Goal: Task Accomplishment & Management: Manage account settings

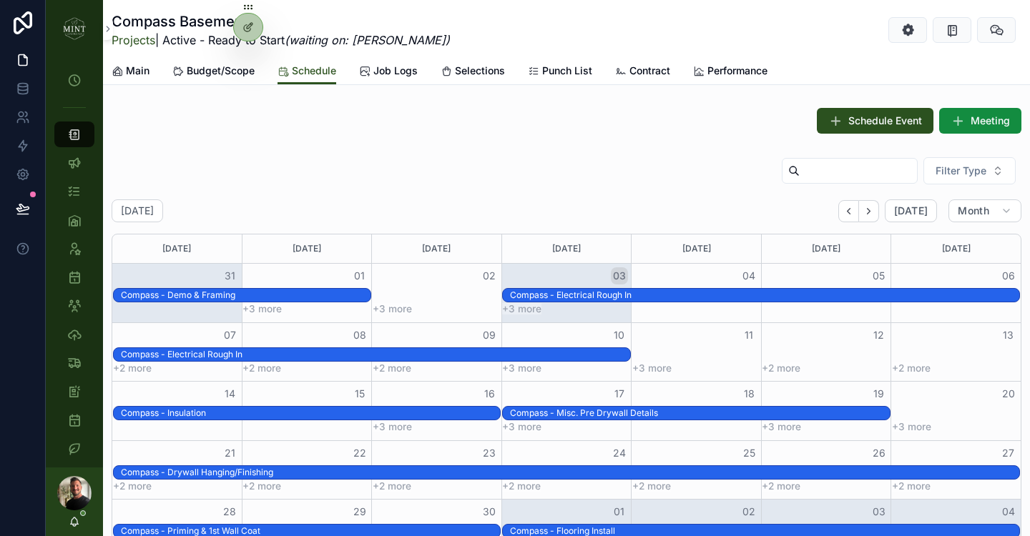
scroll to position [647, 0]
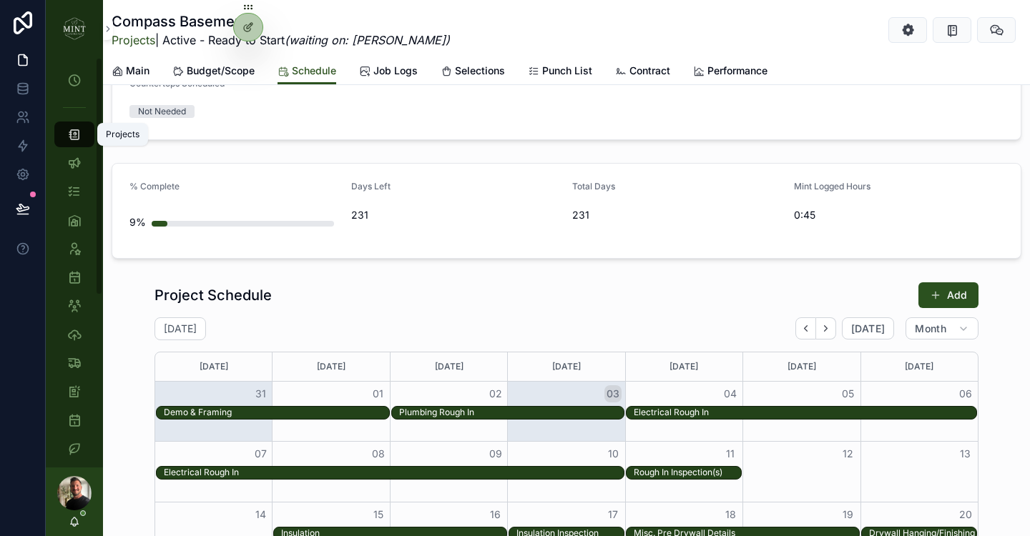
click at [73, 136] on icon "scrollable content" at bounding box center [74, 134] width 14 height 14
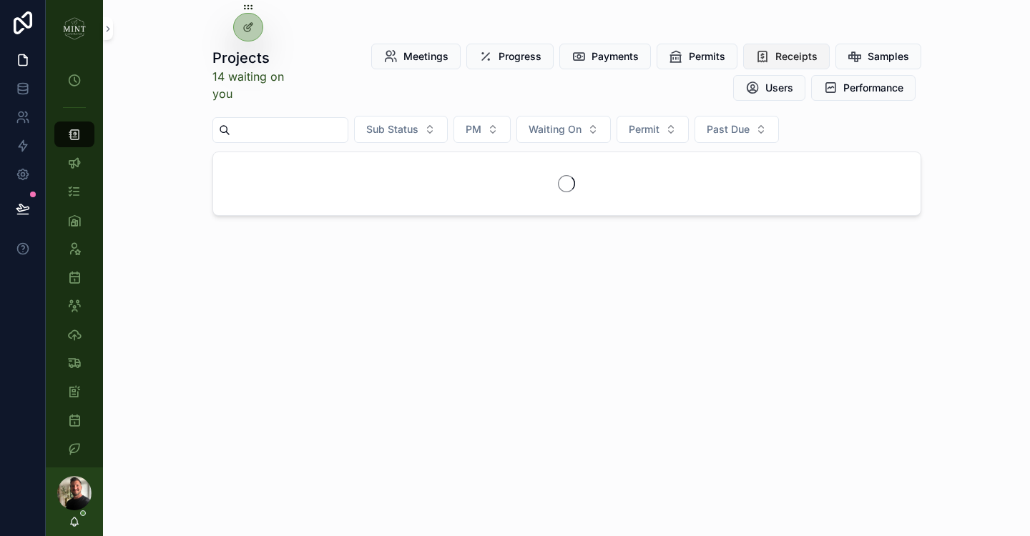
click at [802, 51] on div "My Time Clock Projects Client Chats Tasks Assets Employees Schedule Subs & Vend…" at bounding box center [538, 268] width 984 height 536
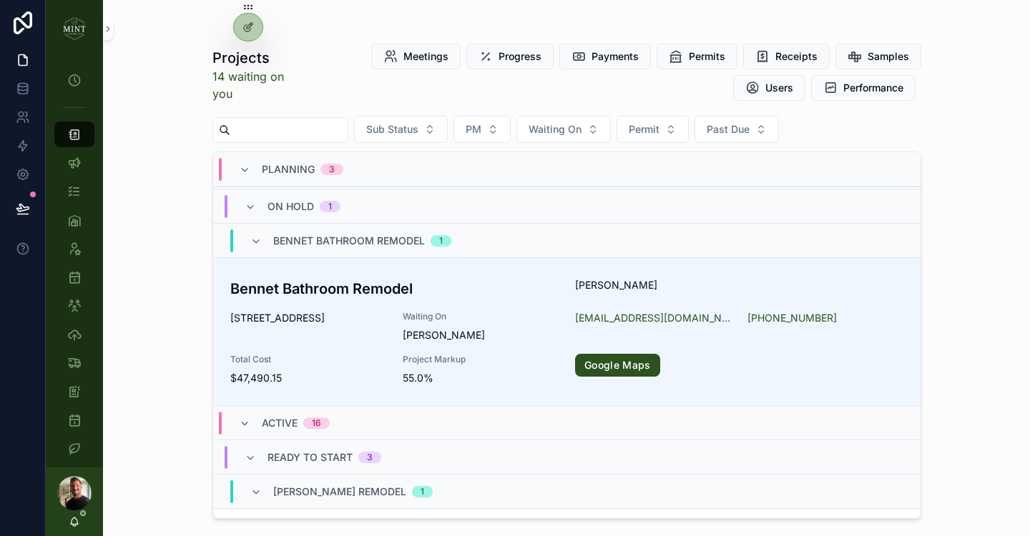
scroll to position [437, 0]
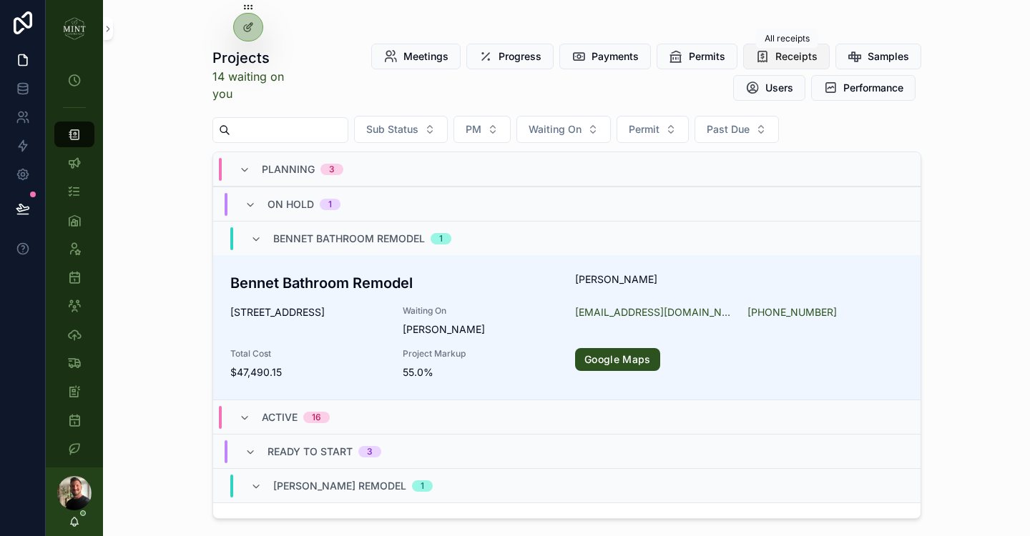
click at [808, 56] on span "Receipts" at bounding box center [796, 56] width 42 height 14
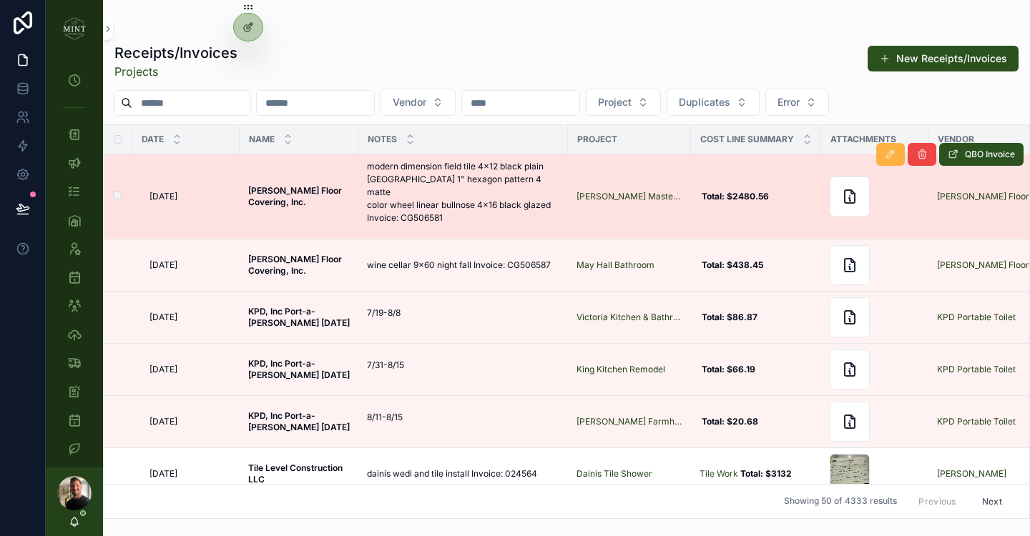
click at [893, 161] on button "scrollable content" at bounding box center [890, 154] width 29 height 23
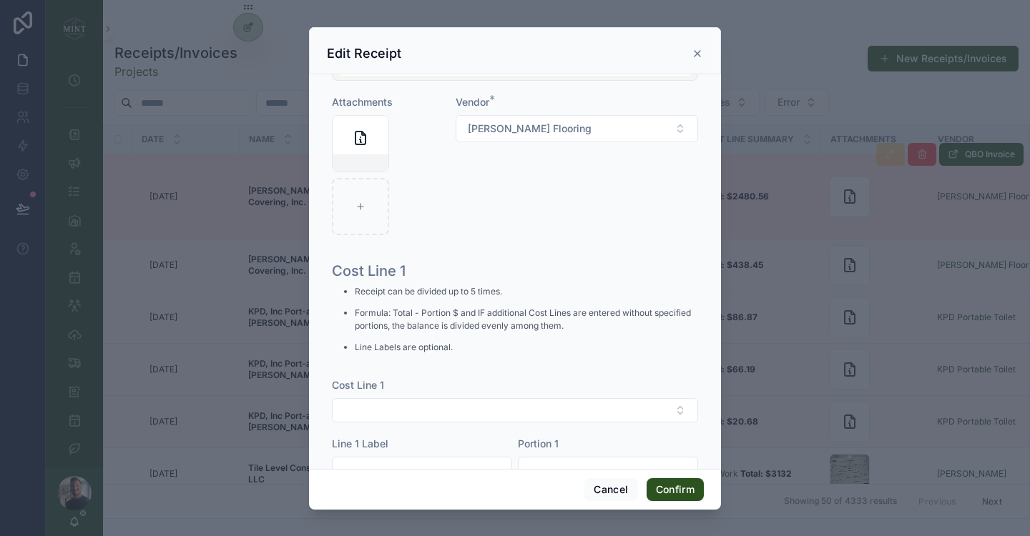
scroll to position [357, 0]
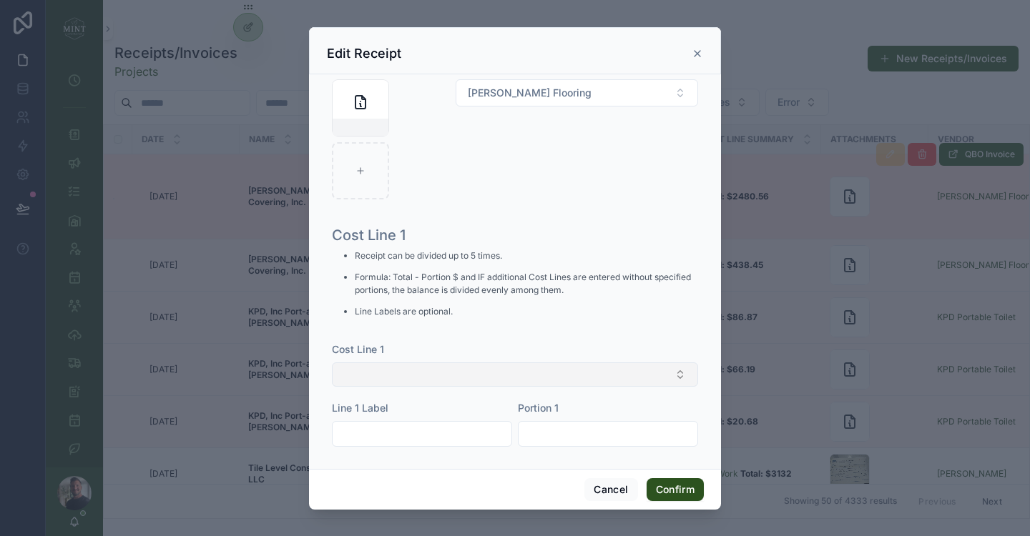
click at [468, 371] on button "Select Button" at bounding box center [515, 375] width 366 height 24
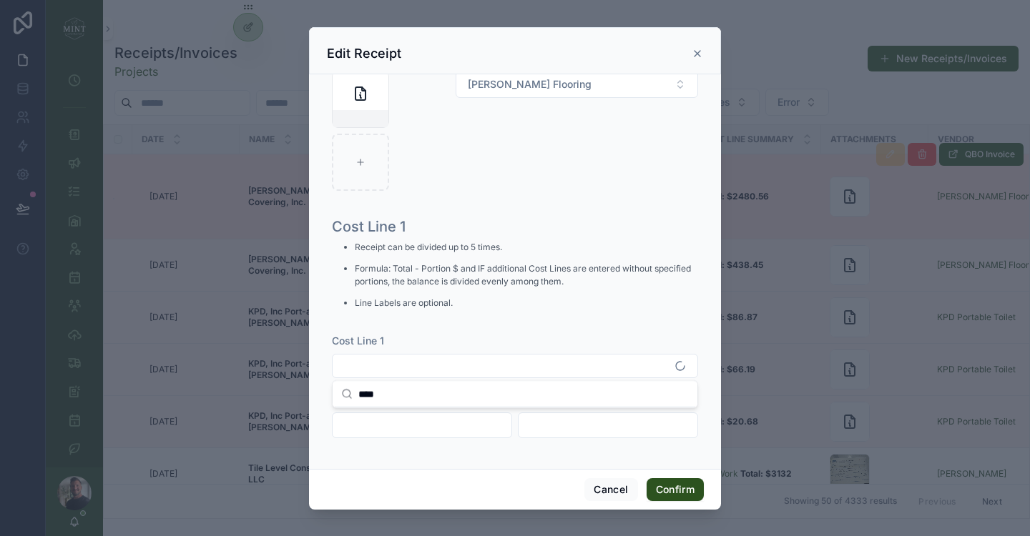
scroll to position [0, 0]
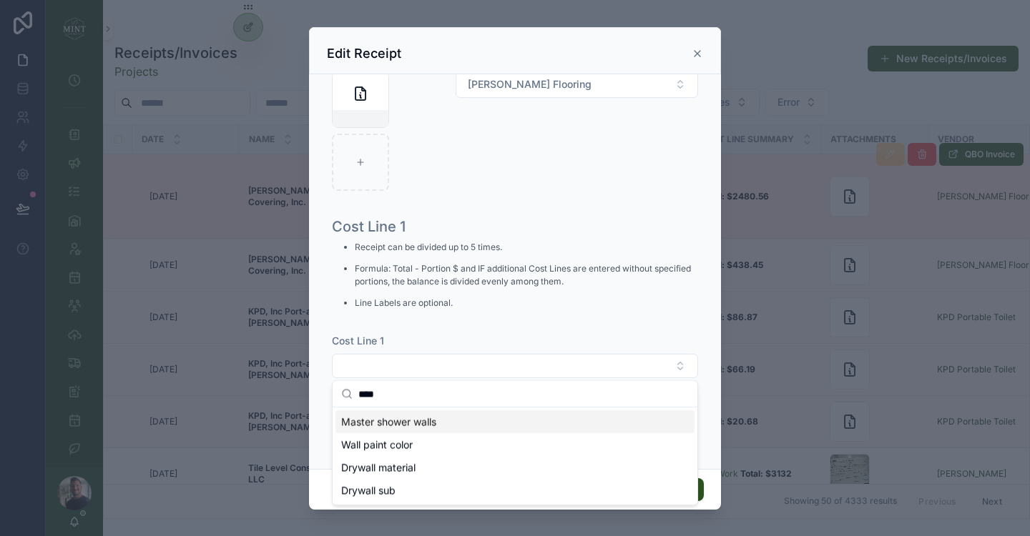
type input "****"
click at [382, 421] on span "Master shower walls" at bounding box center [388, 422] width 95 height 14
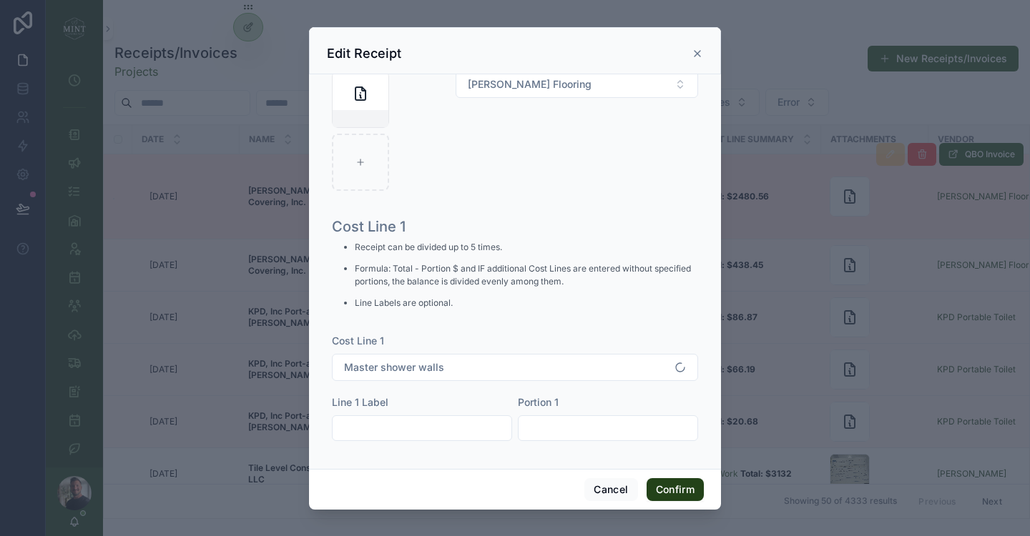
click at [664, 494] on button "Confirm" at bounding box center [675, 490] width 57 height 23
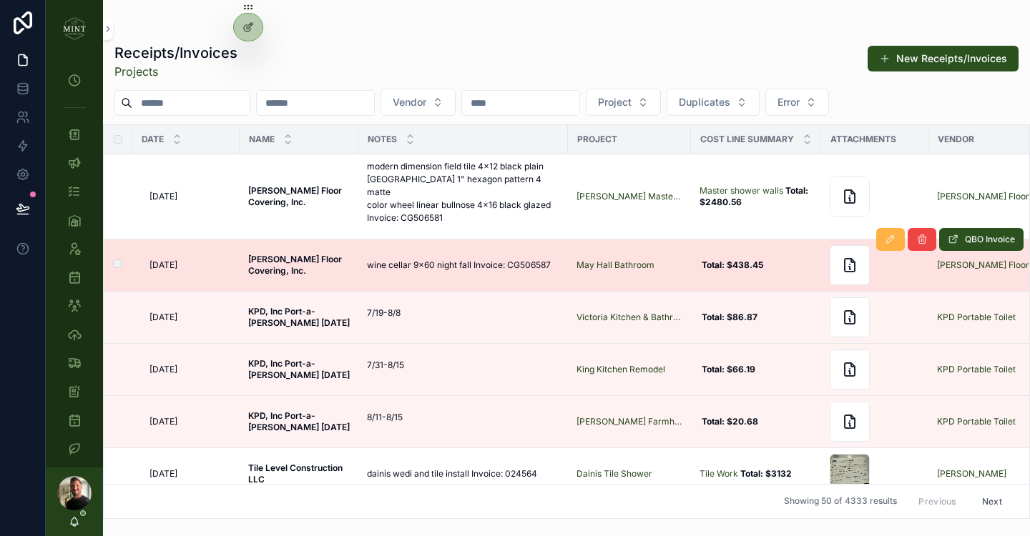
click at [888, 234] on icon "scrollable content" at bounding box center [890, 239] width 11 height 11
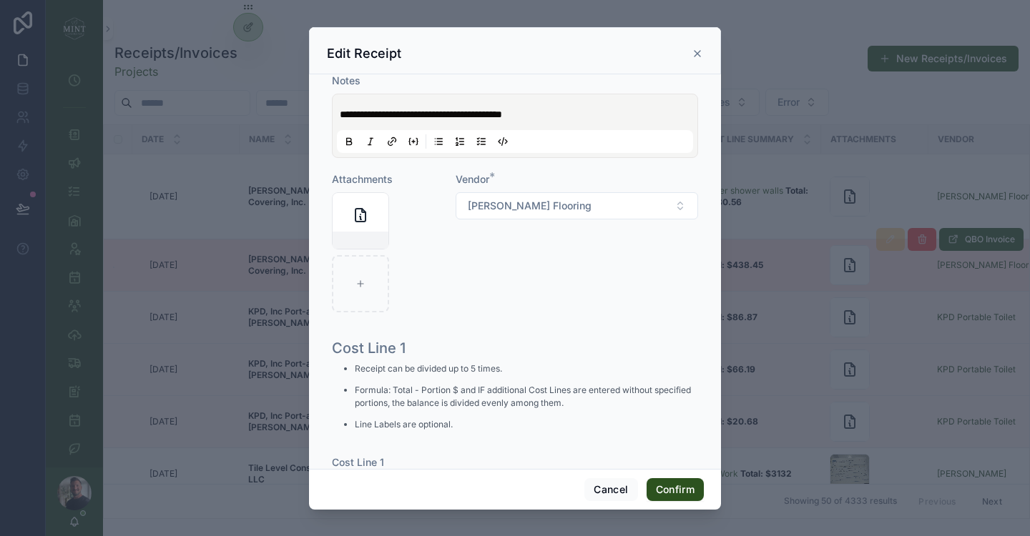
scroll to position [300, 0]
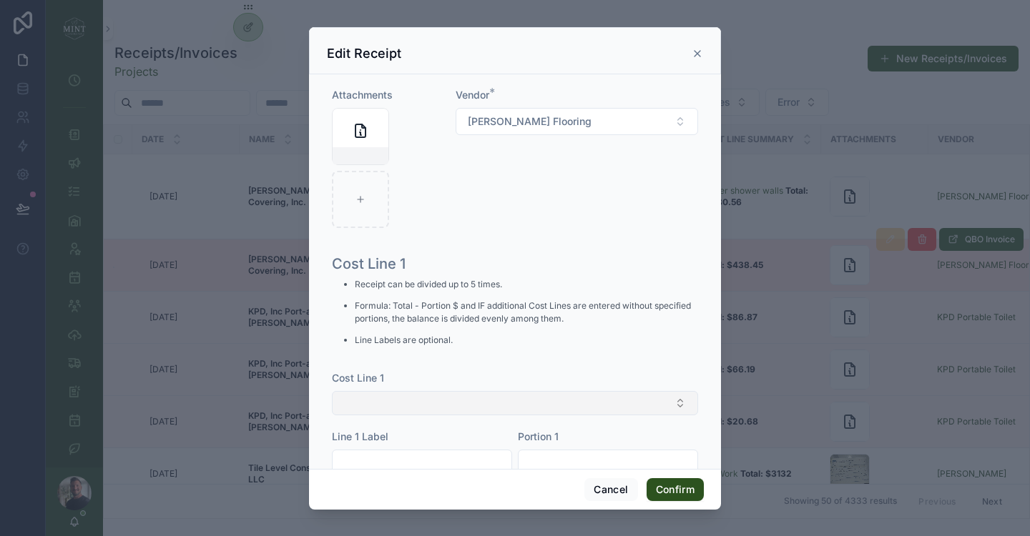
click at [535, 405] on button "Select Button" at bounding box center [515, 403] width 366 height 24
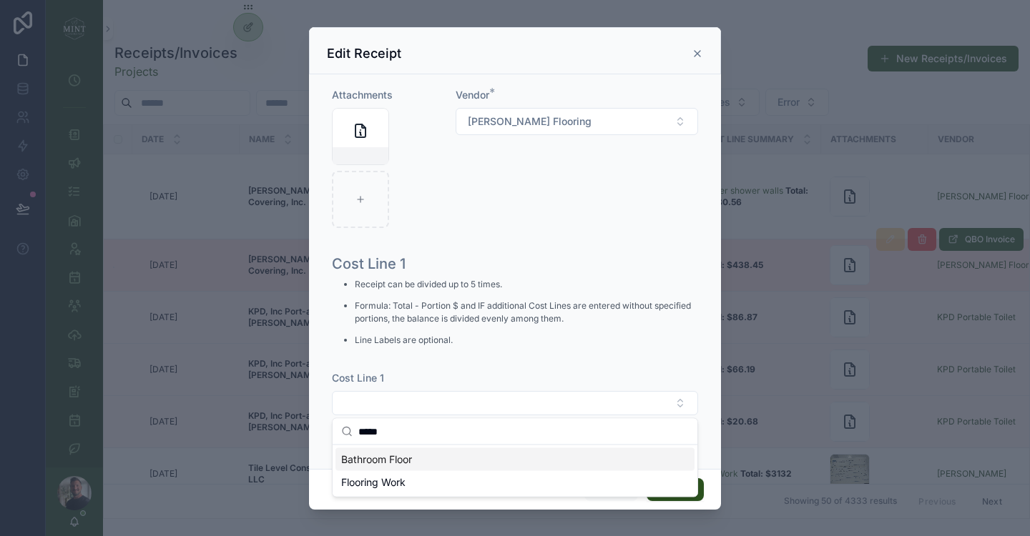
type input "*****"
click at [429, 461] on div "Bathroom Floor" at bounding box center [514, 459] width 359 height 23
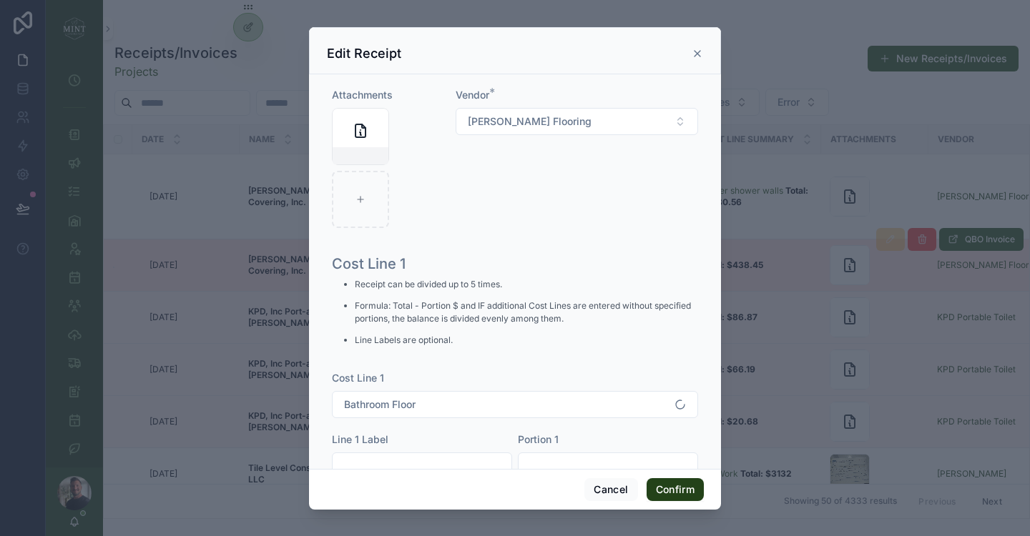
click at [685, 494] on button "Confirm" at bounding box center [675, 490] width 57 height 23
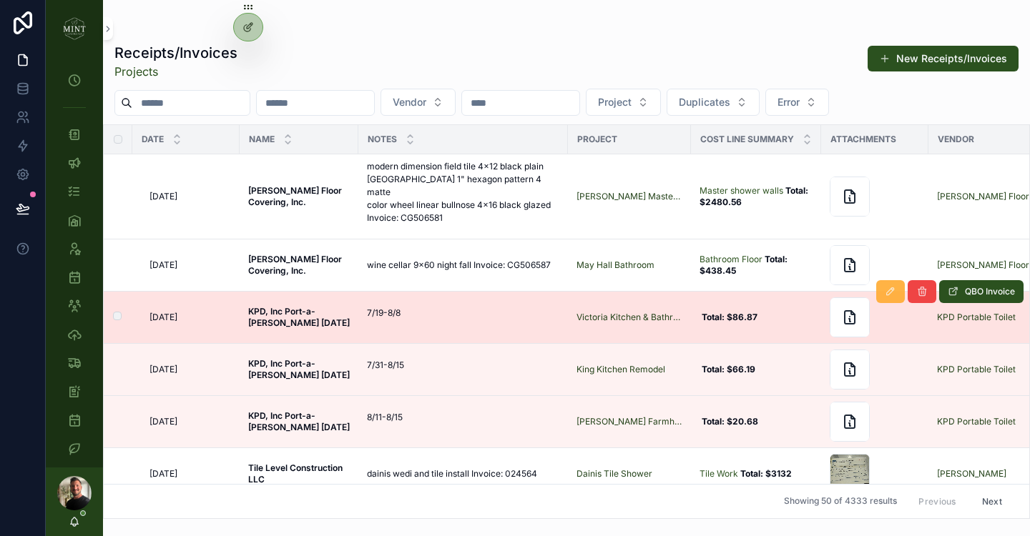
click at [888, 286] on icon "scrollable content" at bounding box center [890, 291] width 11 height 11
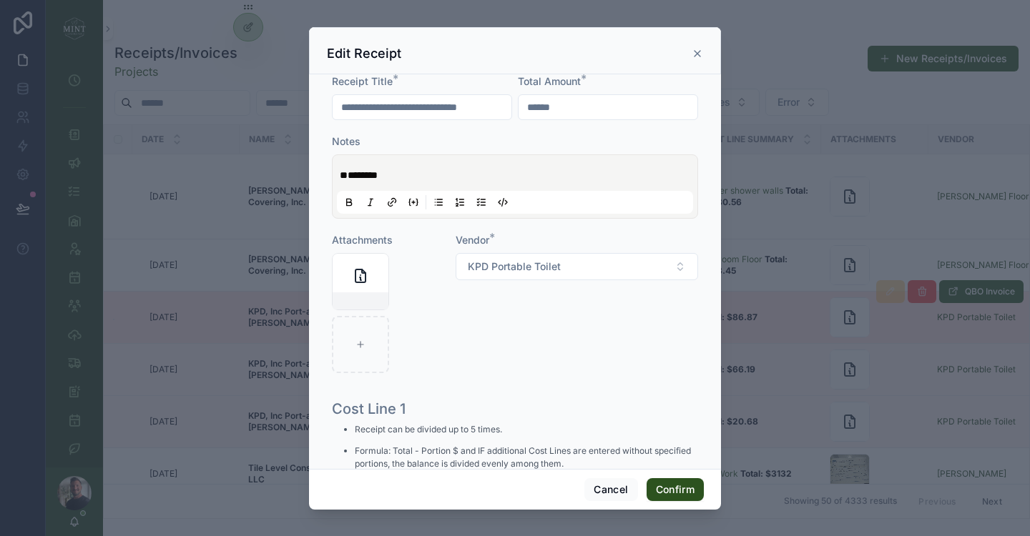
scroll to position [337, 0]
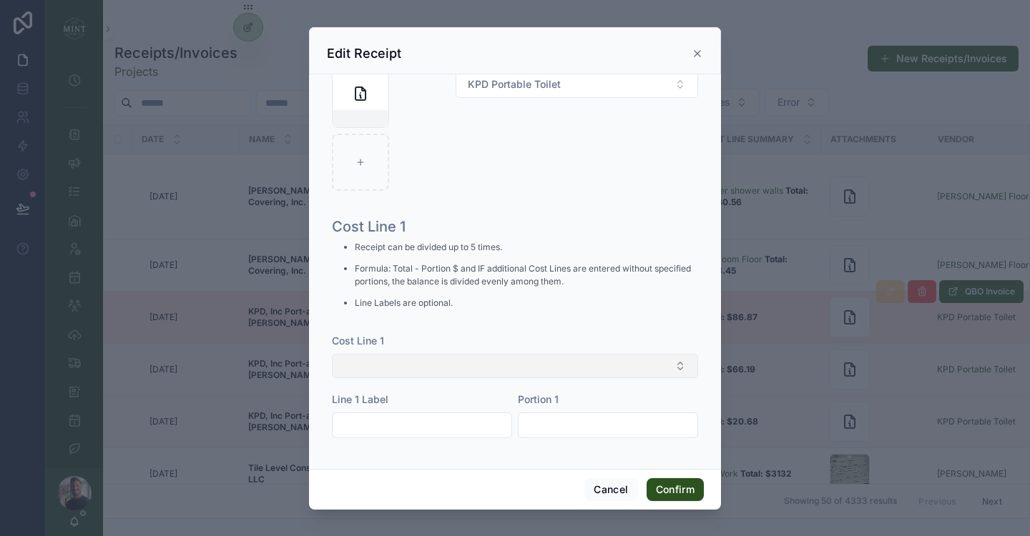
click at [458, 355] on button "Select Button" at bounding box center [515, 366] width 366 height 24
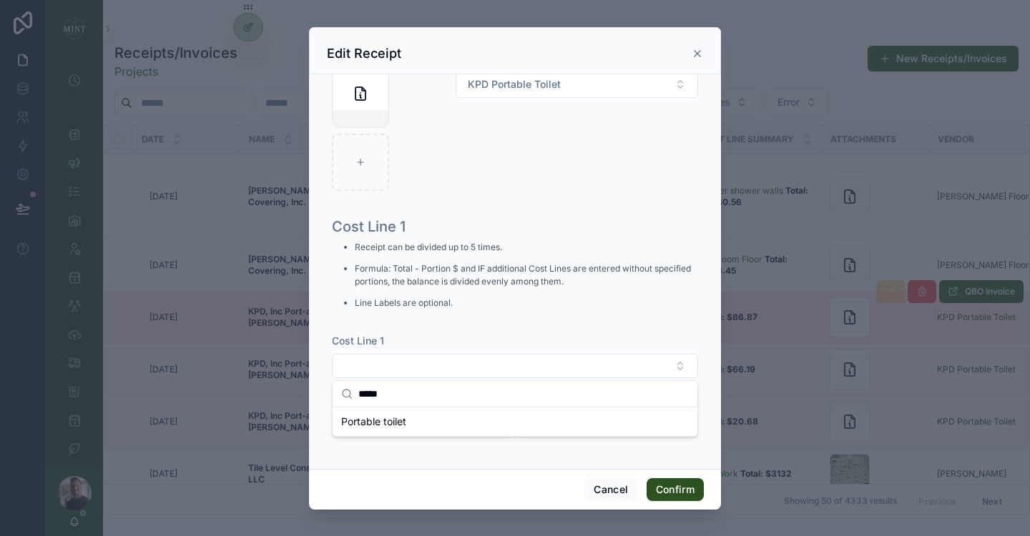
type input "*****"
click at [462, 428] on div "Portable toilet" at bounding box center [514, 422] width 359 height 23
click at [680, 457] on div "Cost Line 1 Receipt can be divided up to 5 times. Formula: Total - Portion $ an…" at bounding box center [515, 336] width 378 height 250
click at [675, 491] on button "Confirm" at bounding box center [675, 490] width 57 height 23
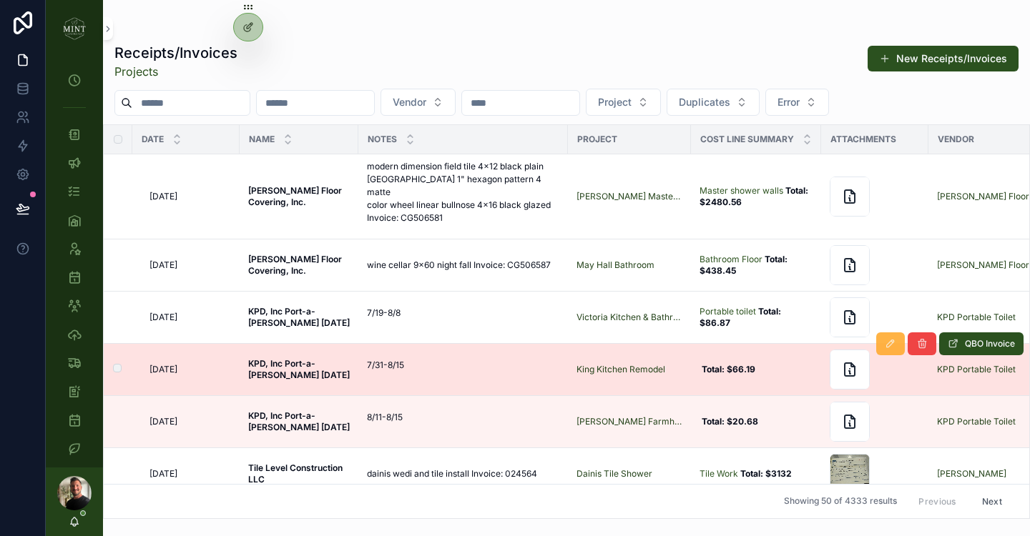
click at [895, 337] on button "scrollable content" at bounding box center [890, 344] width 29 height 23
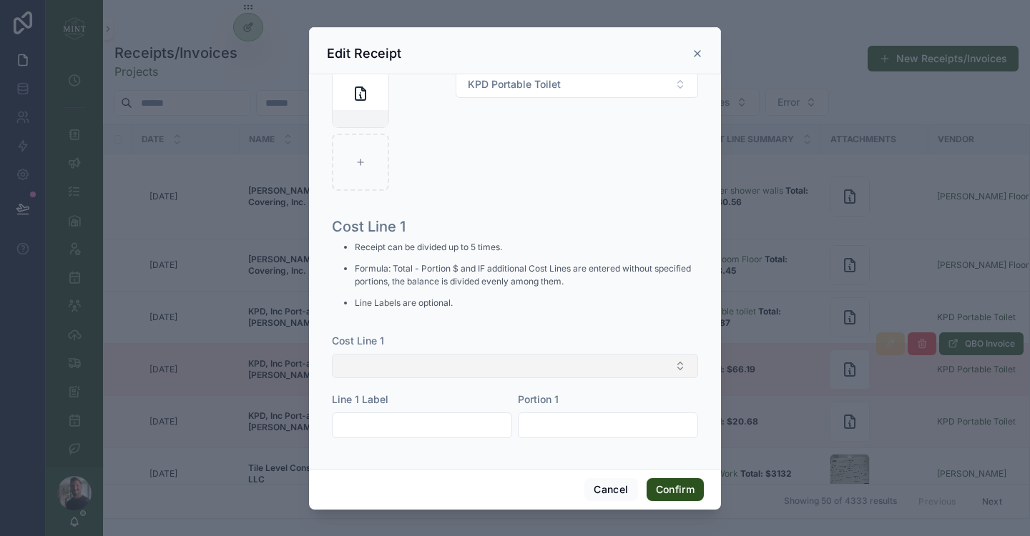
click at [505, 369] on button "Select Button" at bounding box center [515, 366] width 366 height 24
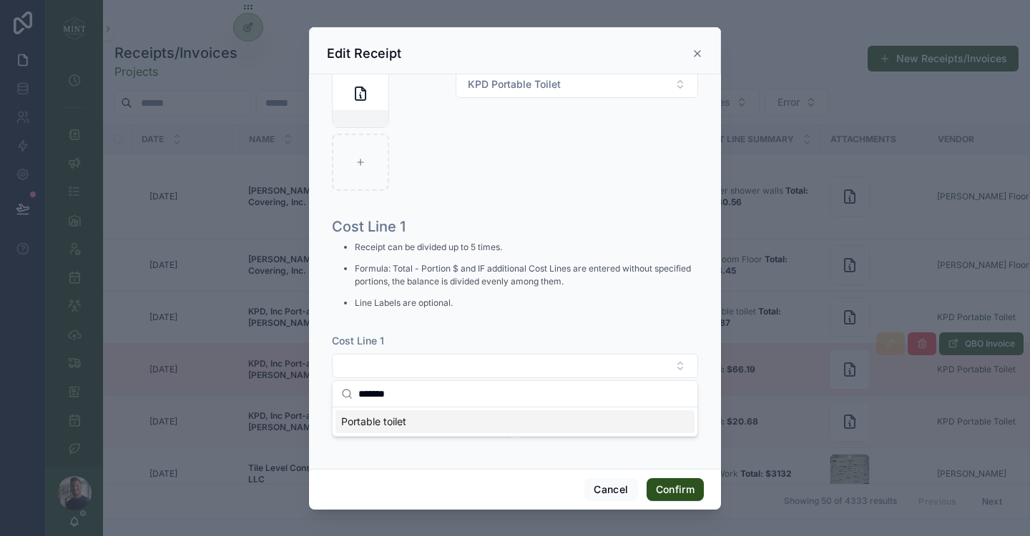
type input "*******"
click at [519, 436] on div "Portable toilet" at bounding box center [515, 422] width 365 height 29
click at [513, 423] on div "Portable toilet" at bounding box center [514, 422] width 359 height 23
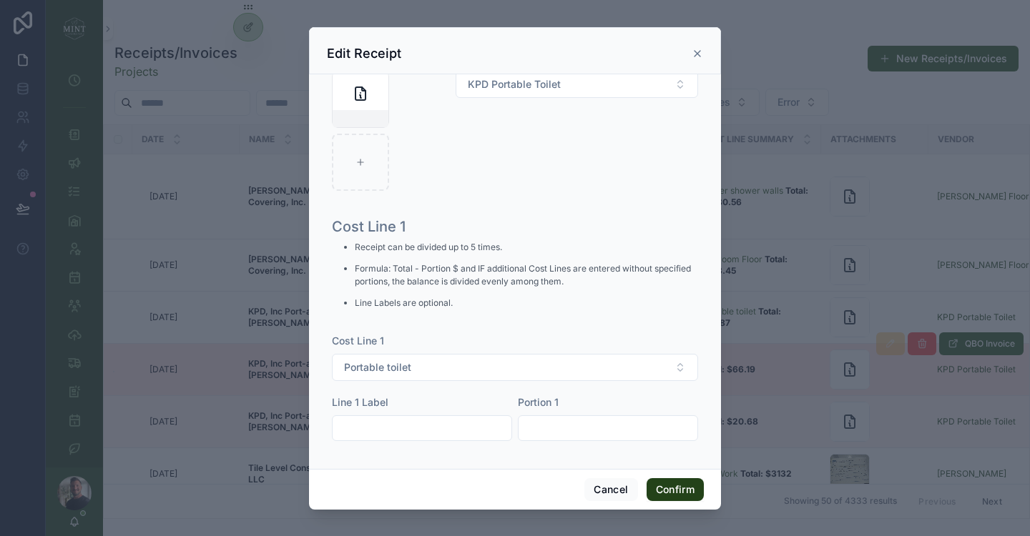
click at [672, 484] on button "Confirm" at bounding box center [675, 490] width 57 height 23
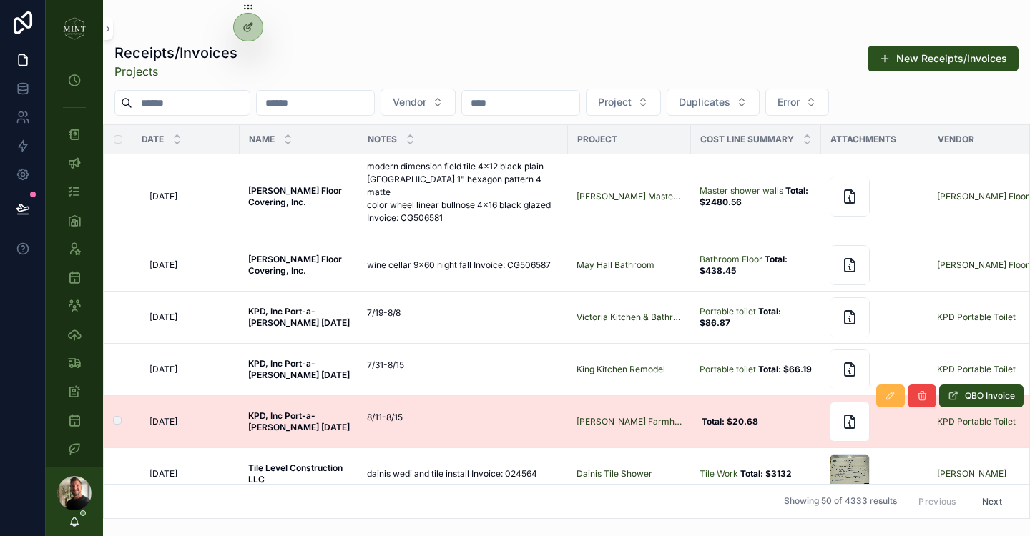
click at [888, 391] on icon "scrollable content" at bounding box center [890, 396] width 11 height 11
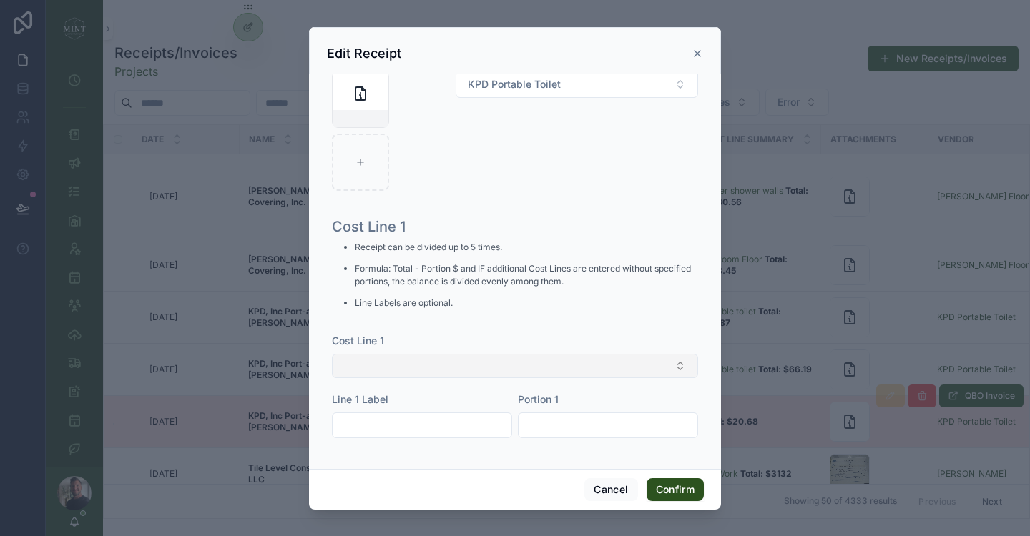
click at [509, 368] on button "Select Button" at bounding box center [515, 366] width 366 height 24
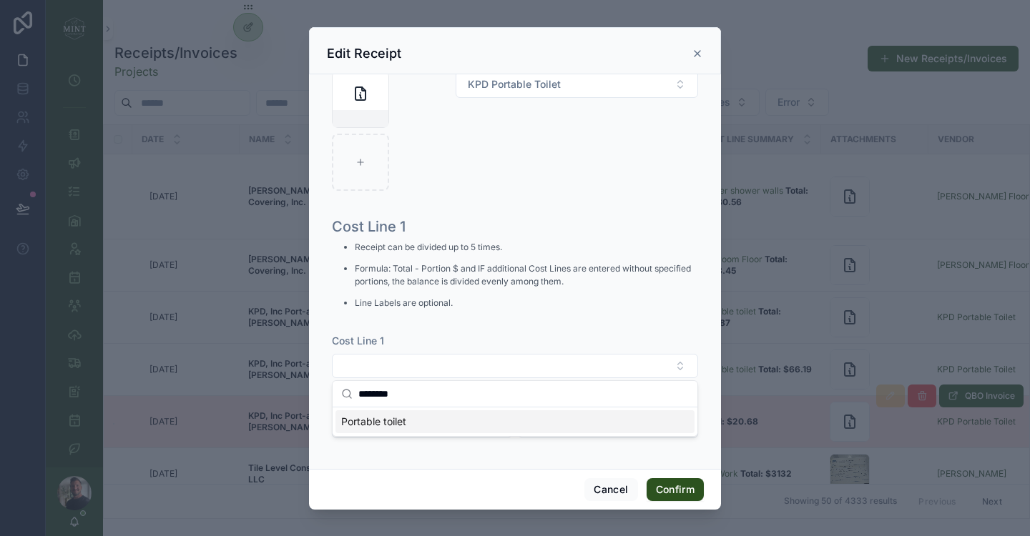
type input "********"
click at [544, 421] on div "Portable toilet" at bounding box center [514, 422] width 359 height 23
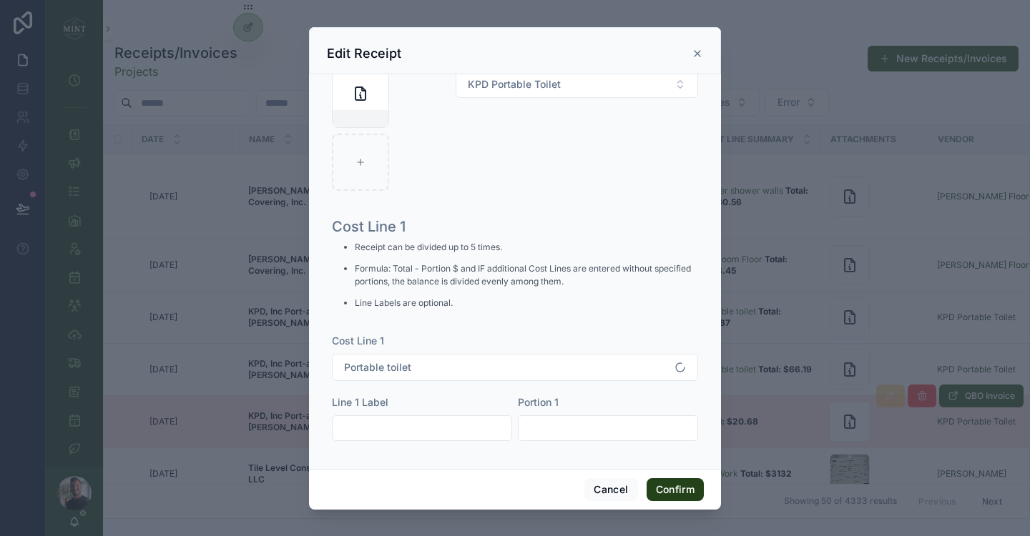
click at [674, 489] on button "Confirm" at bounding box center [675, 490] width 57 height 23
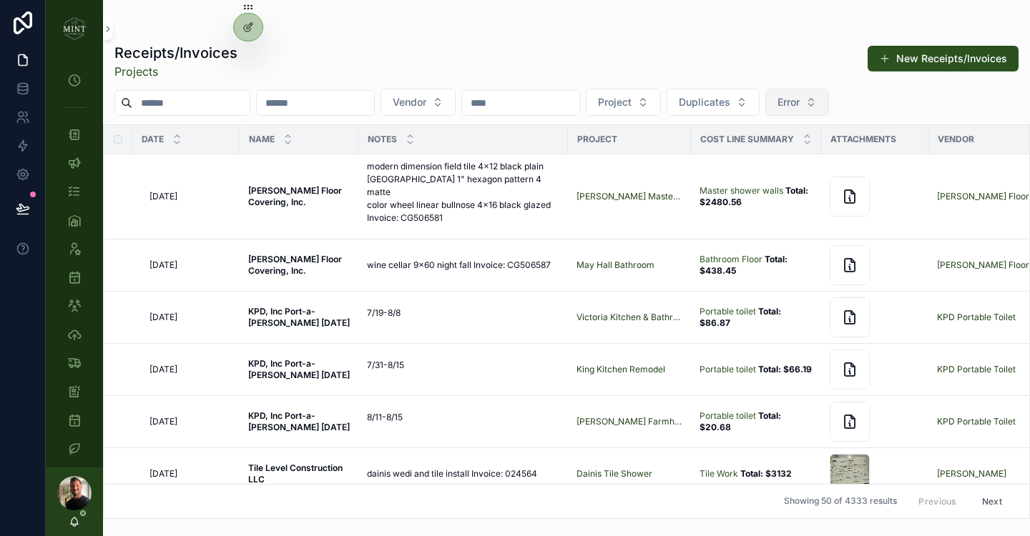
click at [829, 103] on button "Error" at bounding box center [797, 102] width 64 height 27
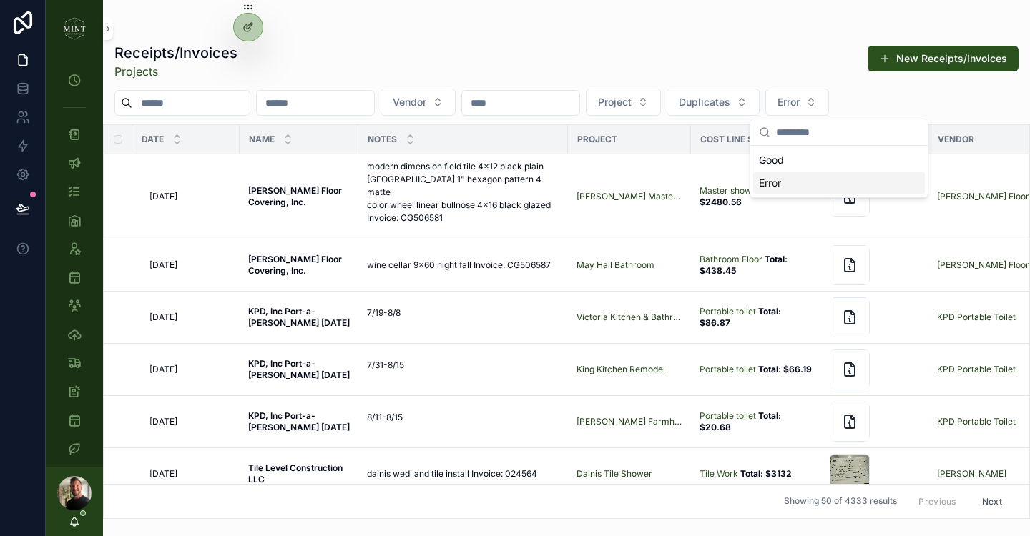
click at [788, 182] on div "Error" at bounding box center [839, 183] width 172 height 23
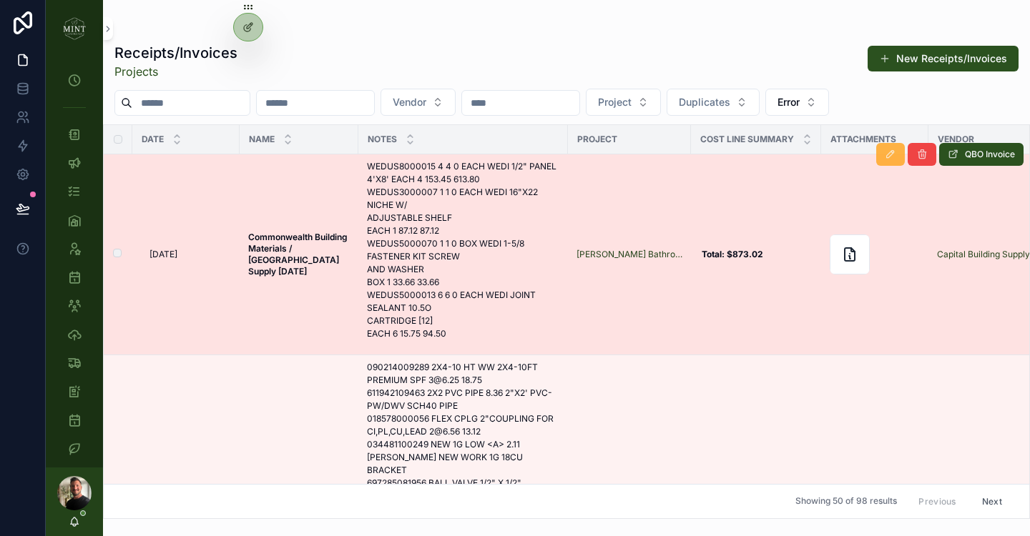
click at [895, 157] on icon "scrollable content" at bounding box center [890, 154] width 11 height 11
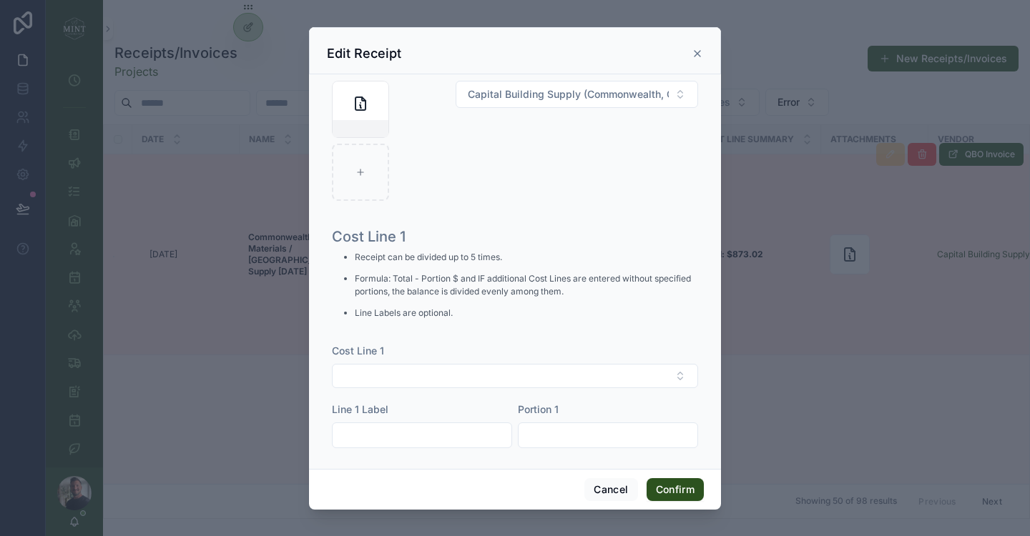
scroll to position [469, 0]
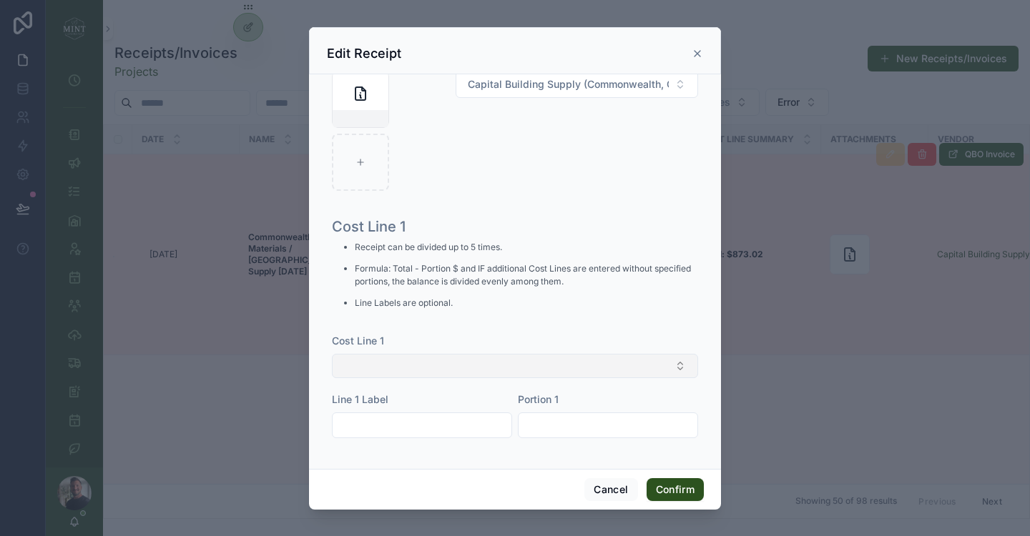
click at [497, 378] on button "Select Button" at bounding box center [515, 366] width 366 height 24
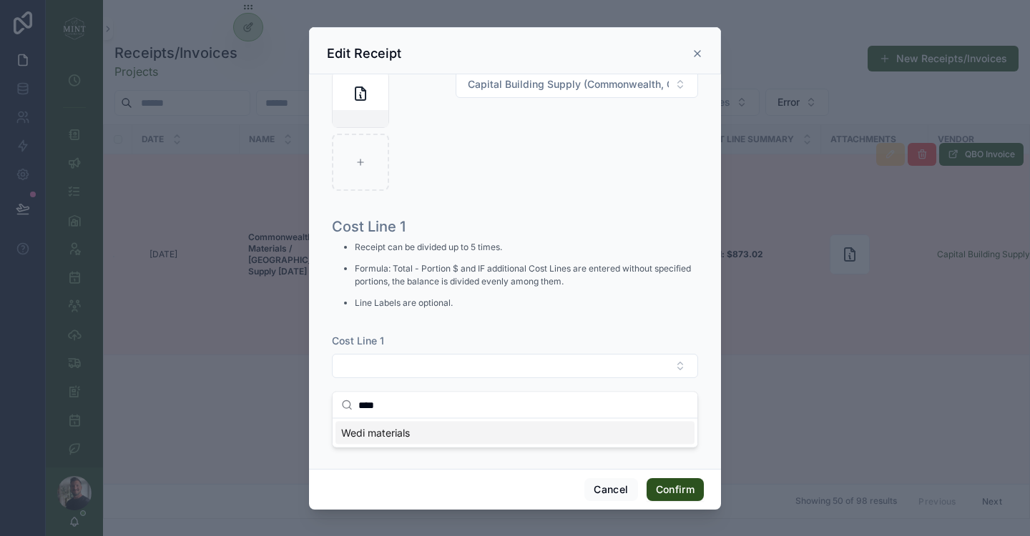
type input "****"
click at [462, 438] on div "Wedi materials" at bounding box center [514, 433] width 359 height 23
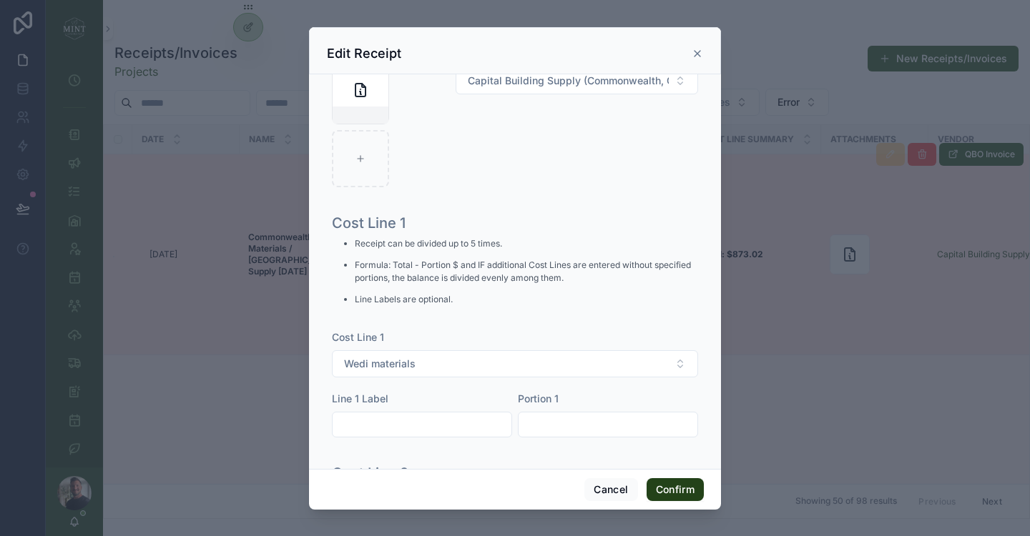
click at [682, 488] on button "Confirm" at bounding box center [675, 490] width 57 height 23
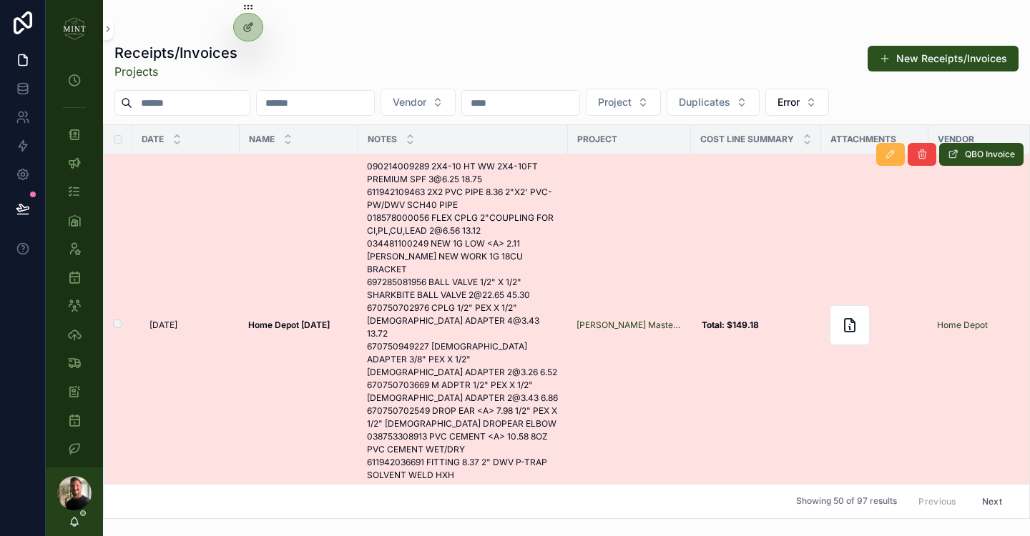
click at [885, 162] on button "scrollable content" at bounding box center [890, 154] width 29 height 23
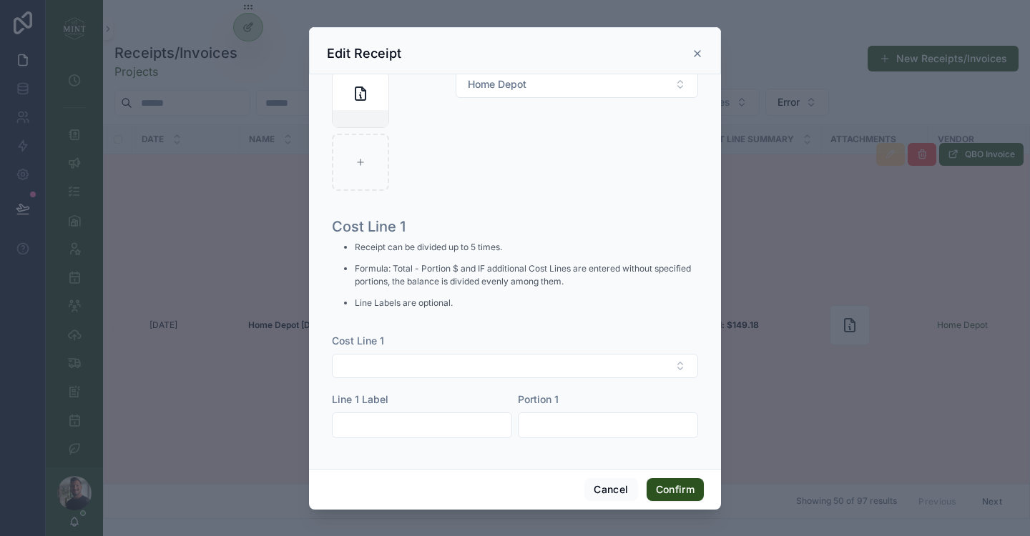
scroll to position [537, 0]
click at [534, 371] on button "Select Button" at bounding box center [515, 366] width 366 height 24
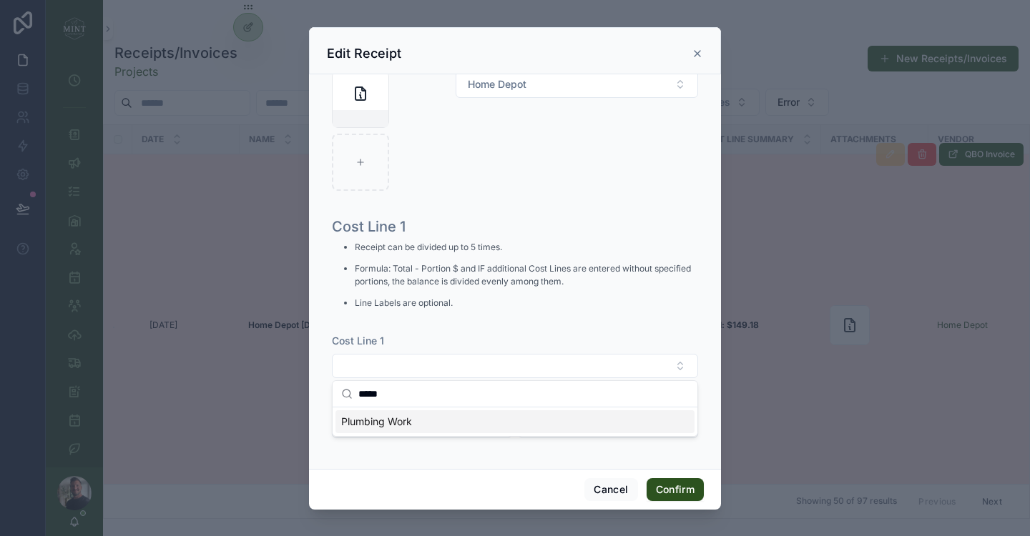
type input "*****"
click at [434, 415] on div "Plumbing Work" at bounding box center [514, 422] width 359 height 23
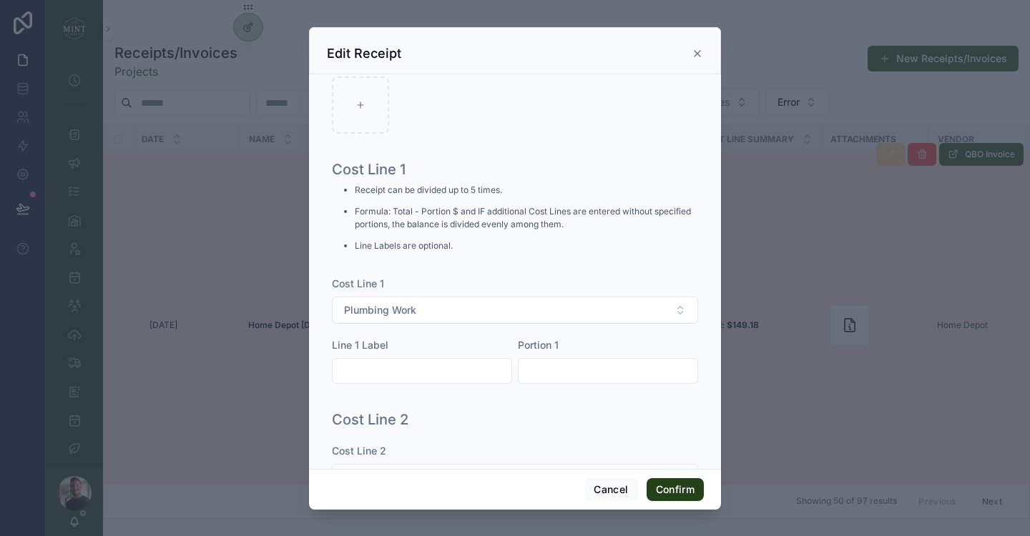
click at [672, 488] on button "Confirm" at bounding box center [675, 490] width 57 height 23
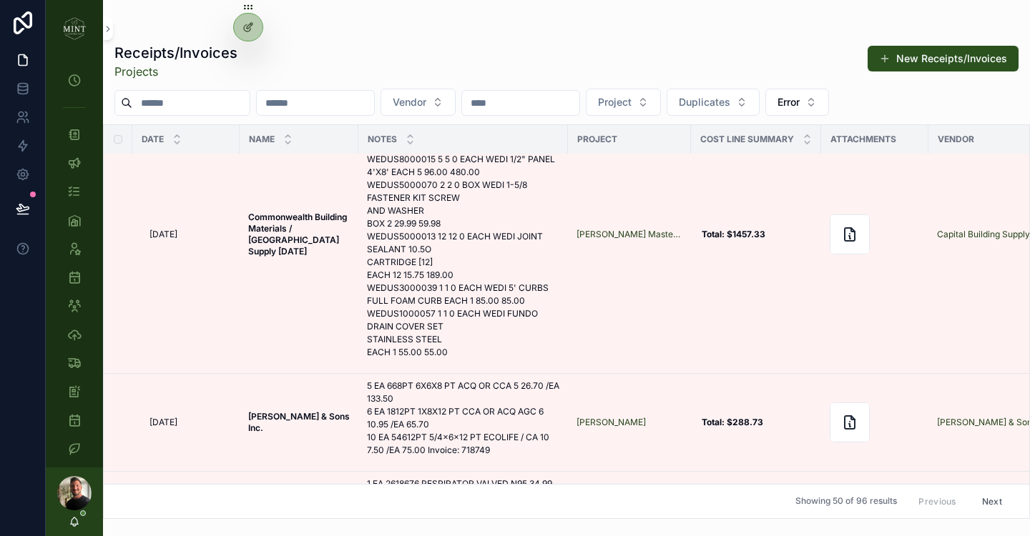
scroll to position [0, 0]
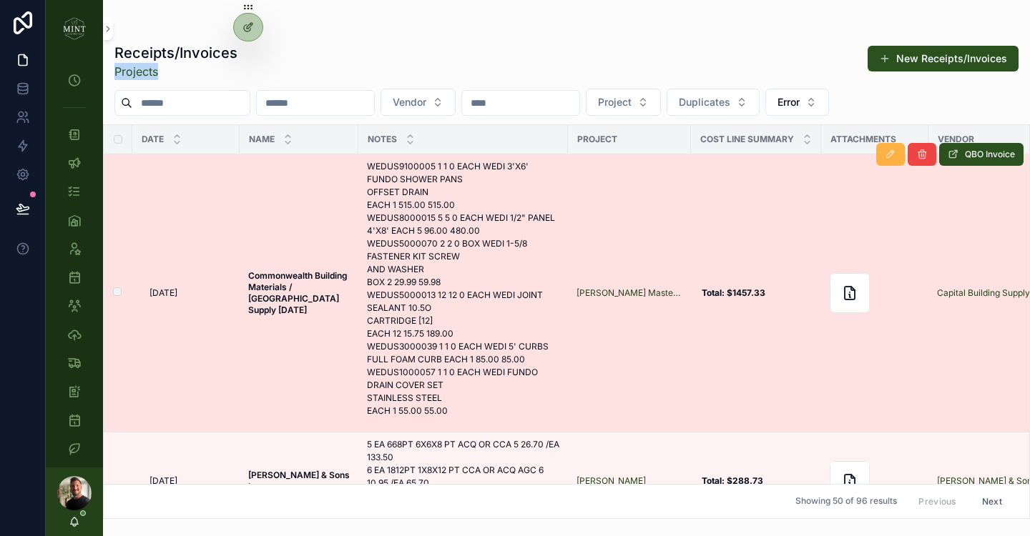
click at [894, 162] on button "scrollable content" at bounding box center [890, 154] width 29 height 23
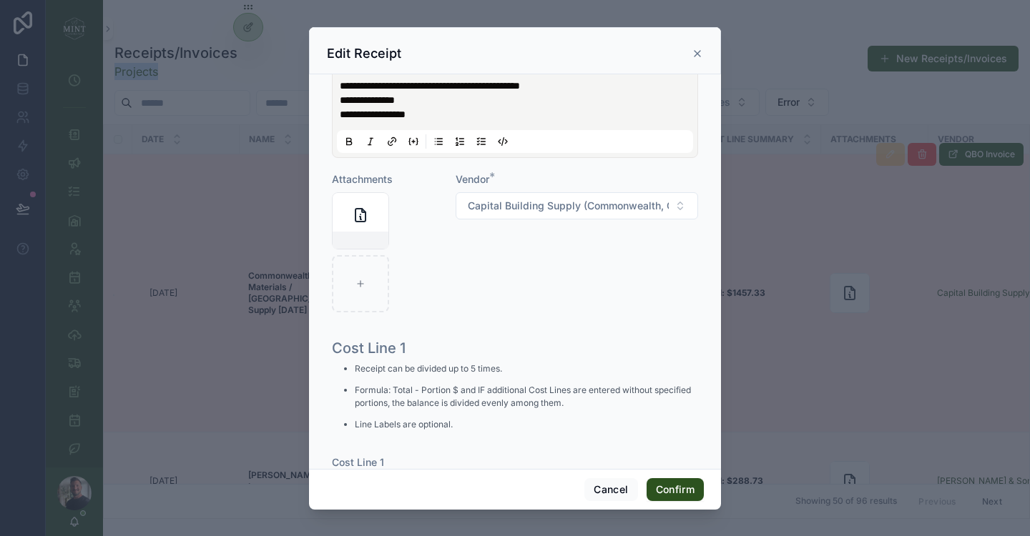
scroll to position [537, 0]
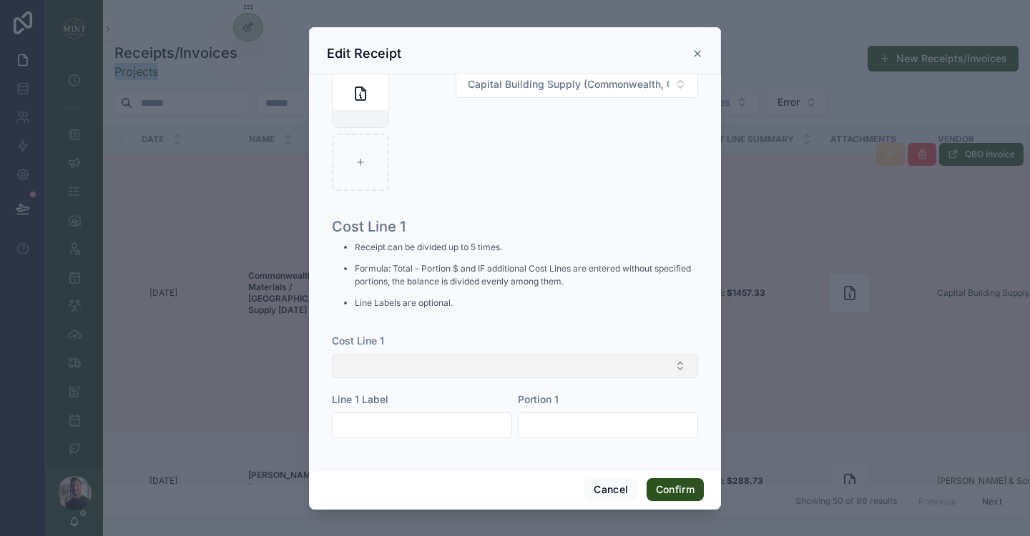
click at [441, 365] on button "Select Button" at bounding box center [515, 366] width 366 height 24
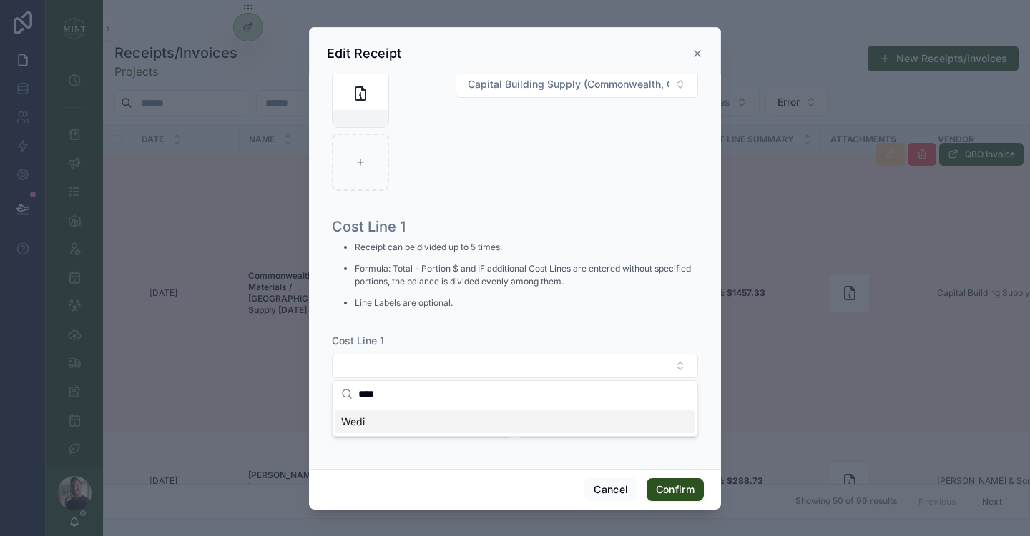
type input "****"
click at [378, 425] on div "Wedi" at bounding box center [514, 422] width 359 height 23
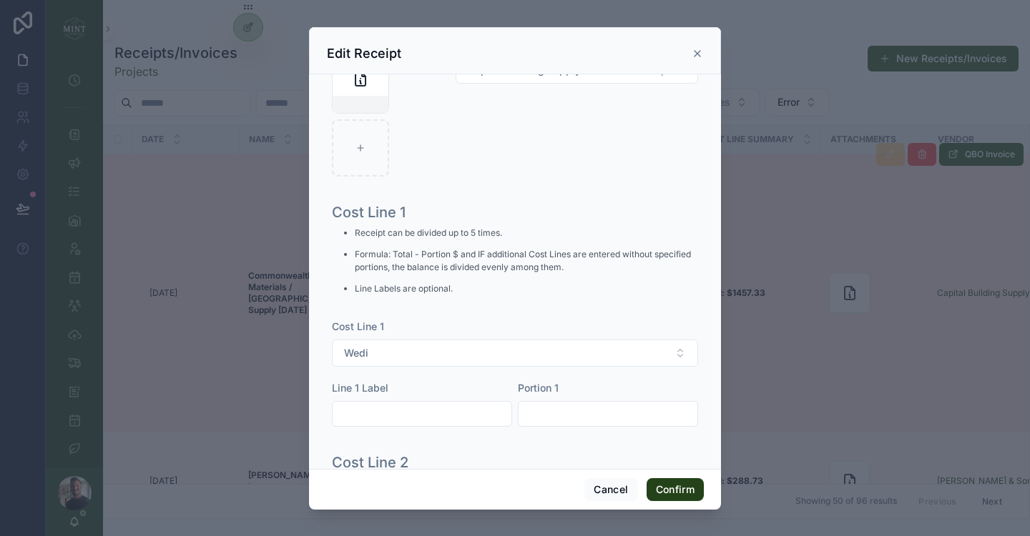
click at [677, 495] on button "Confirm" at bounding box center [675, 490] width 57 height 23
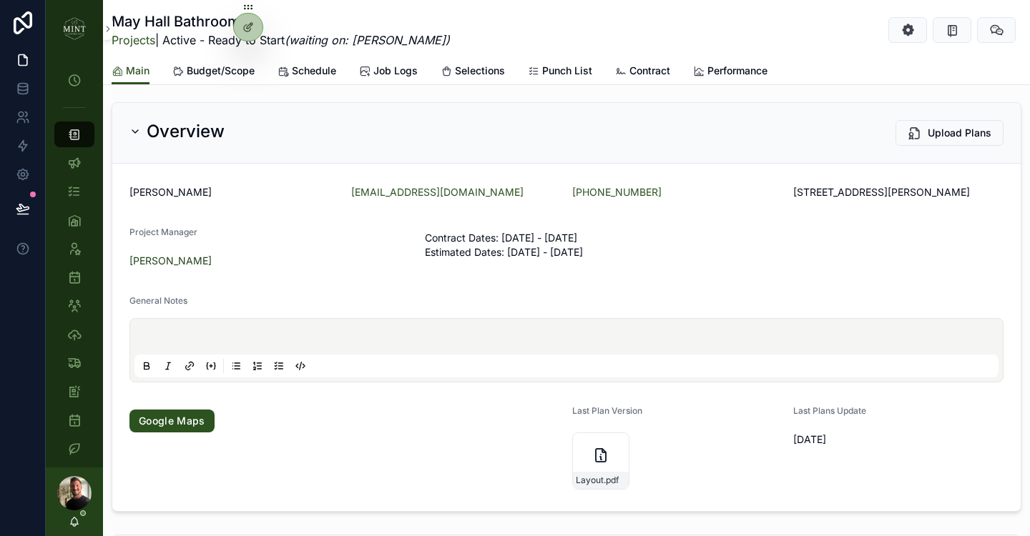
scroll to position [26, 0]
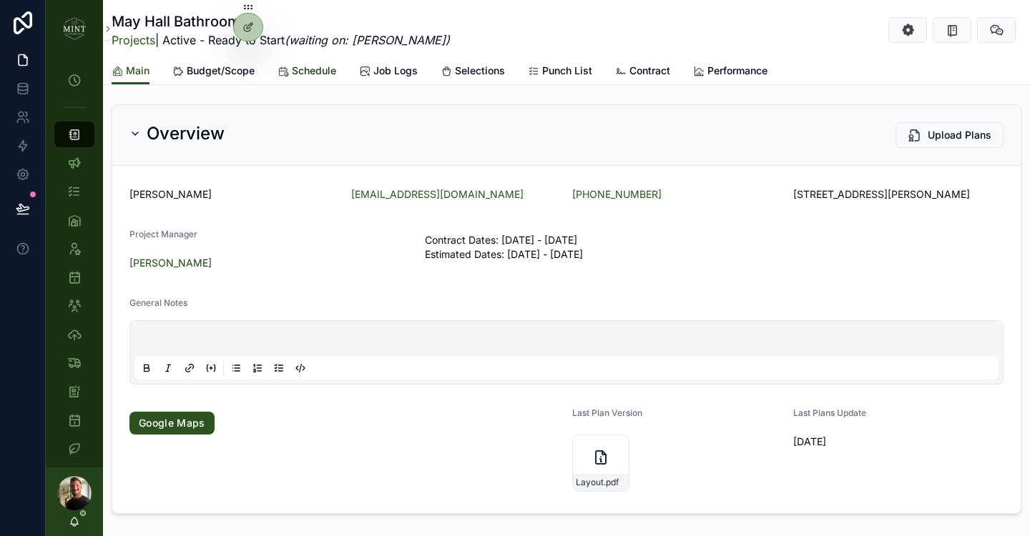
click at [307, 71] on span "Schedule" at bounding box center [314, 71] width 44 height 14
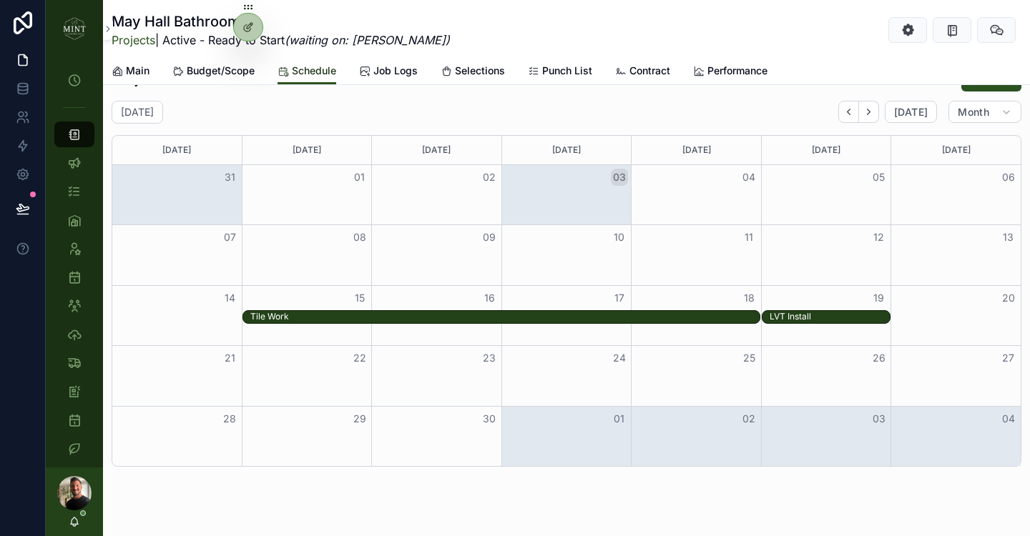
scroll to position [892, 0]
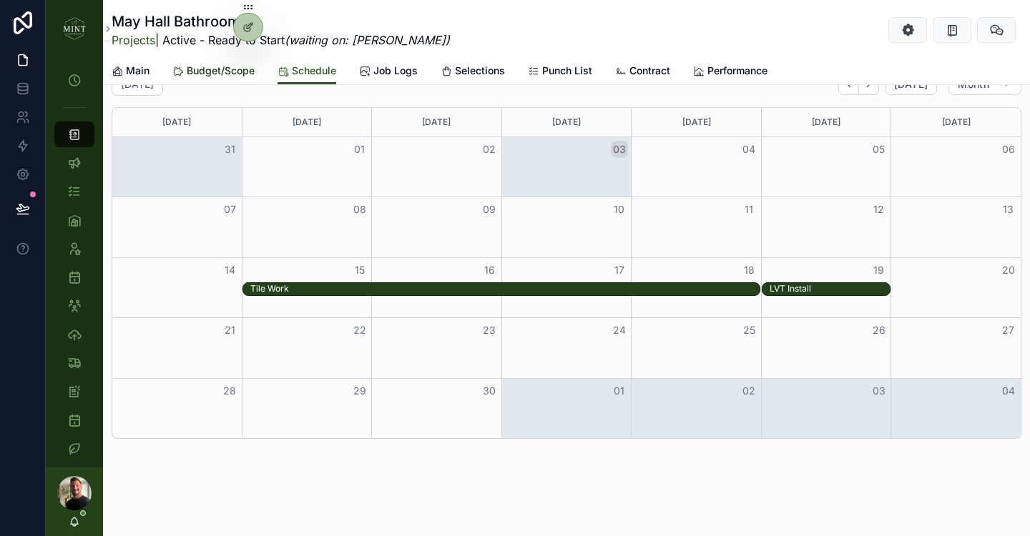
click at [231, 72] on span "Budget/Scope" at bounding box center [221, 71] width 68 height 14
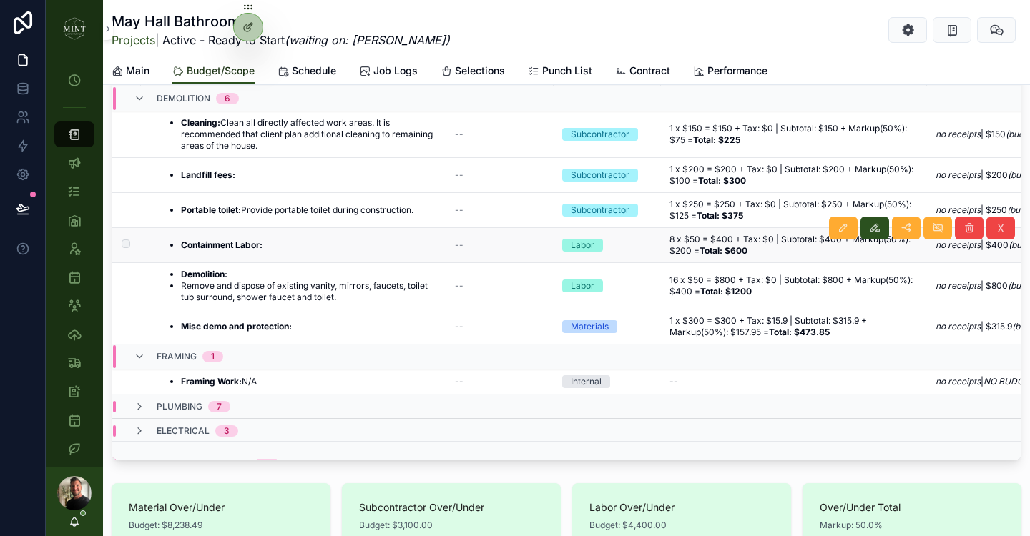
scroll to position [313, 0]
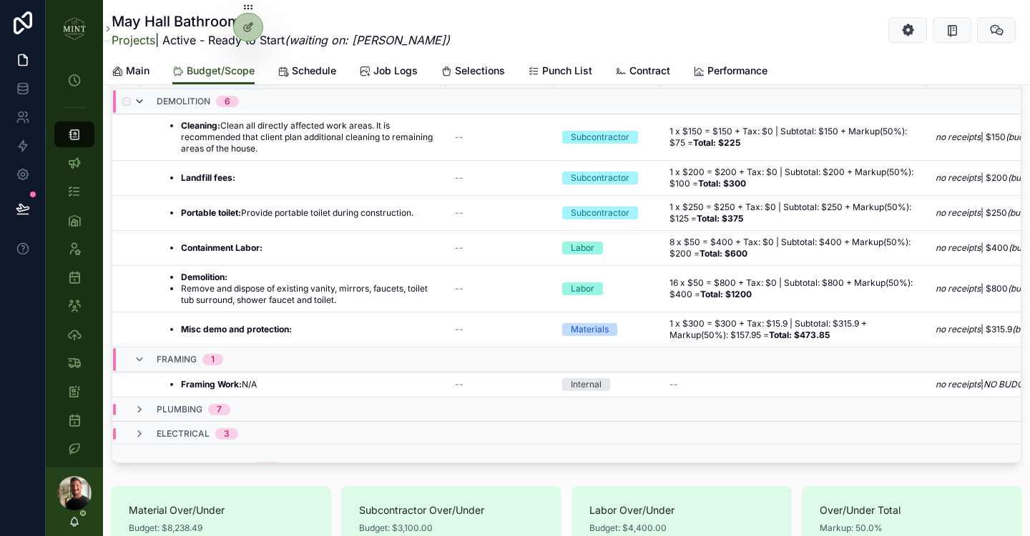
click at [140, 102] on icon "scrollable content" at bounding box center [139, 101] width 11 height 11
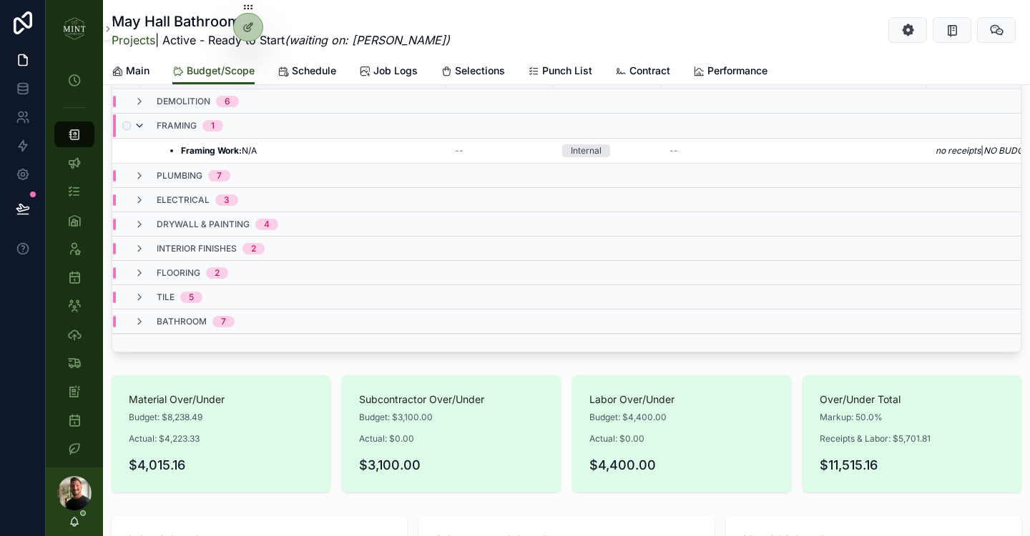
click at [141, 127] on icon "scrollable content" at bounding box center [139, 125] width 11 height 11
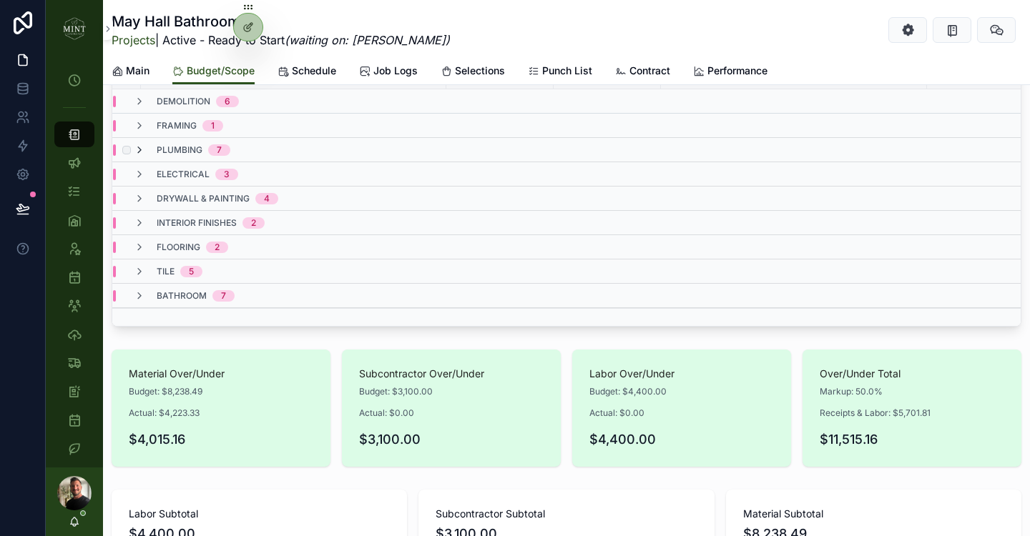
click at [143, 149] on icon "scrollable content" at bounding box center [139, 149] width 11 height 11
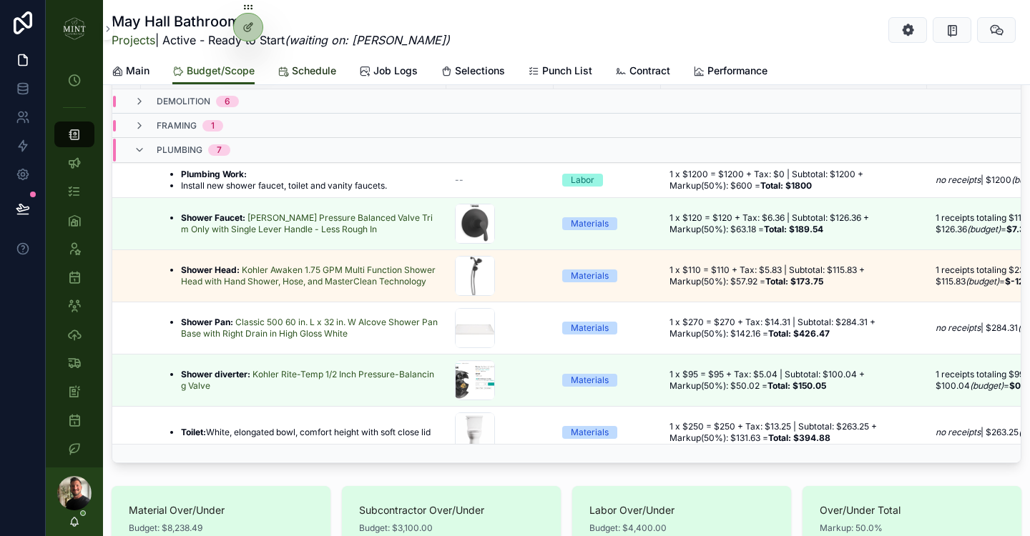
click at [316, 72] on span "Schedule" at bounding box center [314, 71] width 44 height 14
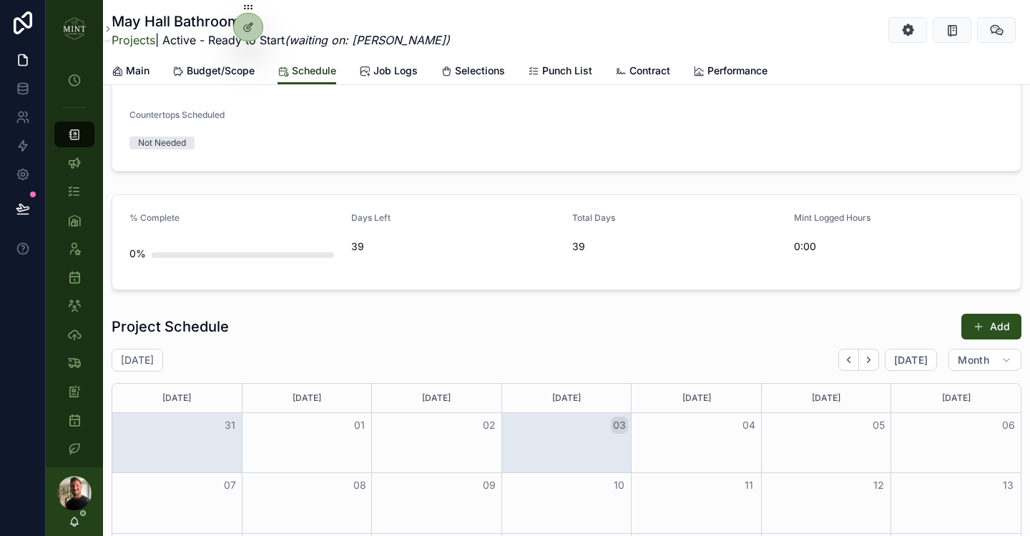
scroll to position [892, 0]
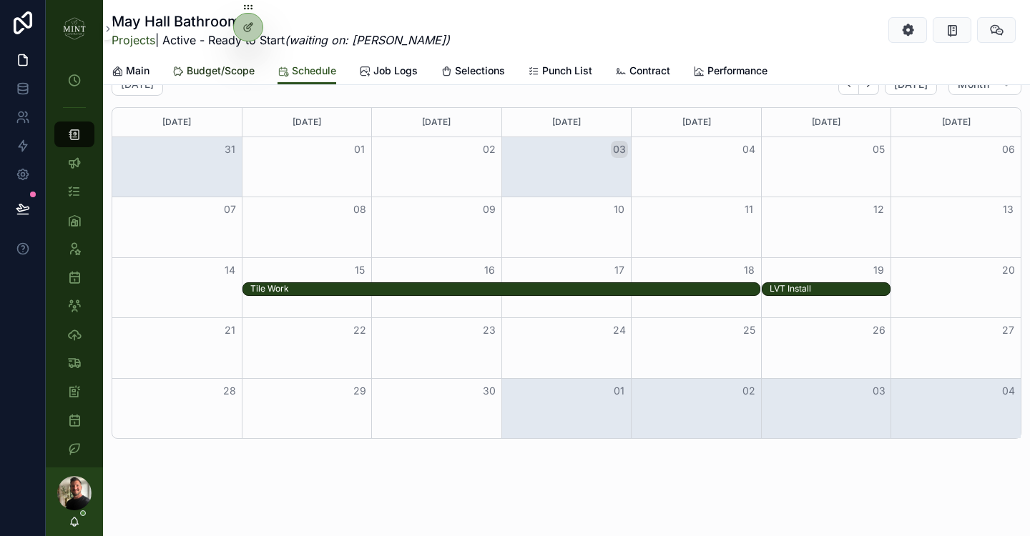
click at [205, 71] on span "Budget/Scope" at bounding box center [221, 71] width 68 height 14
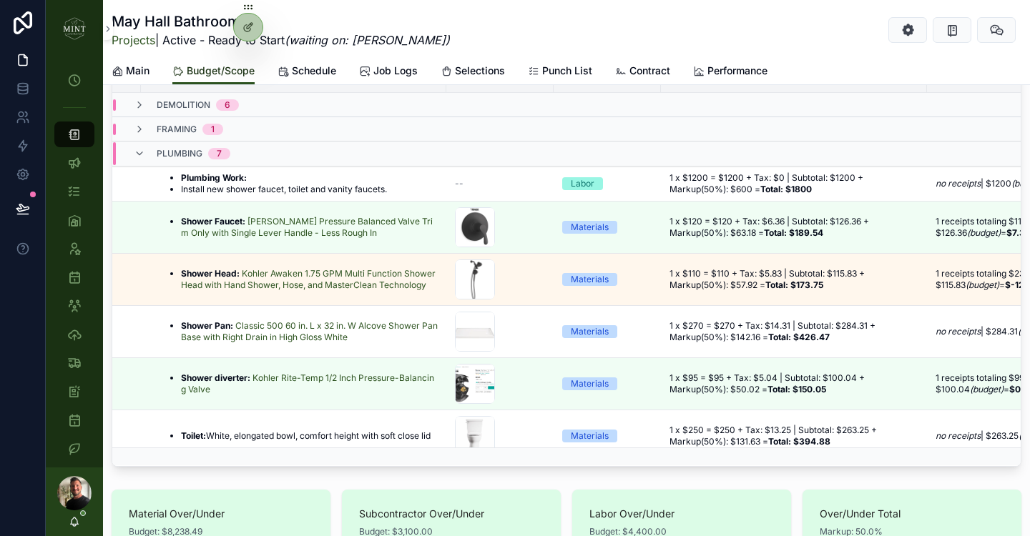
scroll to position [310, 0]
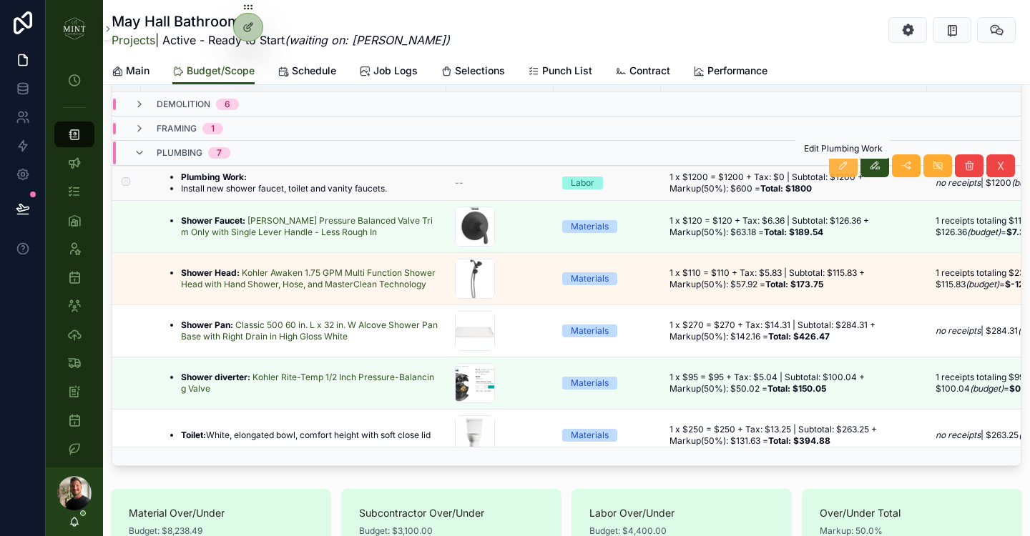
click at [839, 172] on button "scrollable content" at bounding box center [843, 165] width 29 height 23
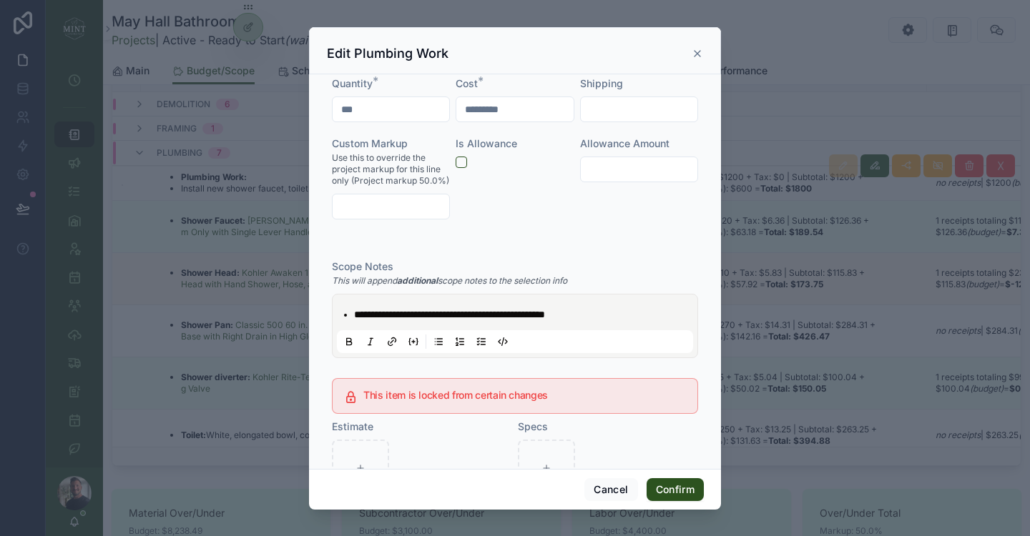
scroll to position [360, 0]
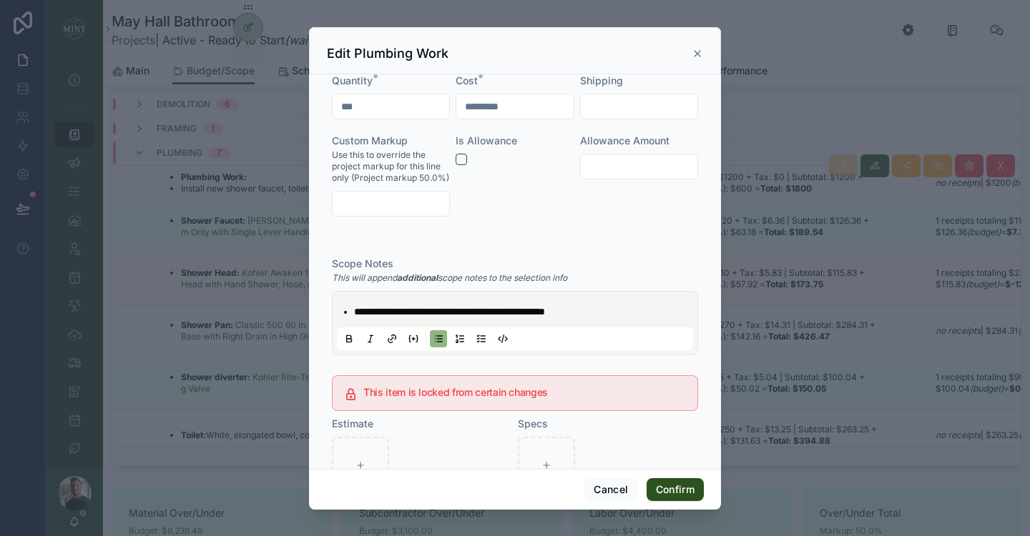
click at [476, 313] on span "**********" at bounding box center [449, 312] width 191 height 10
click at [353, 313] on ul "**********" at bounding box center [518, 312] width 356 height 14
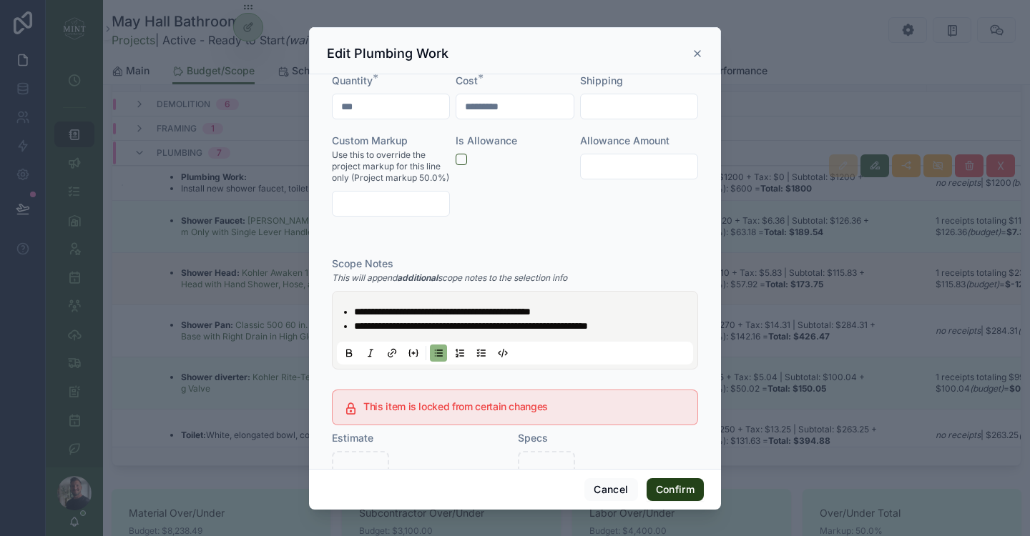
click at [687, 495] on button "Confirm" at bounding box center [675, 490] width 57 height 23
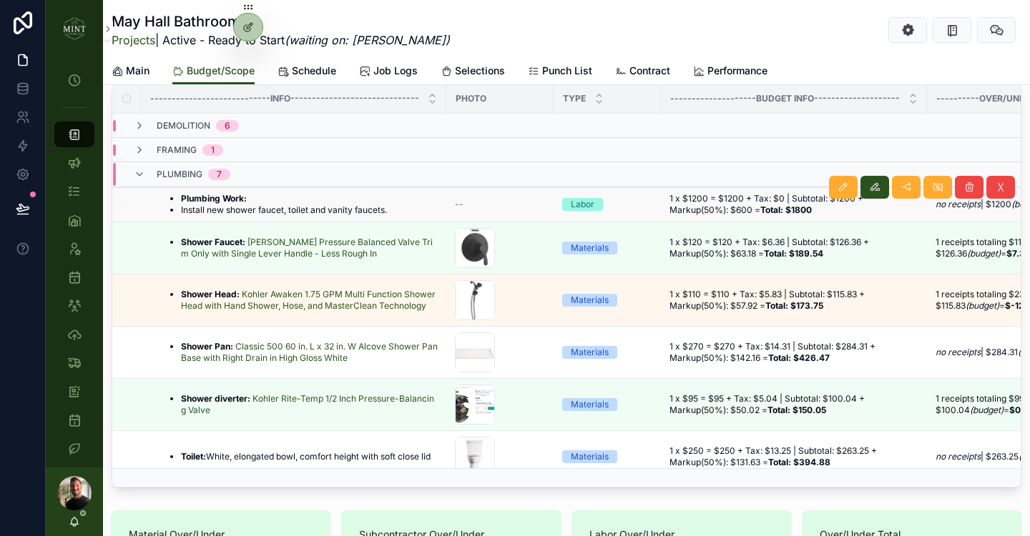
scroll to position [287, 0]
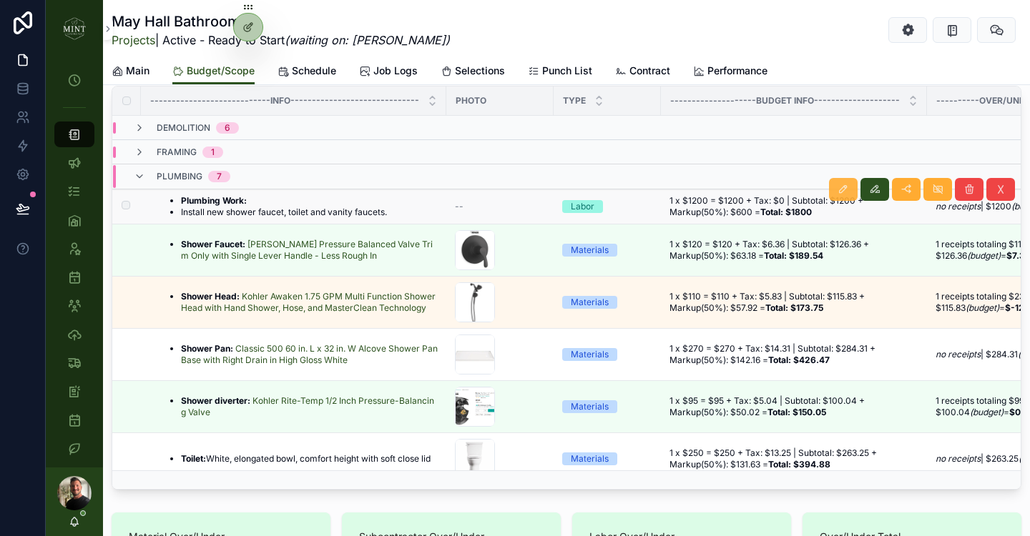
click at [842, 194] on icon "scrollable content" at bounding box center [843, 189] width 11 height 11
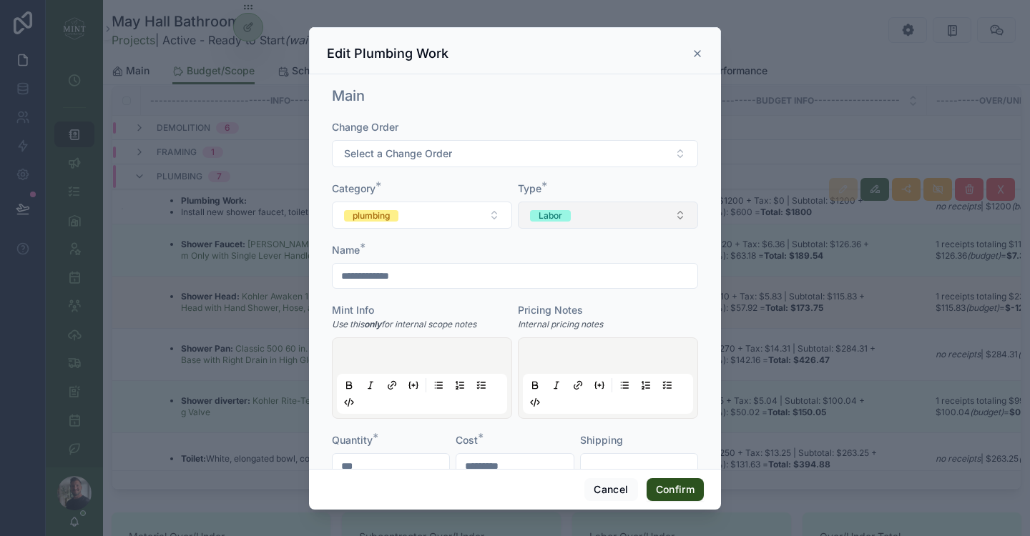
click at [594, 212] on button "Labor" at bounding box center [608, 215] width 180 height 27
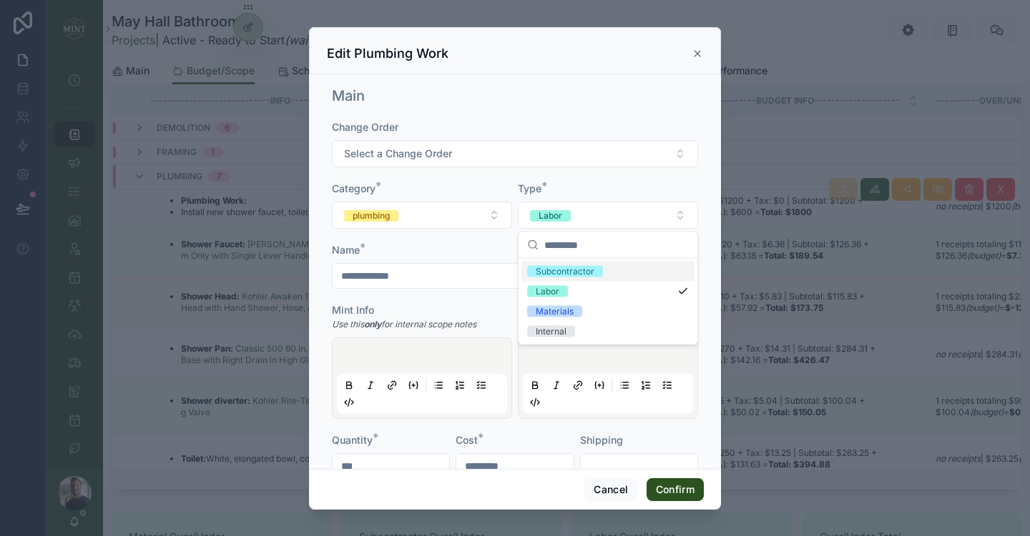
click at [599, 268] on span "Subcontractor" at bounding box center [565, 271] width 76 height 11
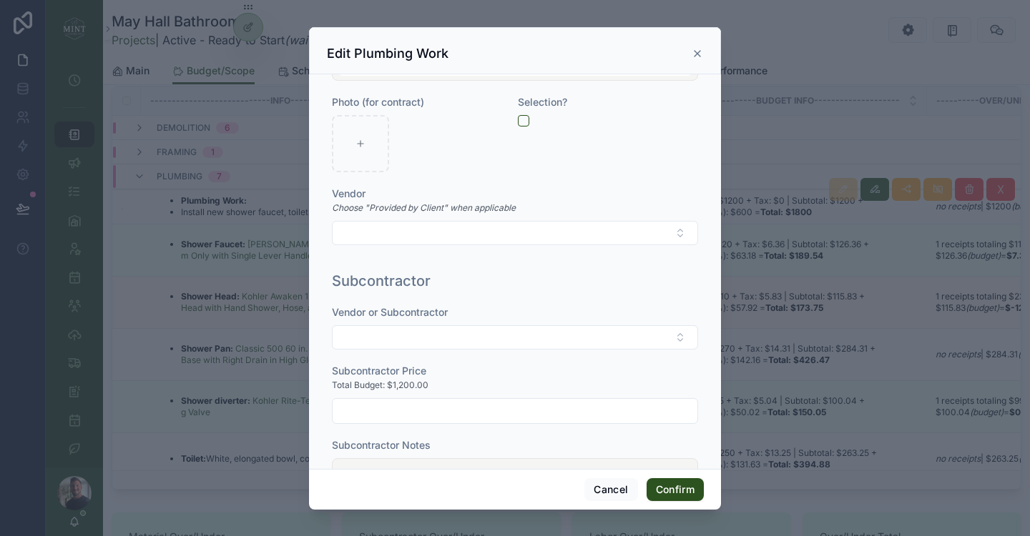
scroll to position [1016, 0]
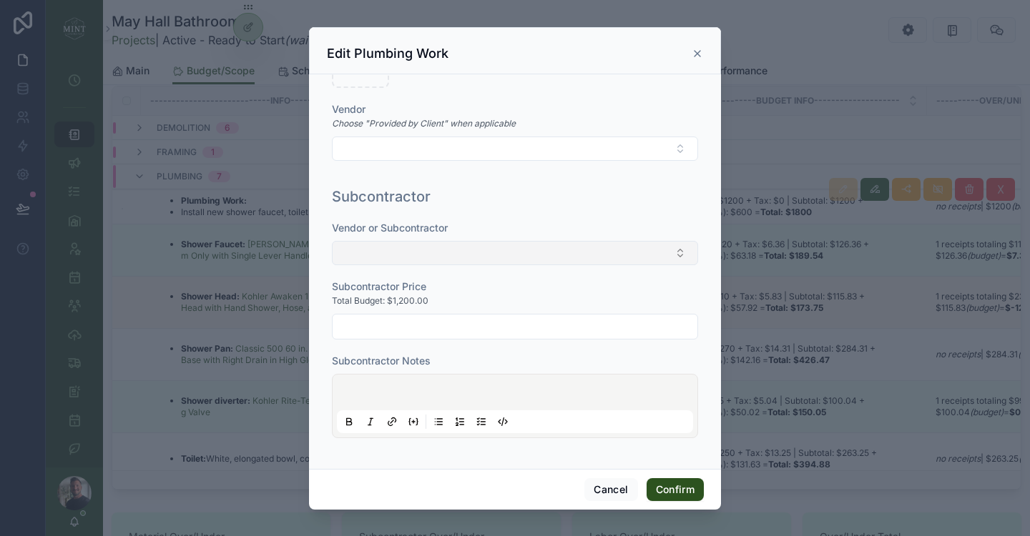
click at [537, 250] on button "Select Button" at bounding box center [515, 253] width 366 height 24
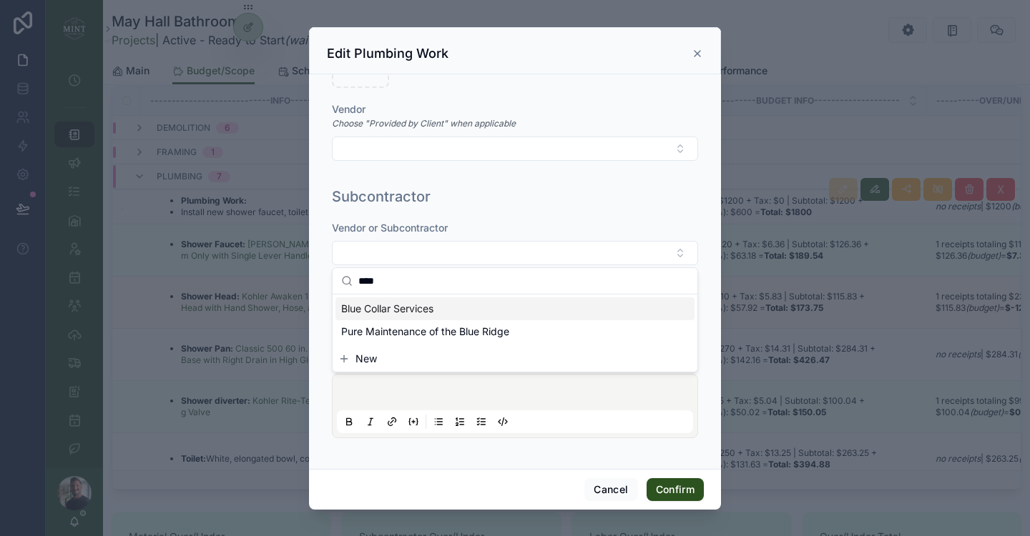
type input "****"
click at [409, 310] on span "Blue Collar Services" at bounding box center [387, 309] width 92 height 14
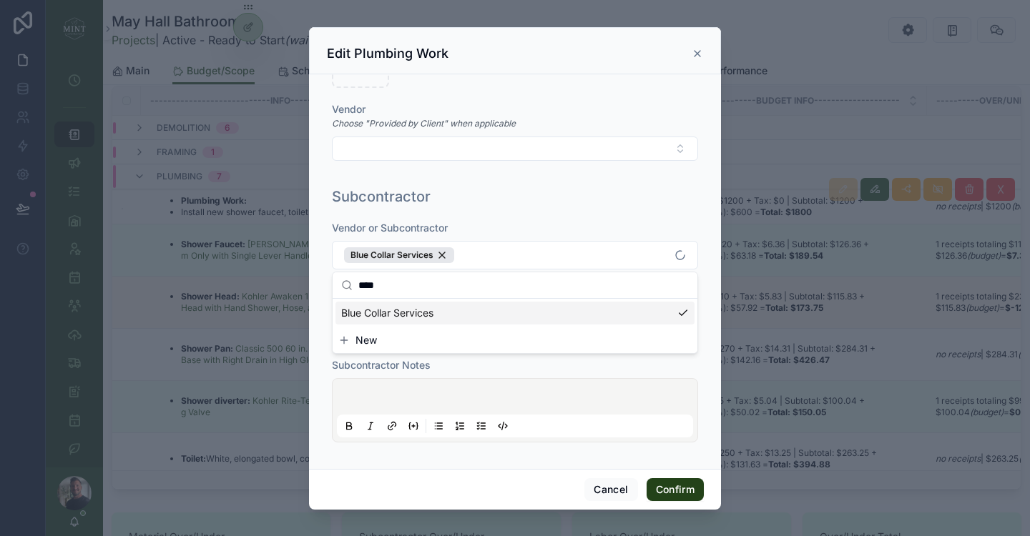
click at [685, 494] on button "Confirm" at bounding box center [675, 490] width 57 height 23
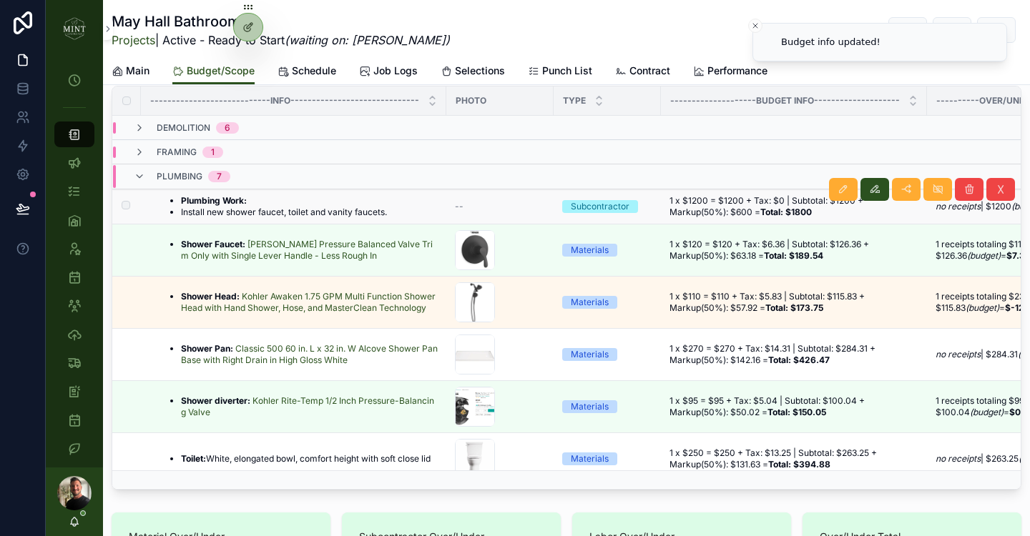
click at [275, 210] on li "Install new shower faucet, toilet and vanity faucets." at bounding box center [284, 212] width 206 height 11
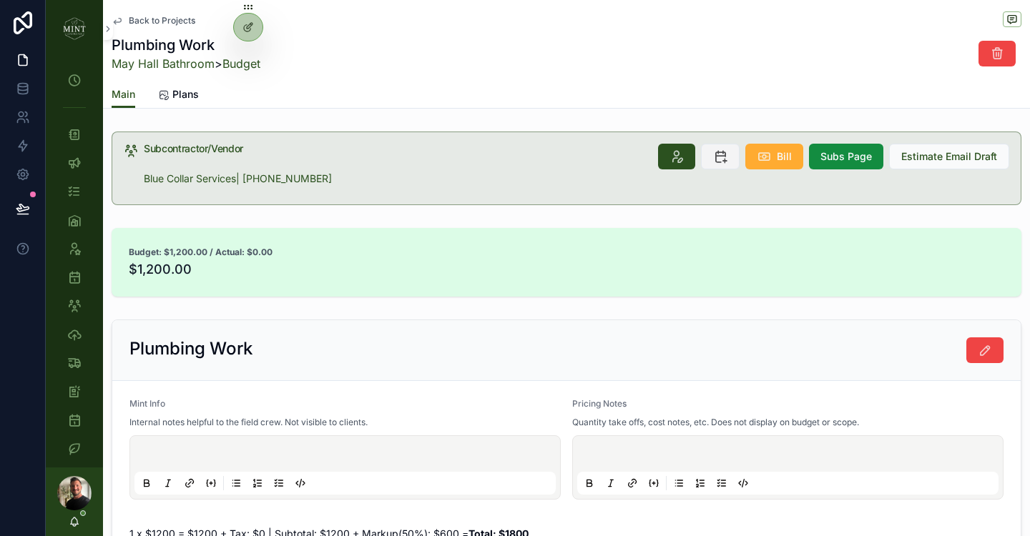
click at [724, 152] on div "**********" at bounding box center [538, 268] width 984 height 536
click at [718, 160] on icon "scrollable content" at bounding box center [720, 156] width 14 height 14
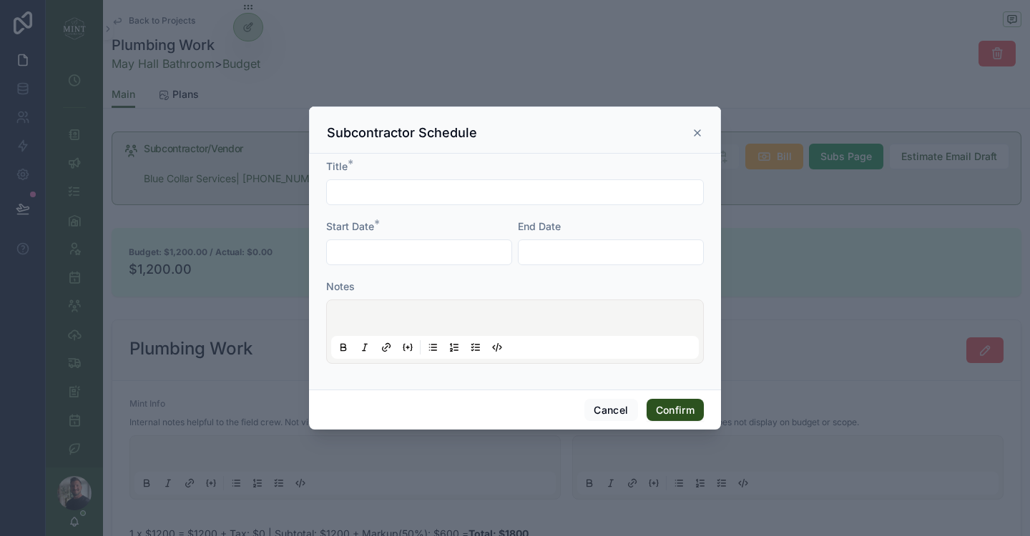
click at [373, 195] on input "text" at bounding box center [515, 192] width 376 height 20
type input "**********"
click at [350, 248] on input "text" at bounding box center [419, 252] width 185 height 20
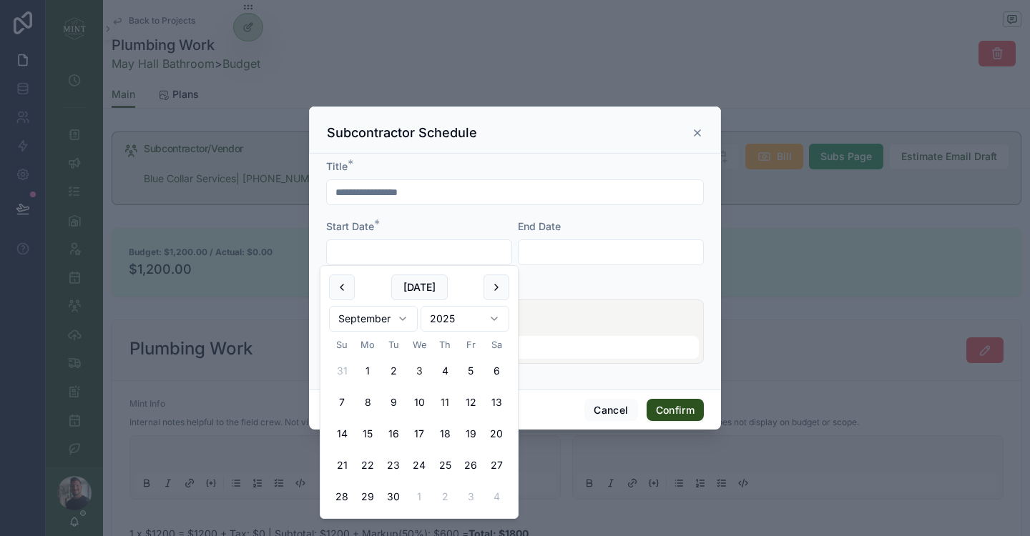
click at [446, 400] on button "11" at bounding box center [445, 403] width 26 height 26
type input "*********"
click at [569, 251] on input "text" at bounding box center [611, 252] width 185 height 20
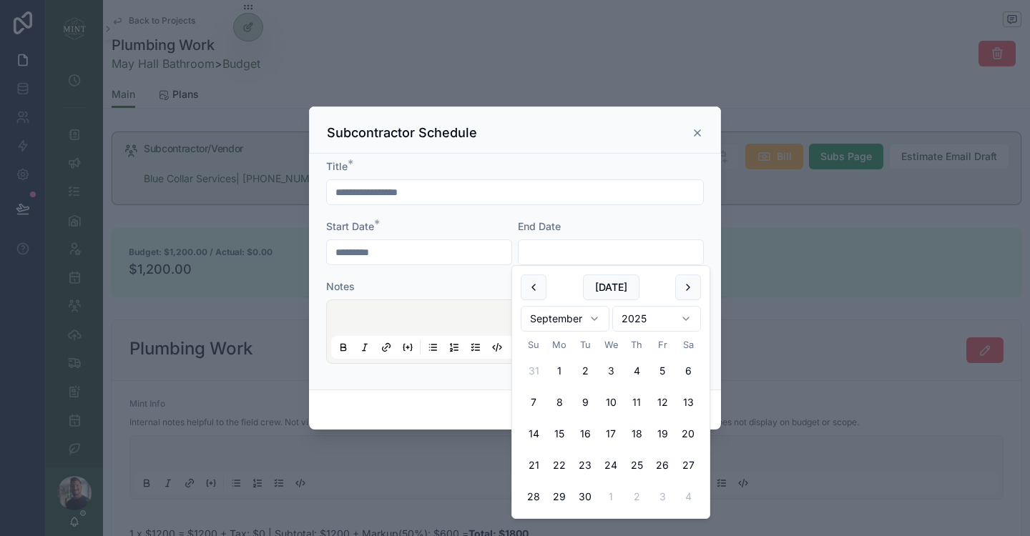
click at [637, 403] on button "11" at bounding box center [637, 403] width 26 height 26
type input "*********"
click at [438, 280] on div "Notes" at bounding box center [515, 287] width 378 height 14
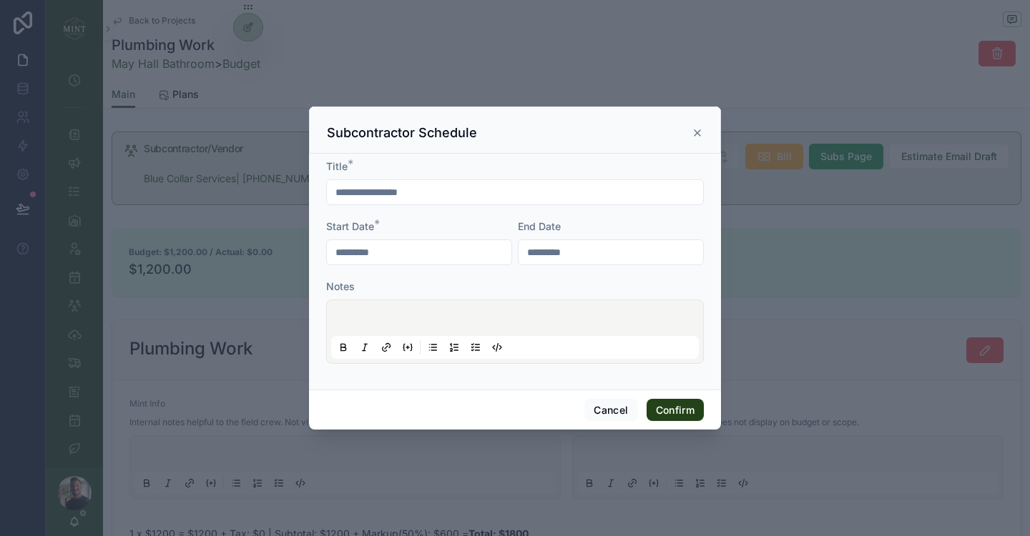
click at [676, 412] on button "Confirm" at bounding box center [675, 410] width 57 height 23
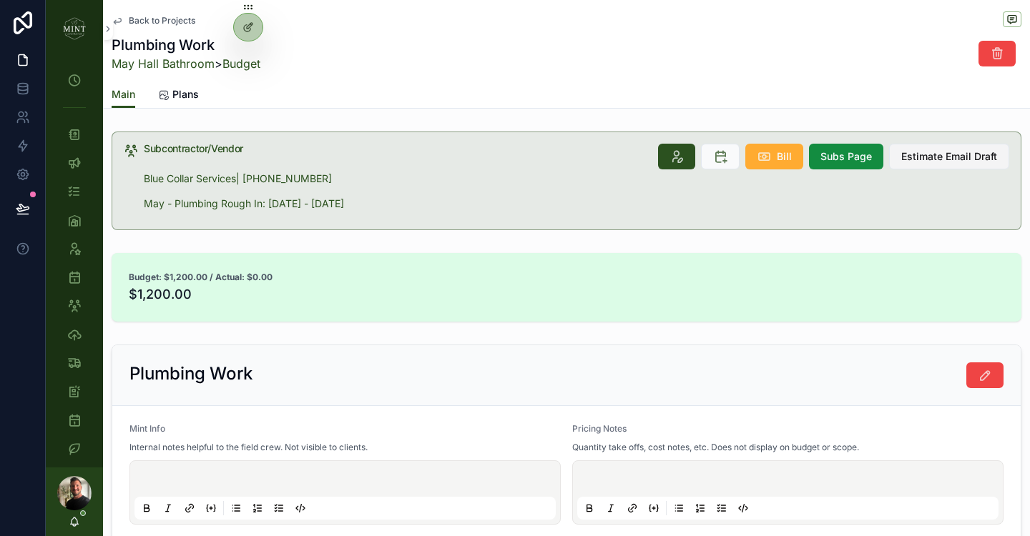
click at [931, 162] on span "Estimate Email Draft" at bounding box center [949, 156] width 96 height 14
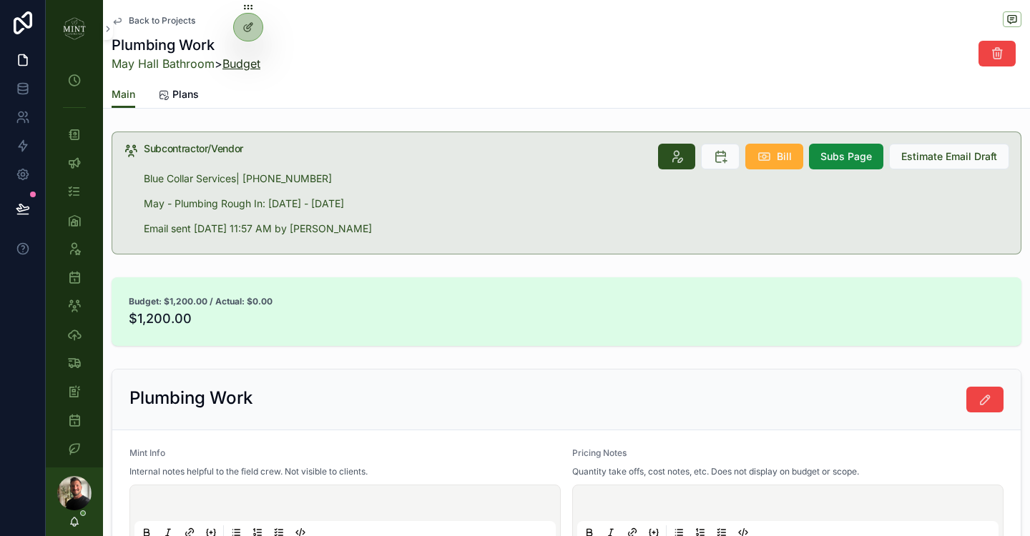
click at [240, 64] on link "Budget" at bounding box center [241, 64] width 38 height 14
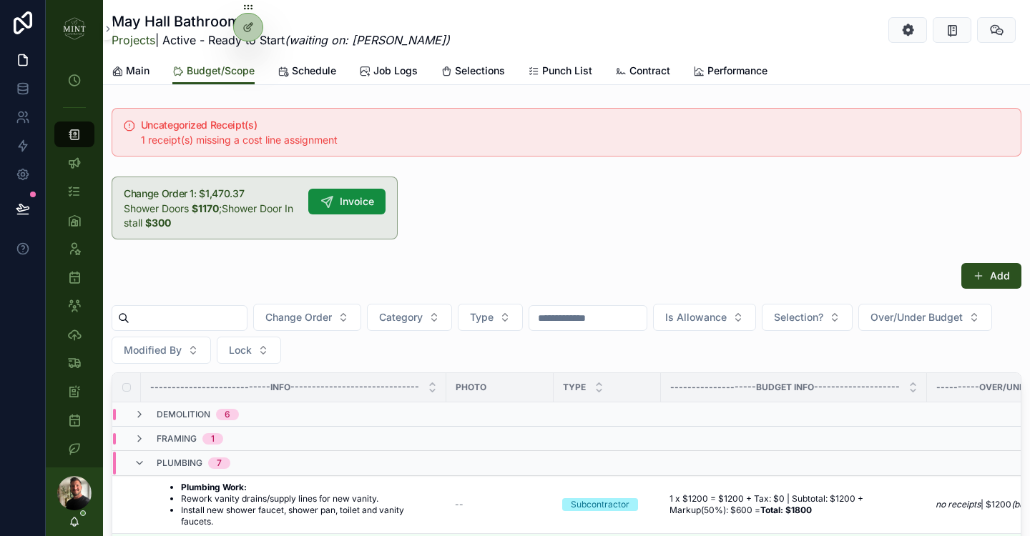
scroll to position [5, 0]
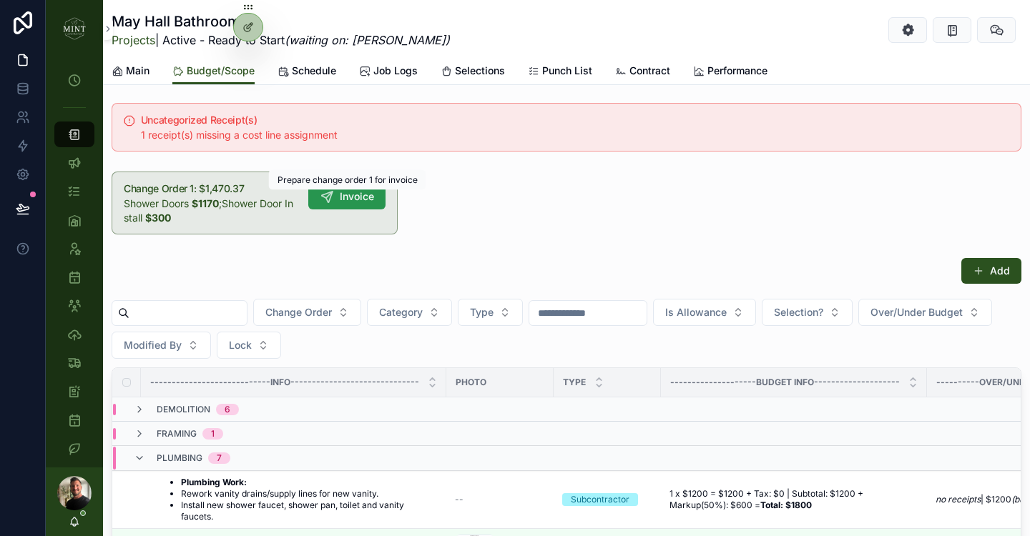
click at [371, 204] on button "Invoice" at bounding box center [346, 197] width 77 height 26
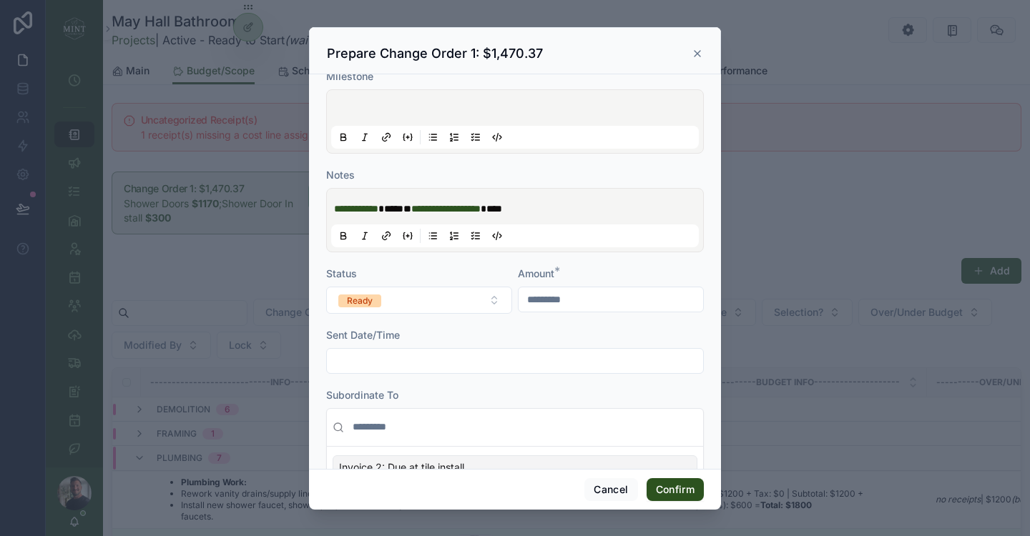
scroll to position [180, 0]
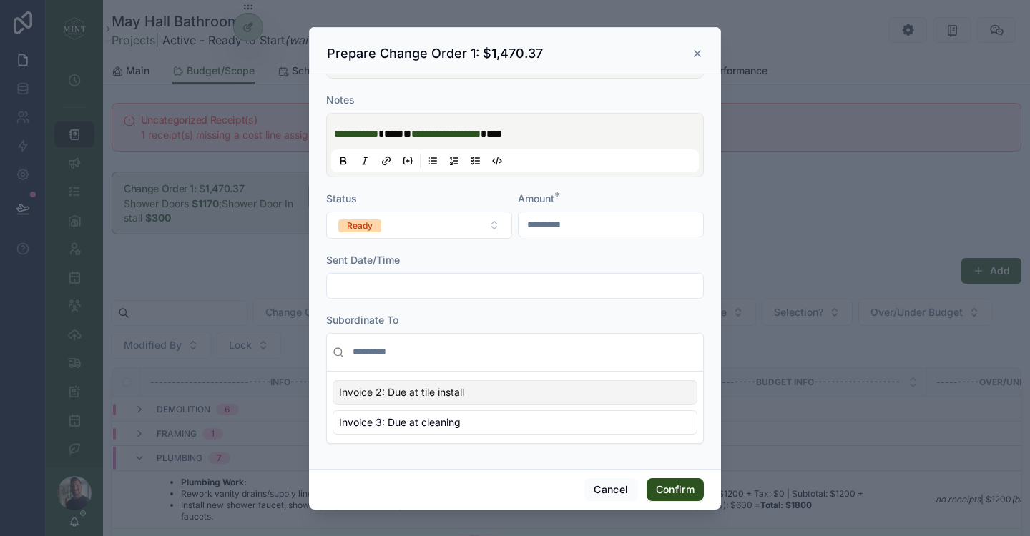
click at [417, 393] on span "Invoice 2: Due at tile install" at bounding box center [401, 393] width 125 height 14
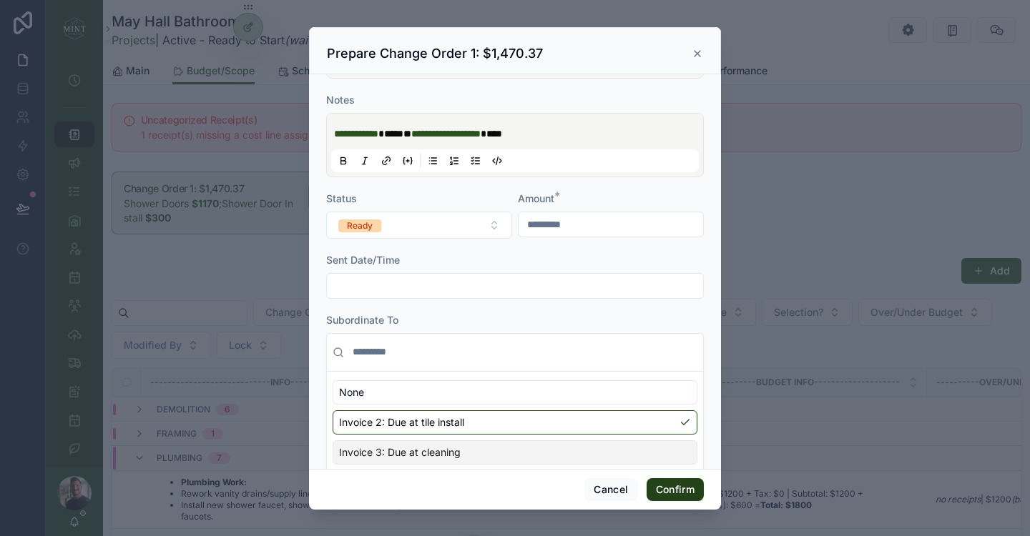
click at [685, 491] on button "Confirm" at bounding box center [675, 490] width 57 height 23
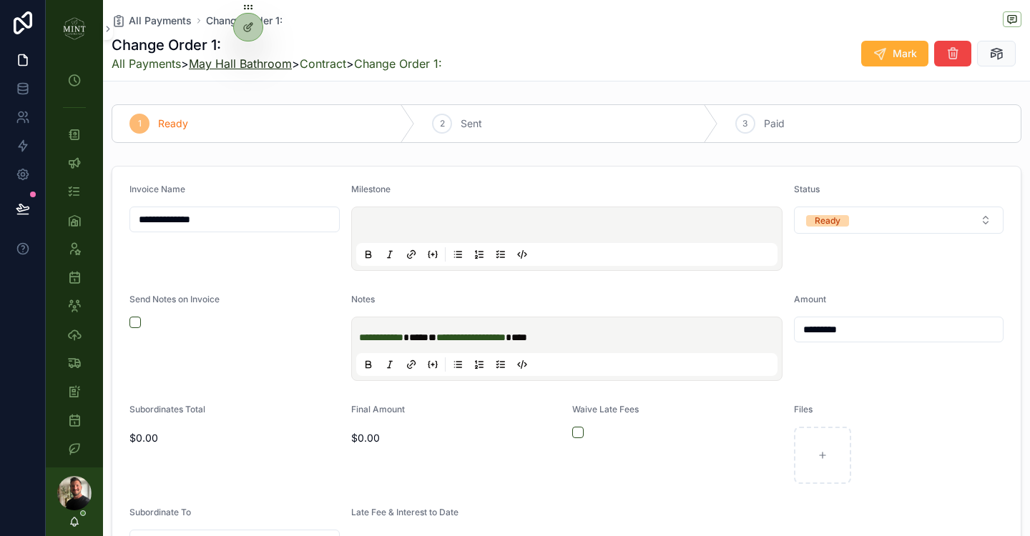
click at [256, 59] on link "May Hall Bathroom" at bounding box center [240, 64] width 103 height 14
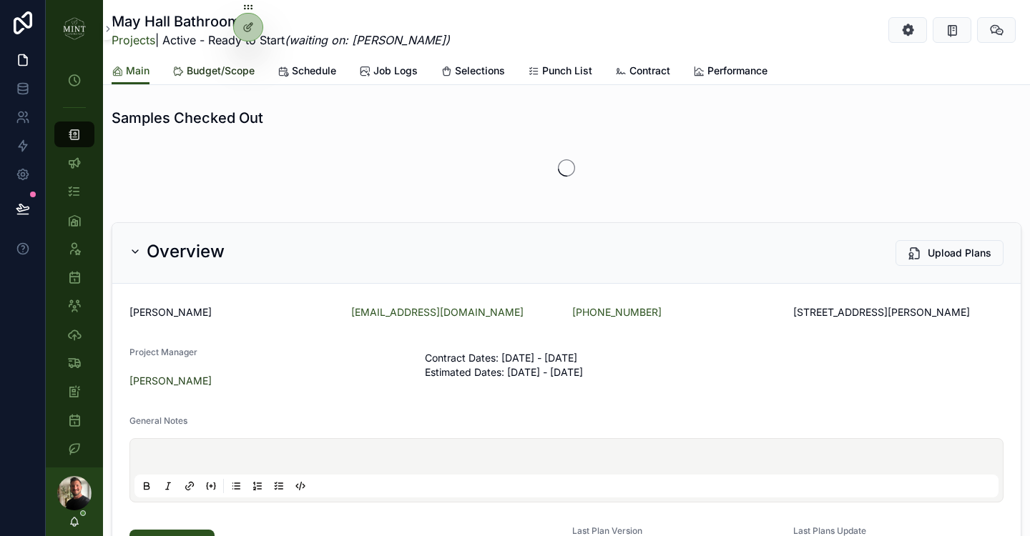
click at [205, 74] on span "Budget/Scope" at bounding box center [221, 71] width 68 height 14
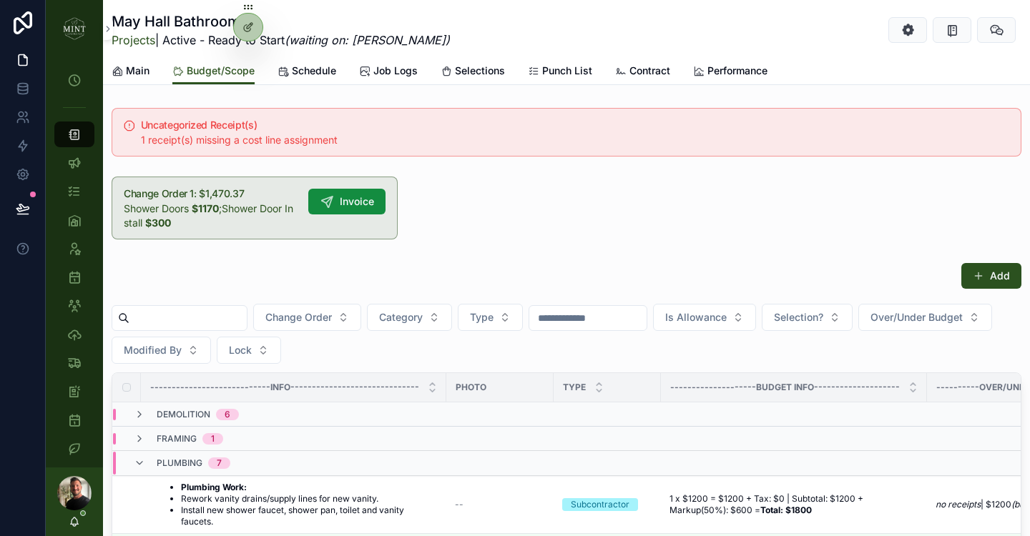
click at [511, 222] on div "Uncategorized Receipt(s) 1 receipt(s) missing a cost line assignment Change Ord…" at bounding box center [566, 173] width 927 height 143
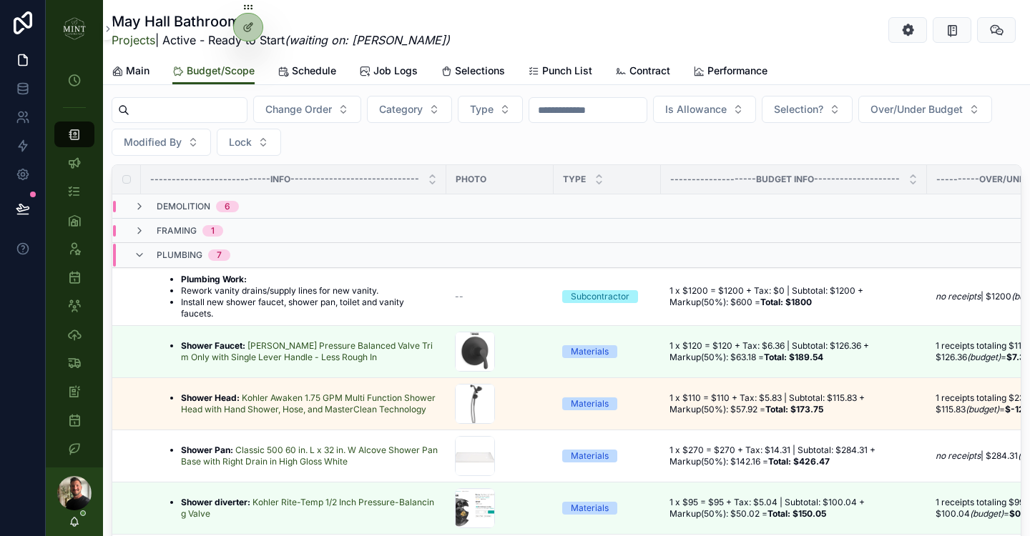
scroll to position [232, 0]
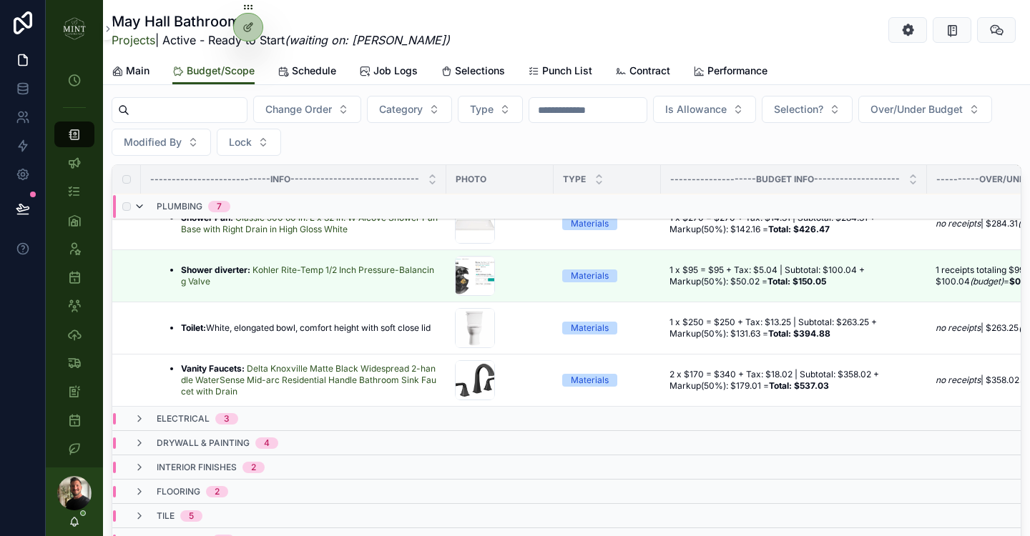
click at [142, 206] on icon "scrollable content" at bounding box center [139, 206] width 11 height 11
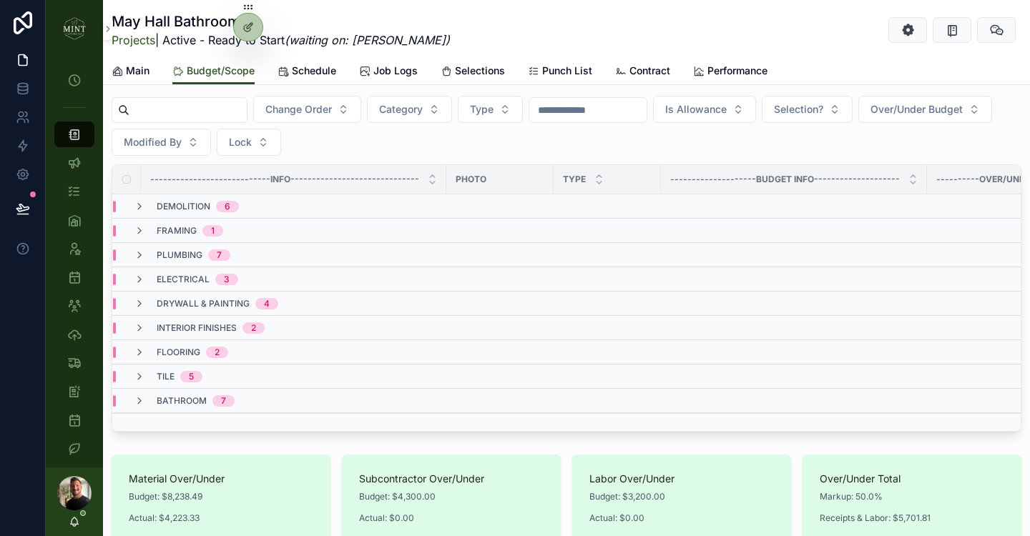
scroll to position [0, 0]
click at [148, 275] on div "electrical 3" at bounding box center [186, 279] width 104 height 11
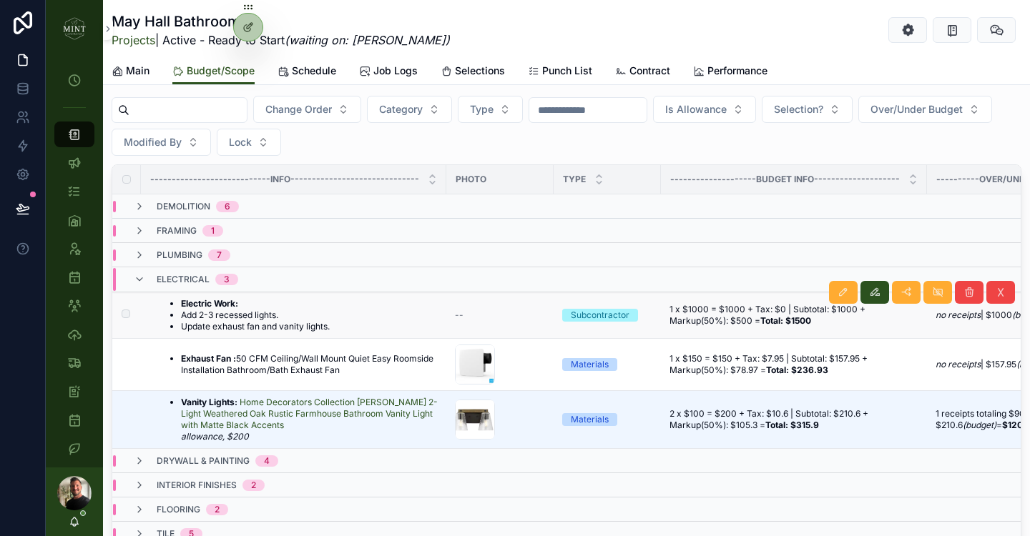
click at [338, 320] on div "Electric Work: Add 2-3 recessed lights. Update exhaust fan and vanity lights. E…" at bounding box center [298, 315] width 280 height 34
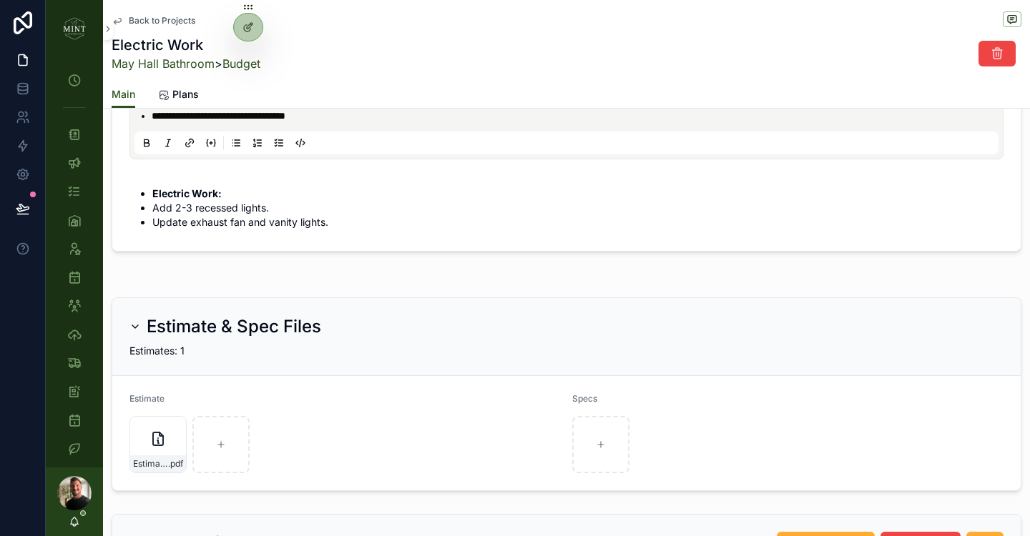
scroll to position [739, 0]
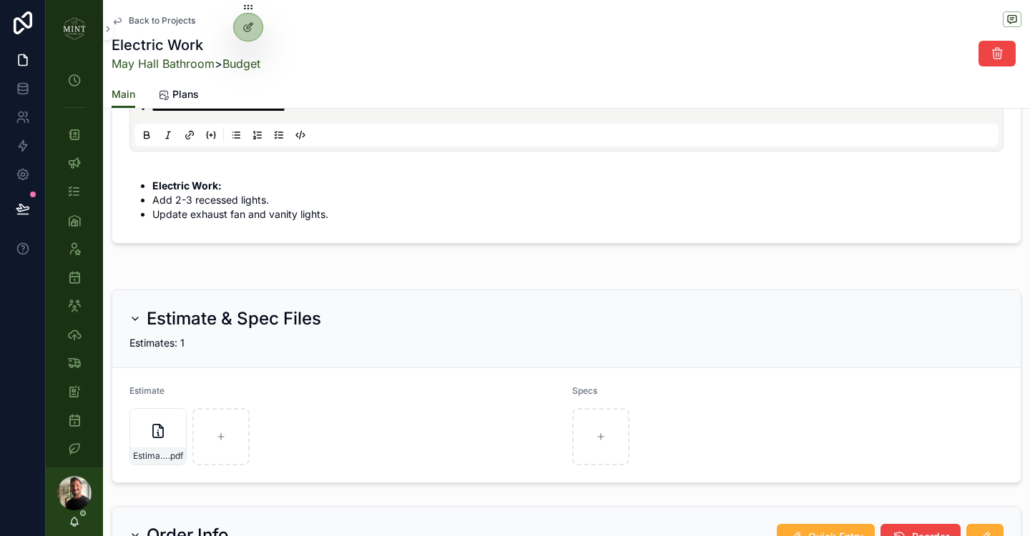
click at [159, 438] on icon "scrollable content" at bounding box center [158, 431] width 10 height 13
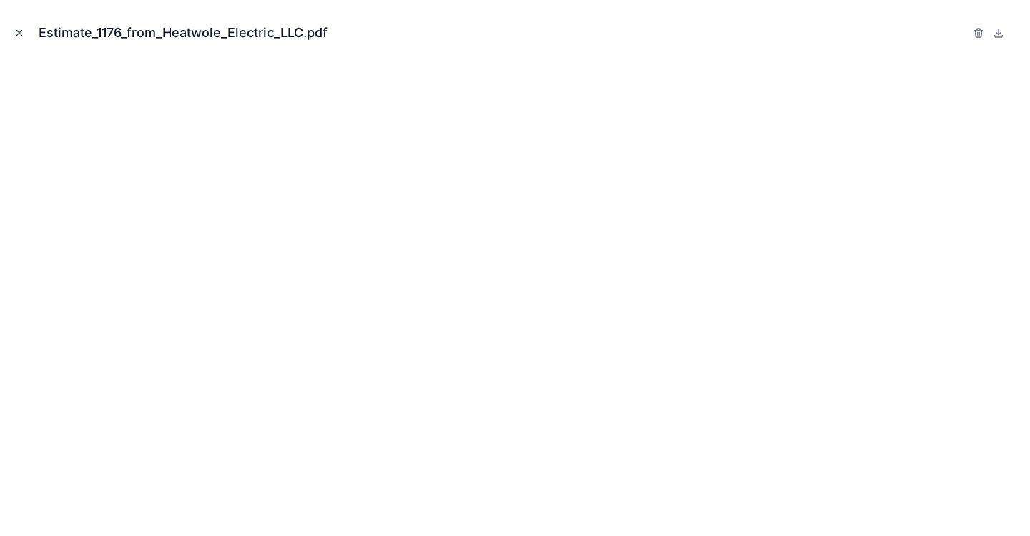
click at [21, 33] on icon "Close modal" at bounding box center [19, 33] width 10 height 10
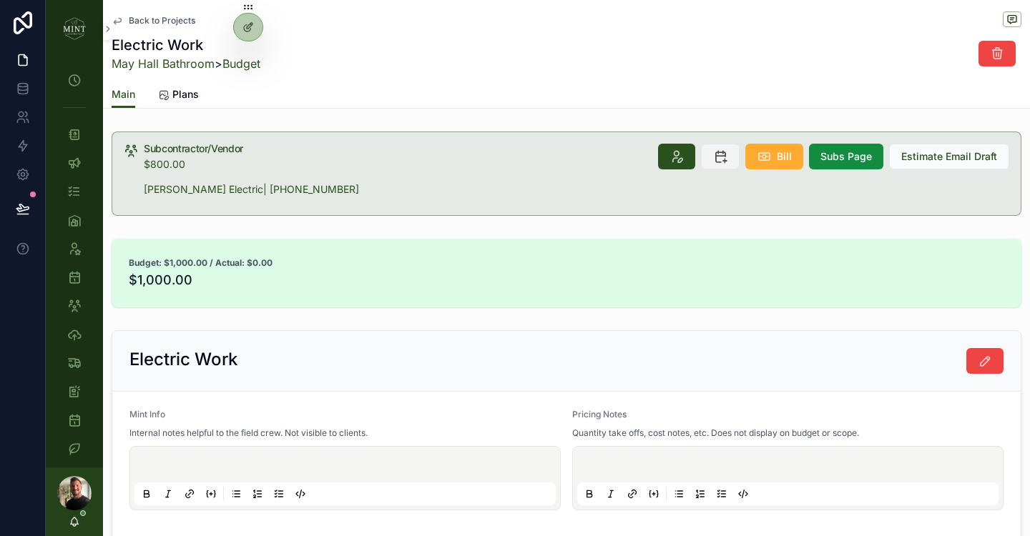
click at [725, 165] on button "scrollable content" at bounding box center [720, 157] width 39 height 26
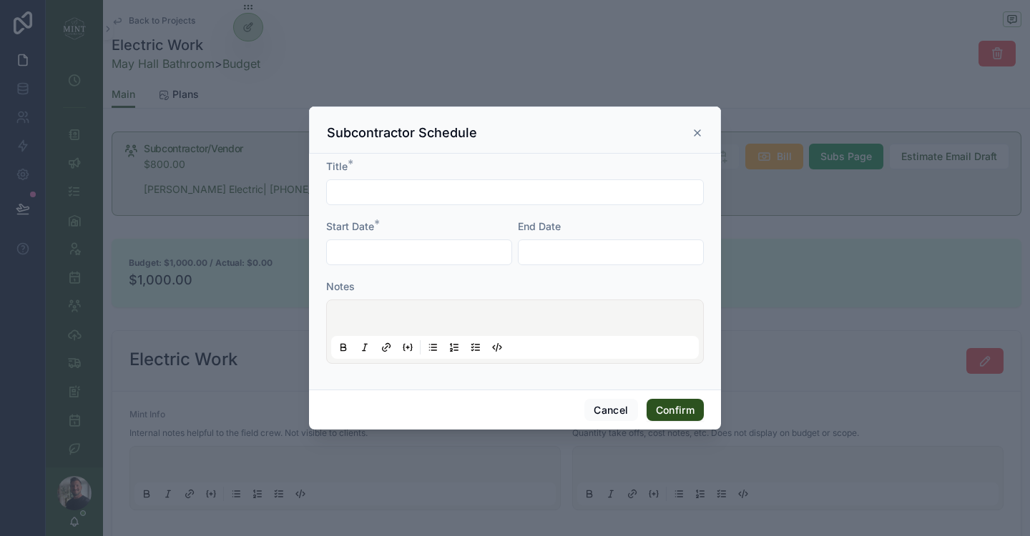
click at [421, 193] on input "text" at bounding box center [515, 192] width 376 height 20
type input "**********"
click at [418, 252] on input "text" at bounding box center [419, 252] width 185 height 20
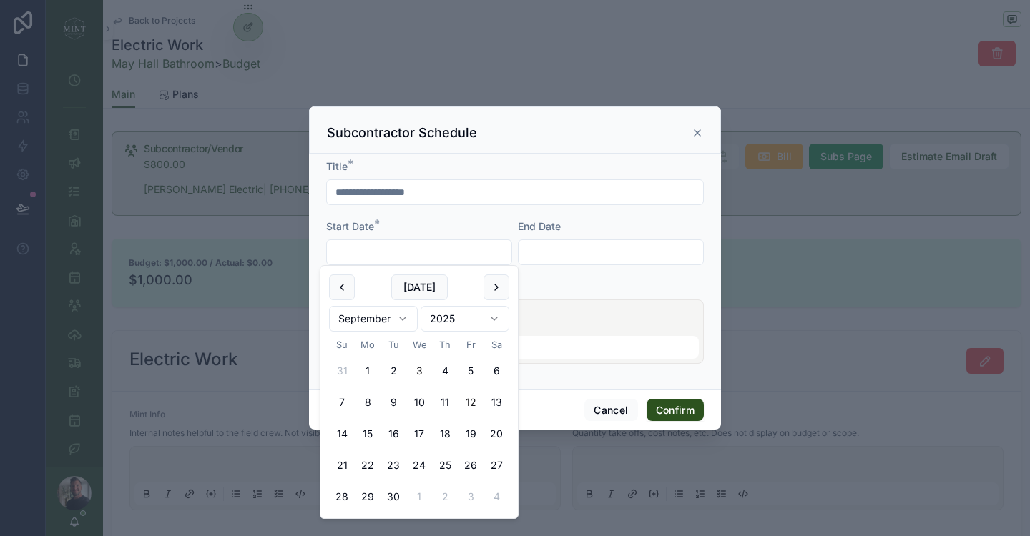
click at [467, 403] on button "12" at bounding box center [471, 403] width 26 height 26
type input "*********"
click at [539, 256] on input "text" at bounding box center [611, 252] width 185 height 20
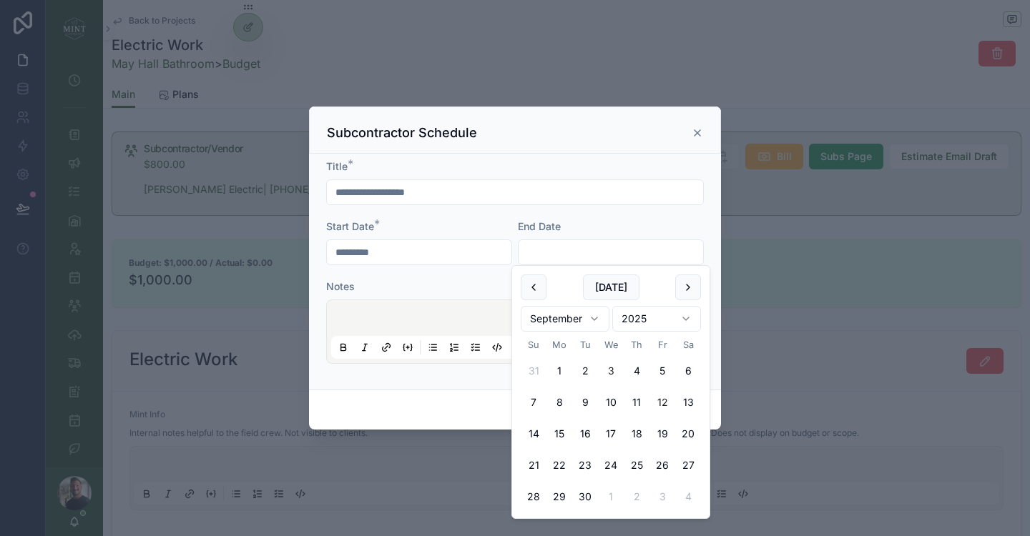
click at [657, 402] on button "12" at bounding box center [662, 403] width 26 height 26
type input "*********"
click at [435, 387] on div "**********" at bounding box center [515, 272] width 412 height 236
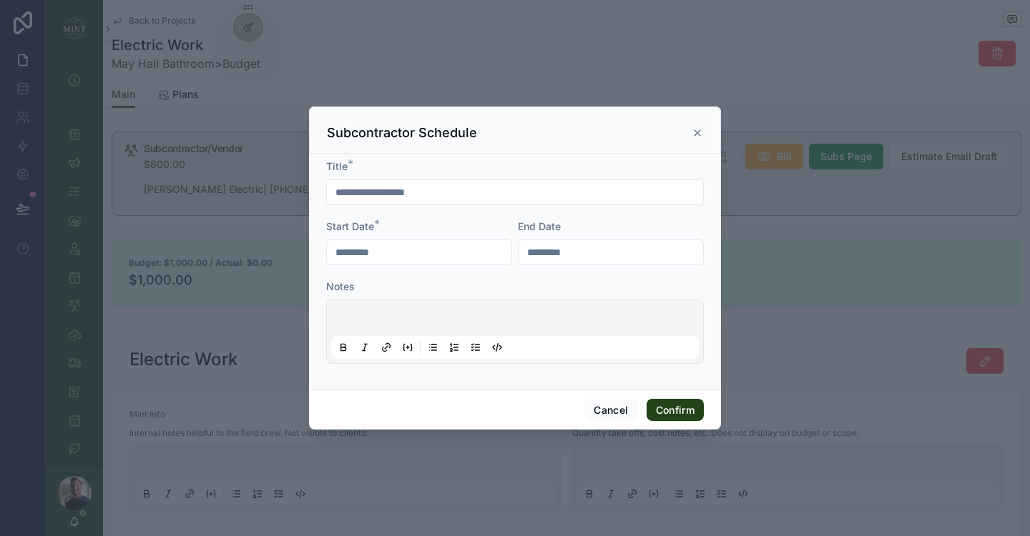
click at [687, 408] on button "Confirm" at bounding box center [675, 410] width 57 height 23
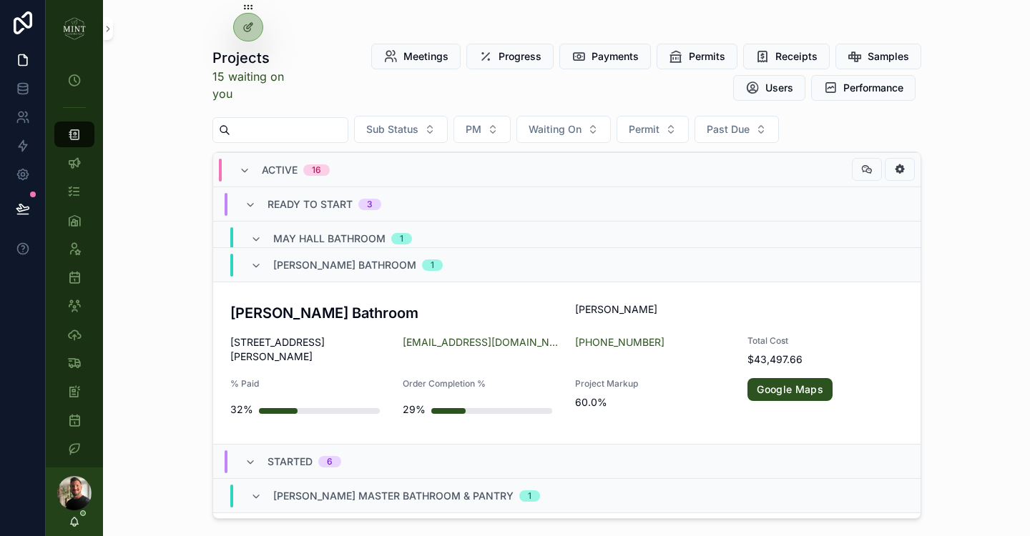
scroll to position [628, 0]
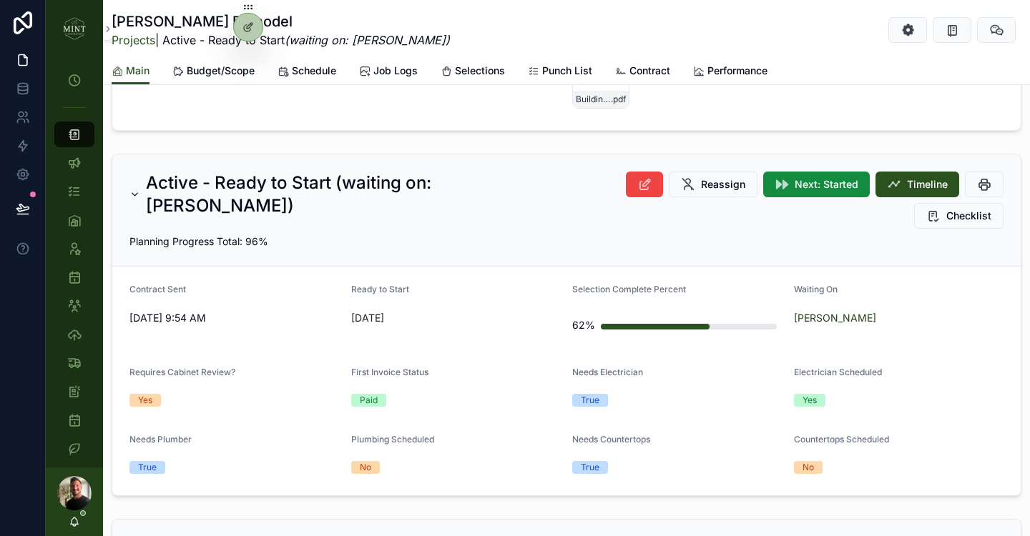
scroll to position [465, 0]
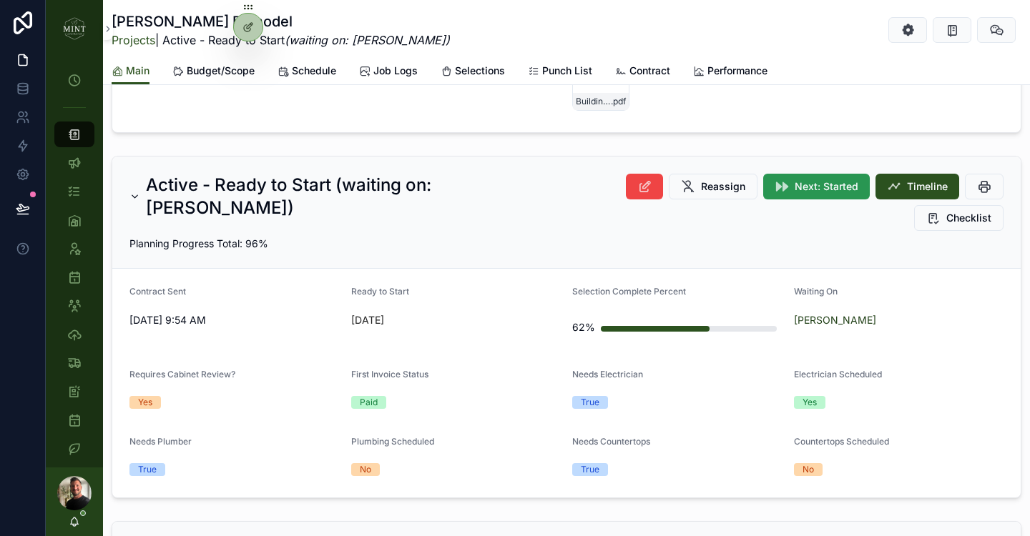
click at [828, 195] on button "Next: Started" at bounding box center [816, 187] width 107 height 26
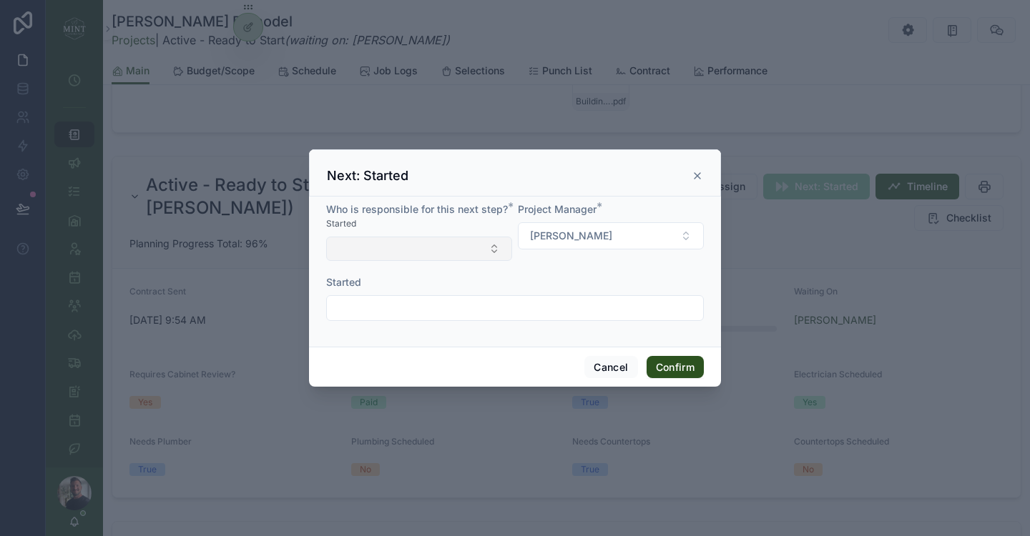
click at [499, 255] on button "Select Button" at bounding box center [419, 249] width 186 height 24
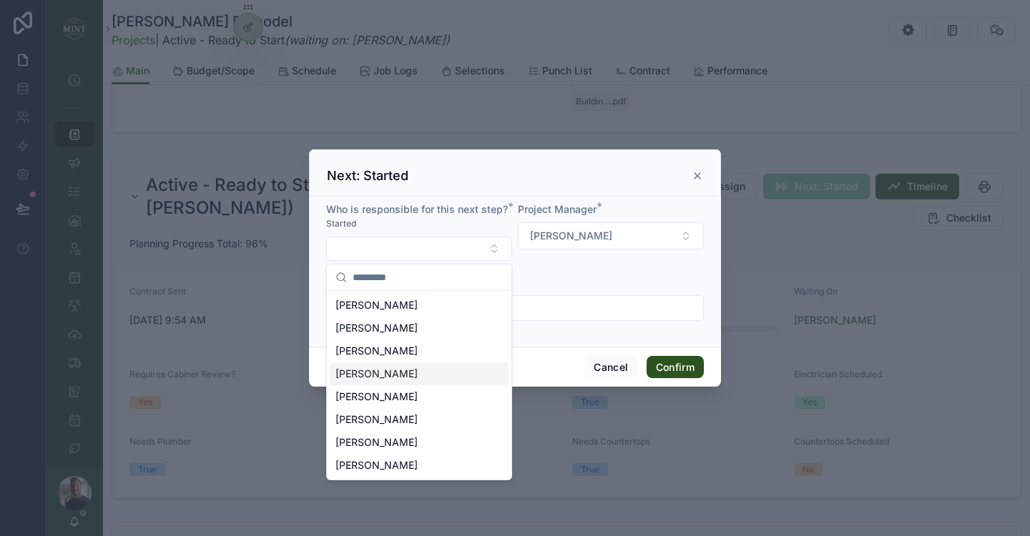
click at [457, 367] on div "Carl Schmuff" at bounding box center [419, 374] width 179 height 23
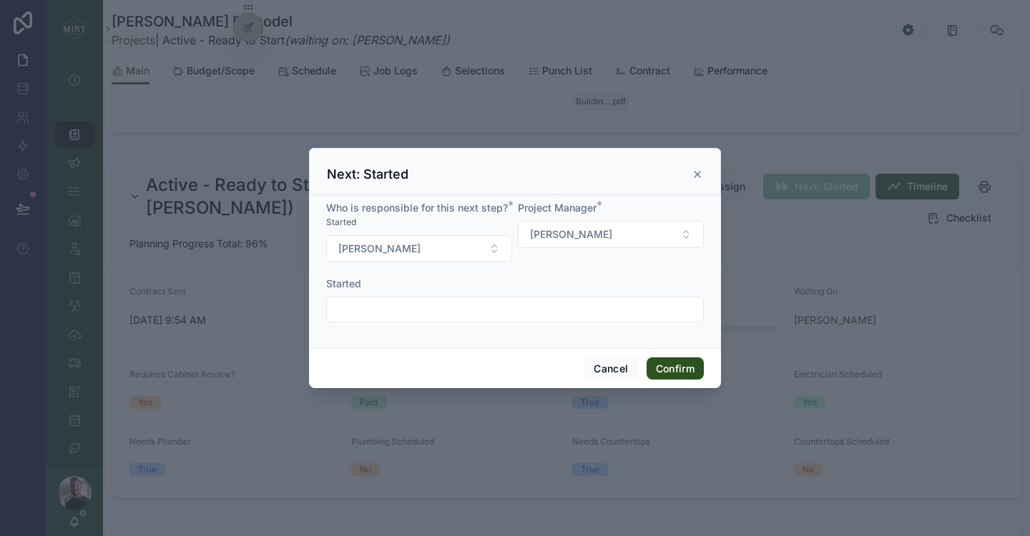
click at [384, 310] on input "text" at bounding box center [515, 310] width 376 height 20
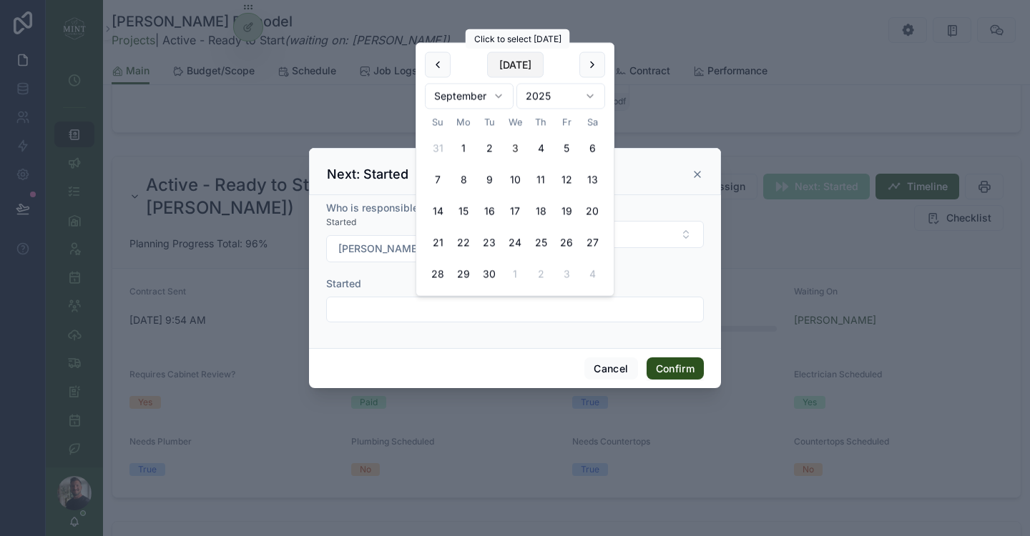
click at [516, 69] on button "Today" at bounding box center [515, 65] width 57 height 26
type input "********"
click at [688, 335] on form "Who is responsible for this next step? * Started Carl Schmuff Project Manager *…" at bounding box center [515, 269] width 378 height 136
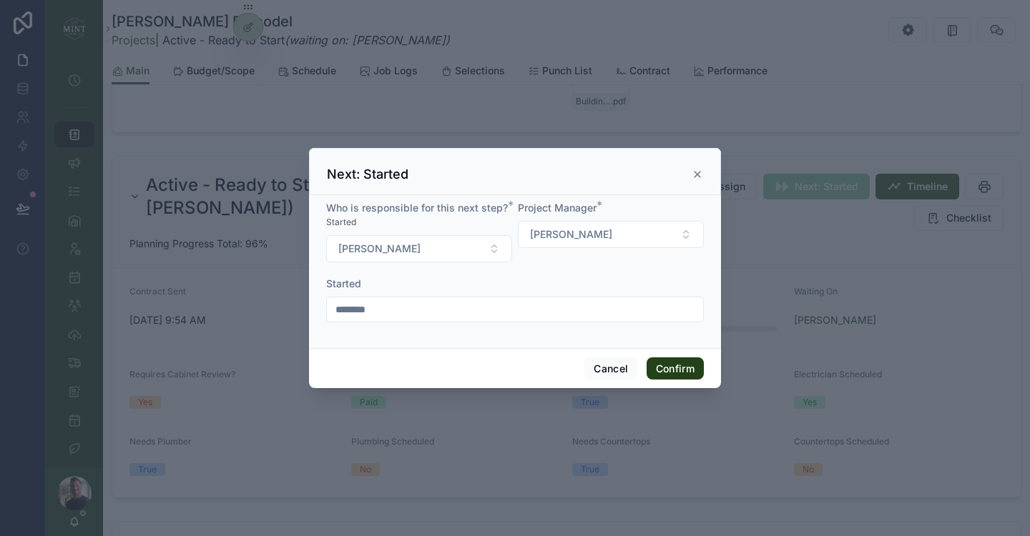
click at [687, 368] on button "Confirm" at bounding box center [675, 369] width 57 height 23
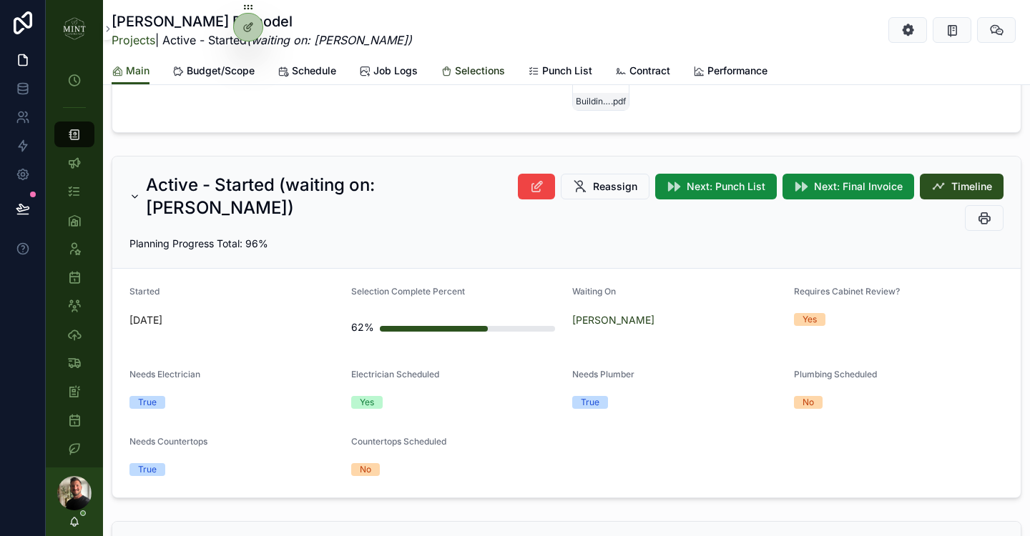
click at [495, 77] on span "Selections" at bounding box center [480, 71] width 50 height 14
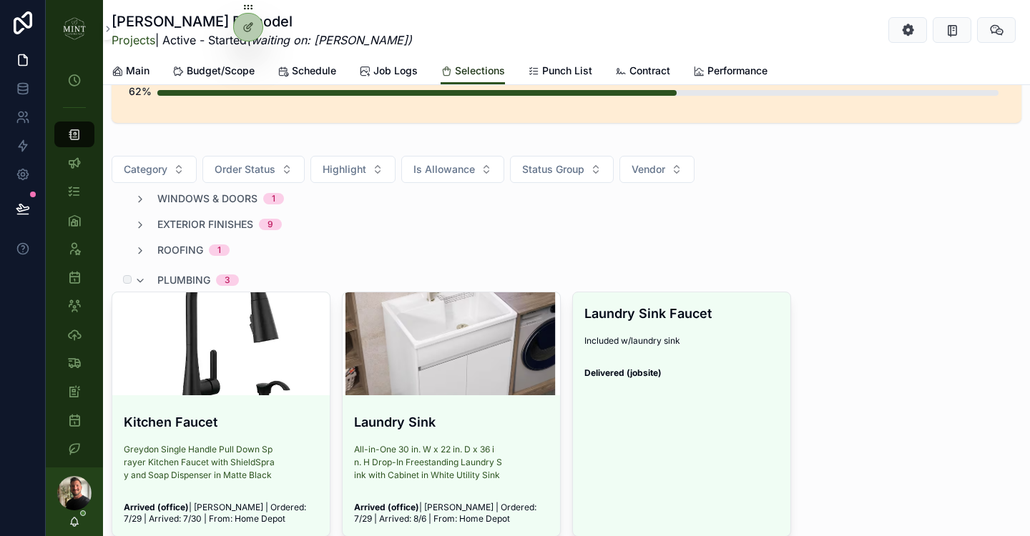
scroll to position [152, 0]
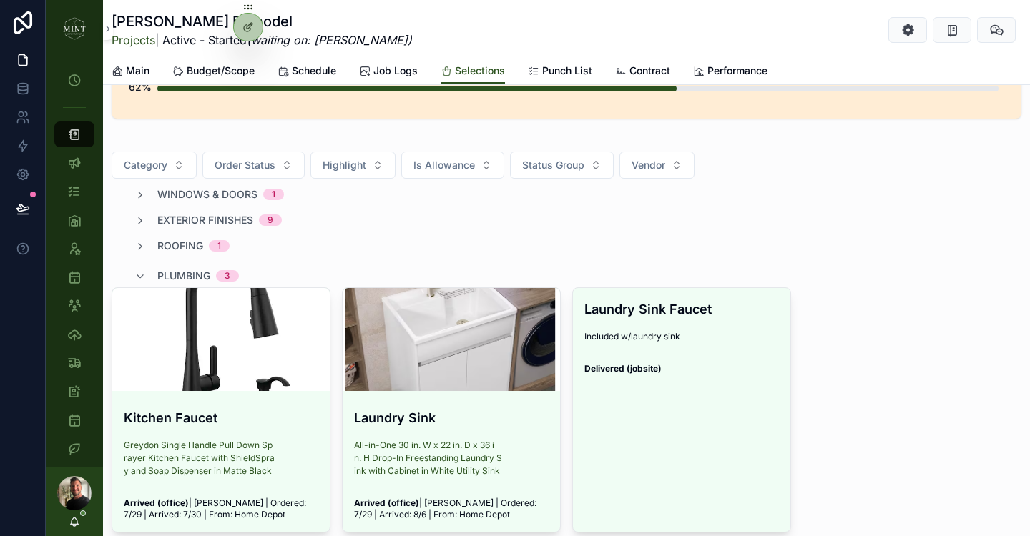
click at [152, 189] on div "windows & doors 1" at bounding box center [208, 194] width 149 height 14
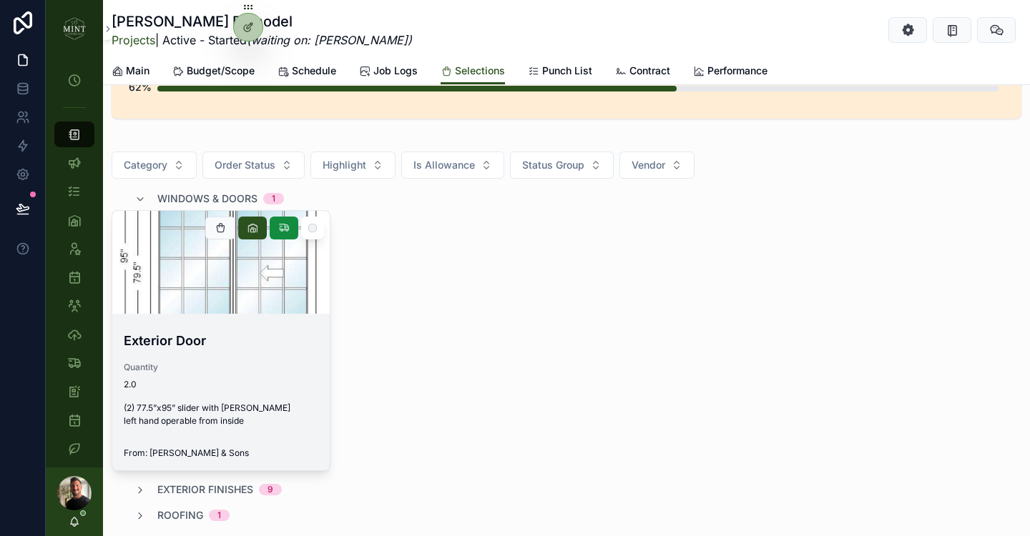
click at [284, 368] on span "Quantity" at bounding box center [221, 367] width 195 height 11
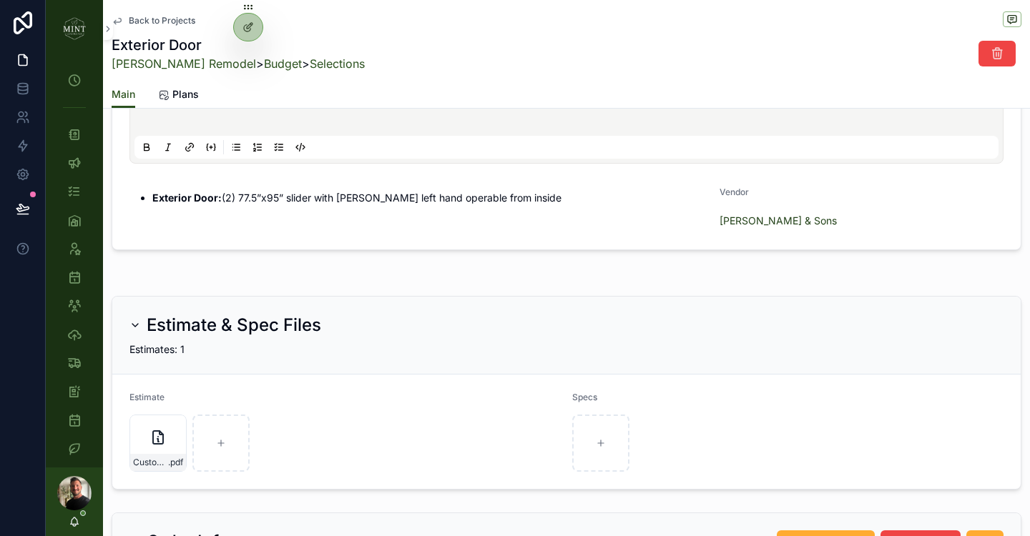
scroll to position [864, 0]
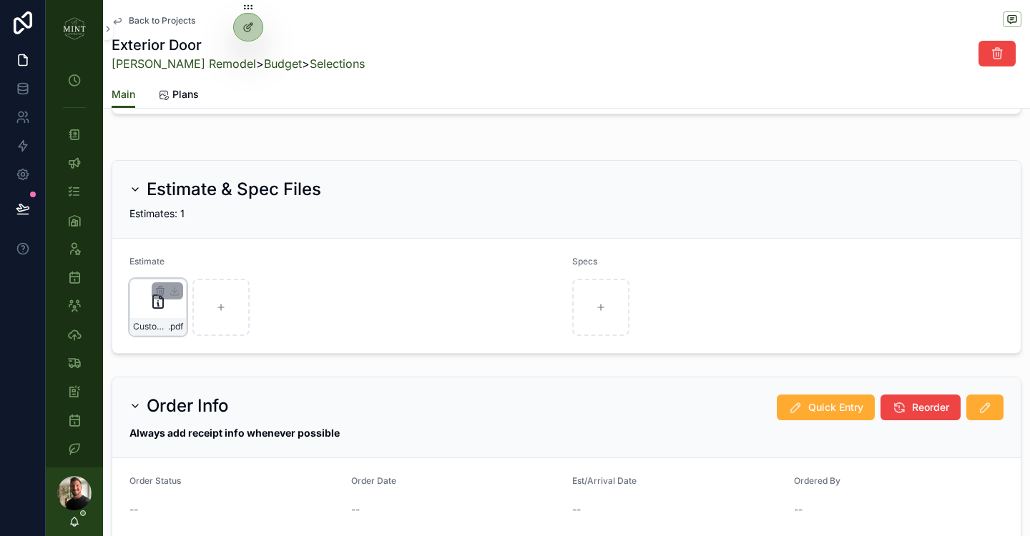
click at [152, 310] on div "Customer-Quote-Summary-Web-6208768 .pdf" at bounding box center [157, 307] width 57 height 57
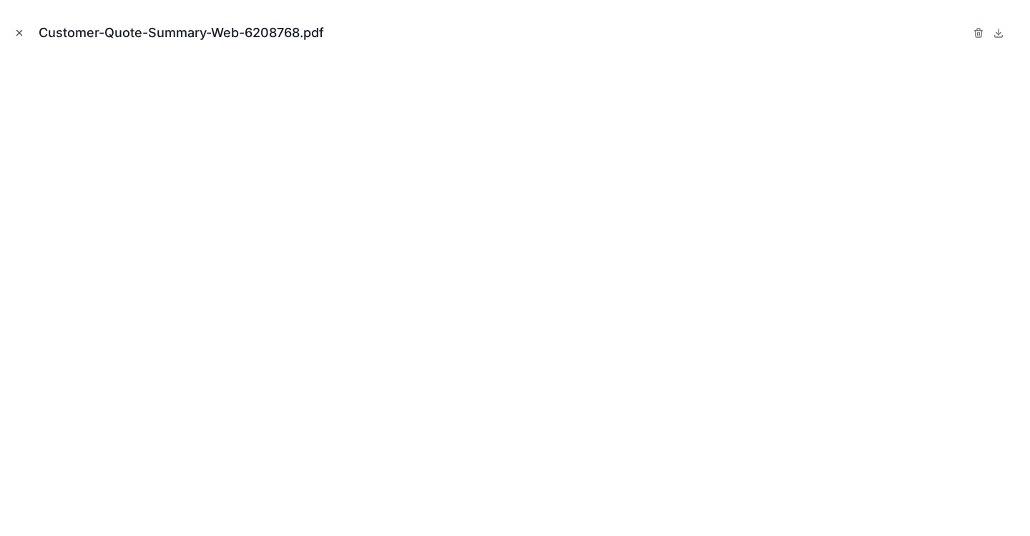
click at [19, 31] on icon "Close modal" at bounding box center [19, 33] width 10 height 10
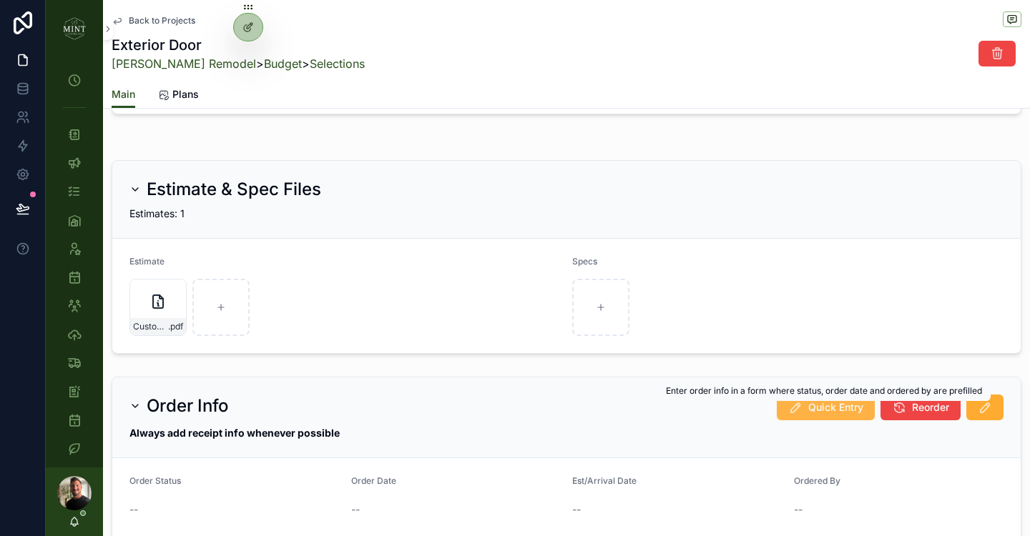
click at [820, 413] on span "Quick Entry" at bounding box center [835, 408] width 55 height 14
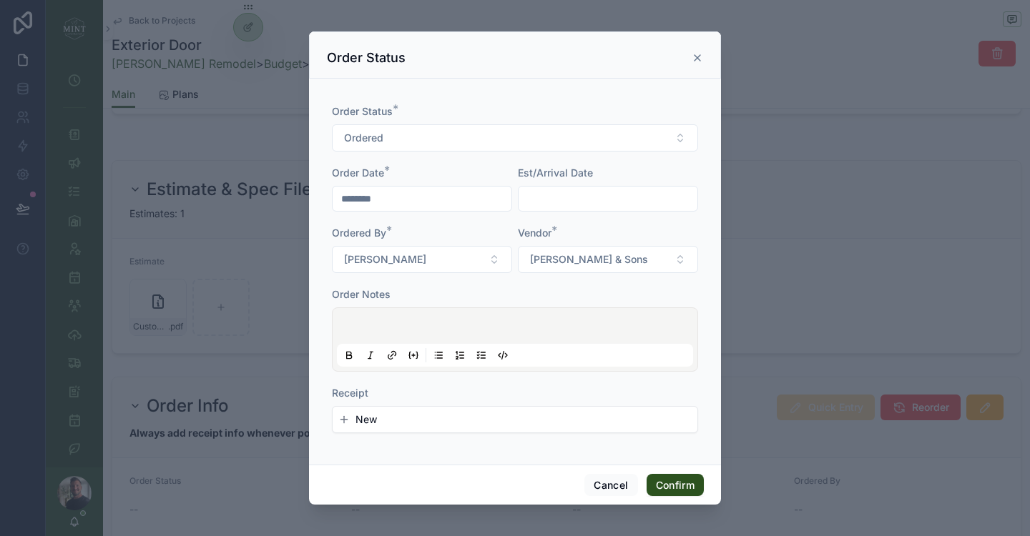
click at [561, 200] on input "text" at bounding box center [608, 199] width 179 height 20
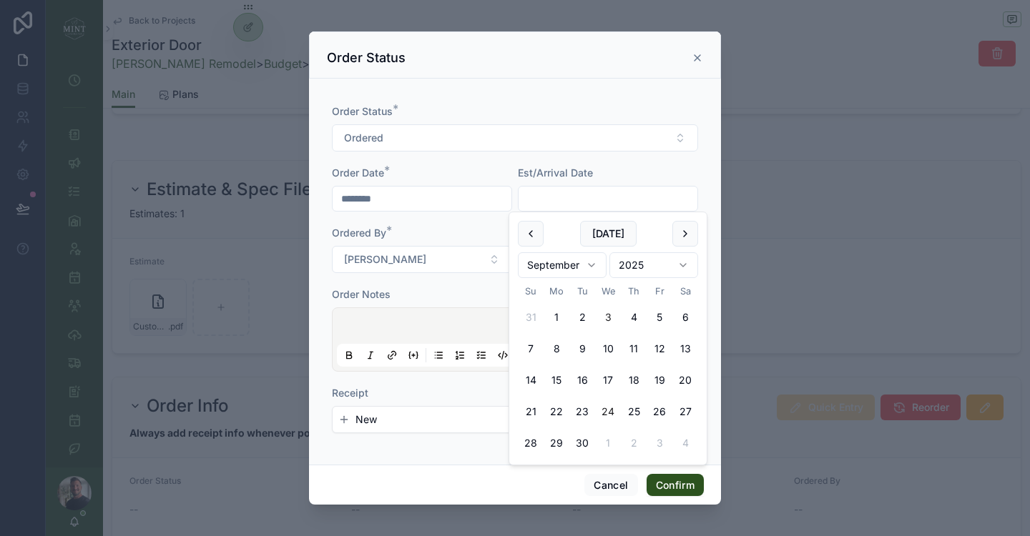
click at [607, 409] on button "24" at bounding box center [608, 412] width 26 height 26
type input "*********"
click at [442, 285] on div "Order Status * Ordered Order Date * ******** Est/Arrival Date ********* Ordered…" at bounding box center [515, 275] width 366 height 343
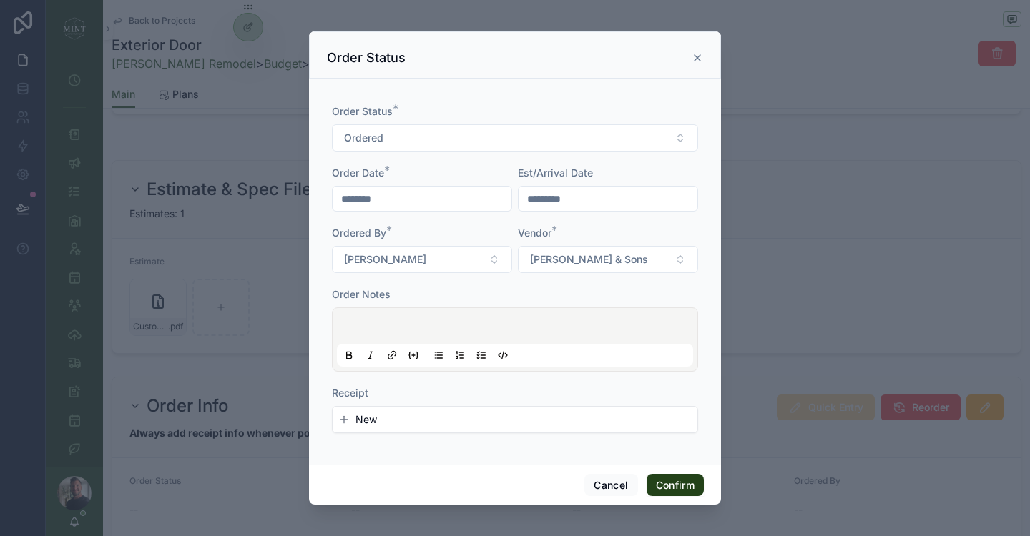
click at [684, 486] on button "Confirm" at bounding box center [675, 485] width 57 height 23
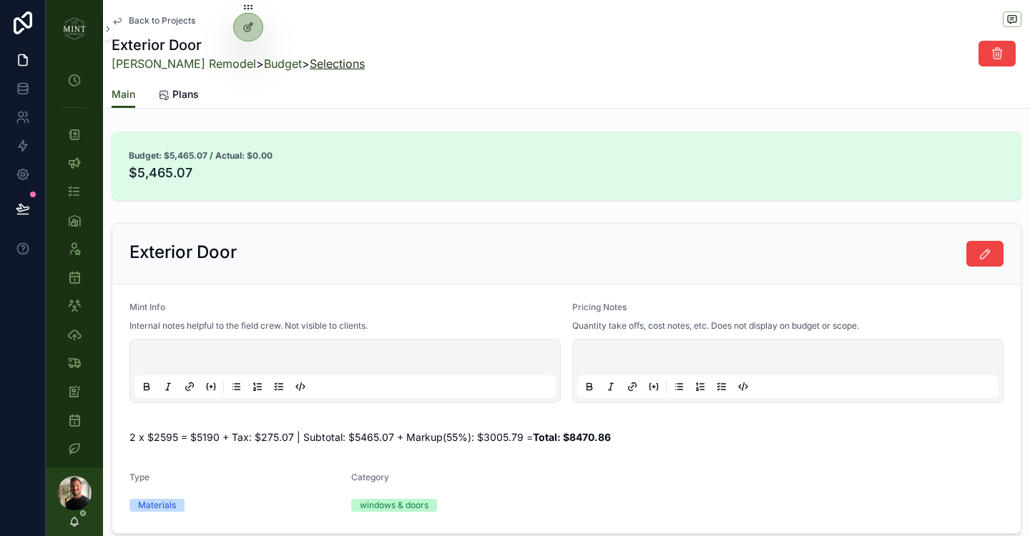
click at [310, 57] on link "Selections" at bounding box center [337, 64] width 55 height 14
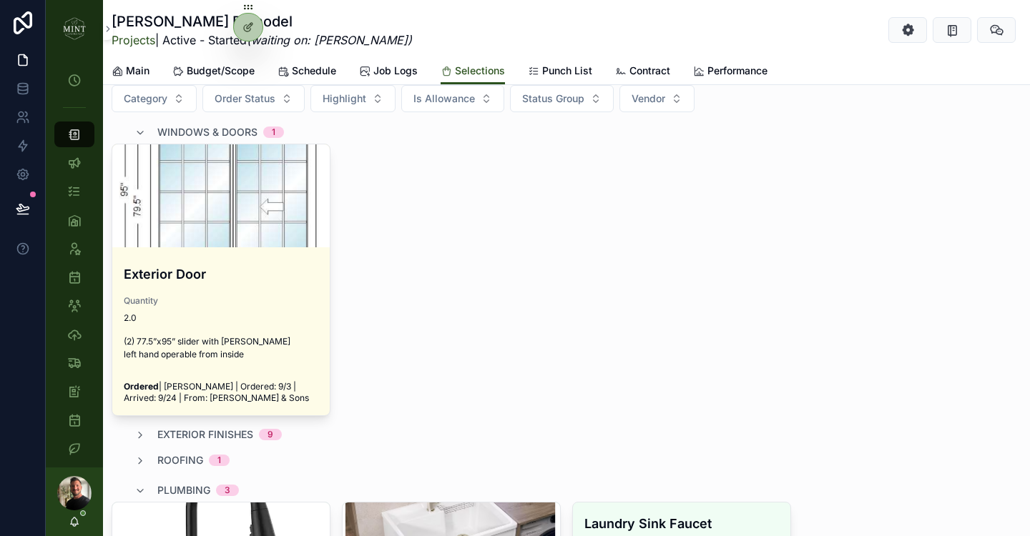
scroll to position [267, 0]
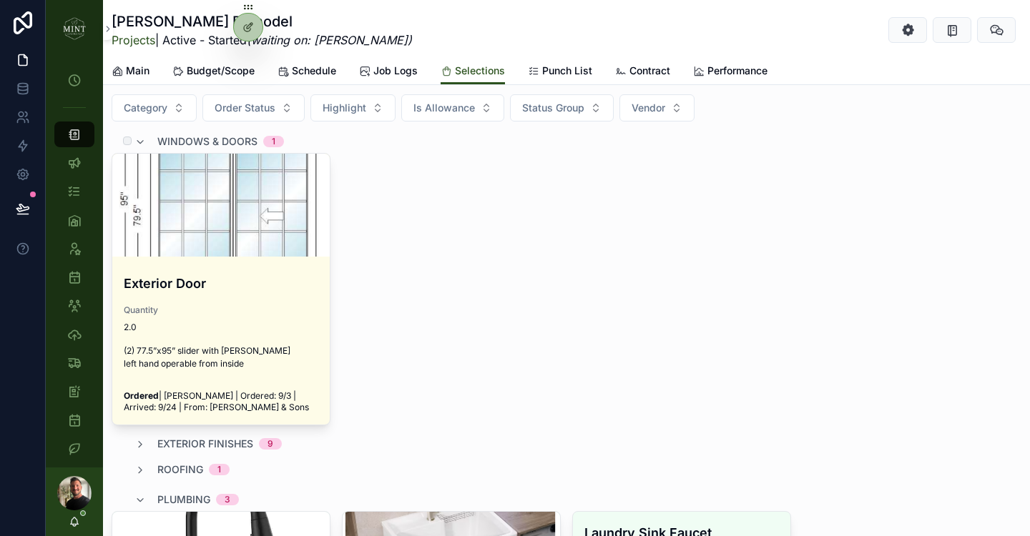
click at [146, 142] on div "windows & doors 1" at bounding box center [208, 141] width 149 height 23
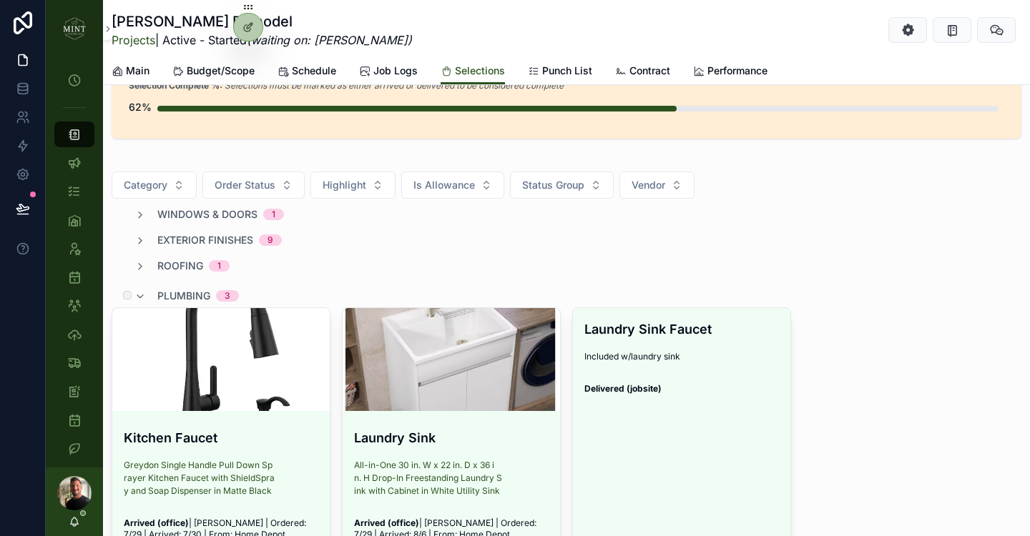
scroll to position [154, 0]
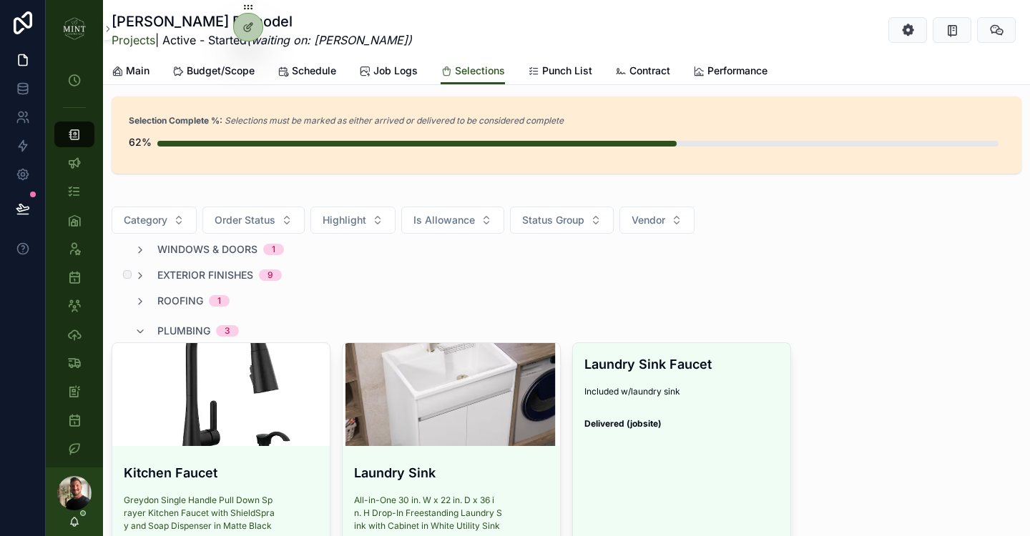
click at [148, 275] on div "exterior finishes 9" at bounding box center [207, 275] width 147 height 14
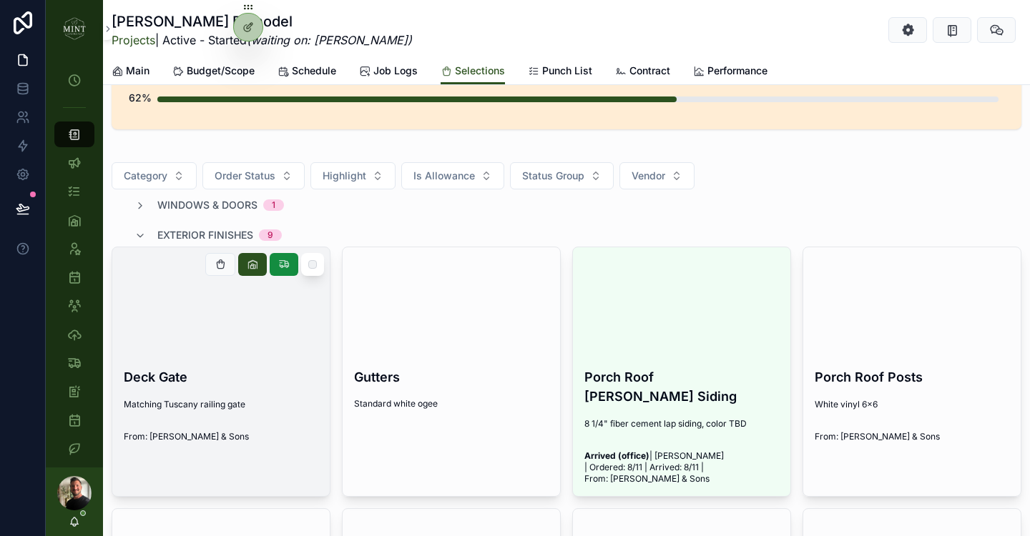
scroll to position [113, 0]
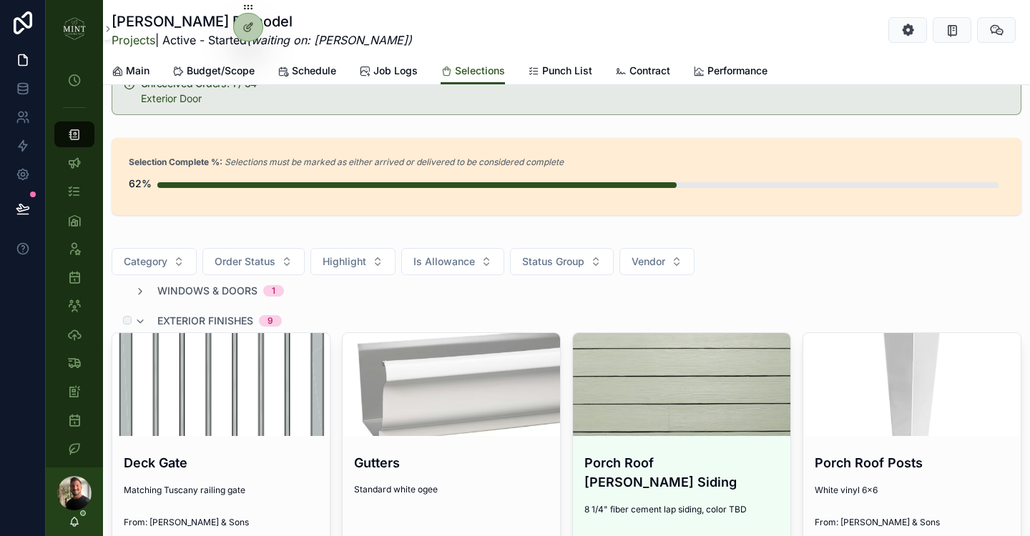
click at [161, 319] on span "exterior finishes" at bounding box center [205, 321] width 96 height 14
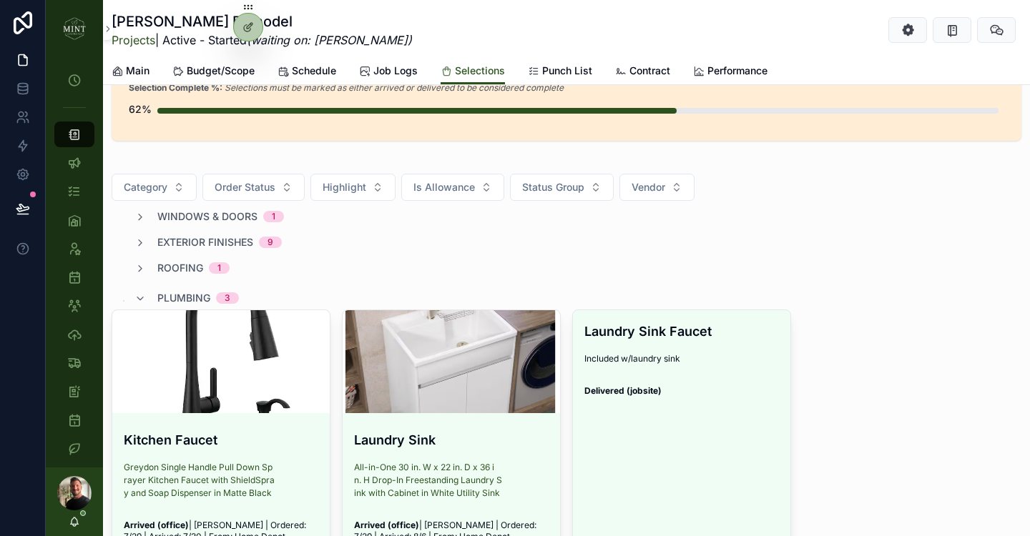
scroll to position [210, 0]
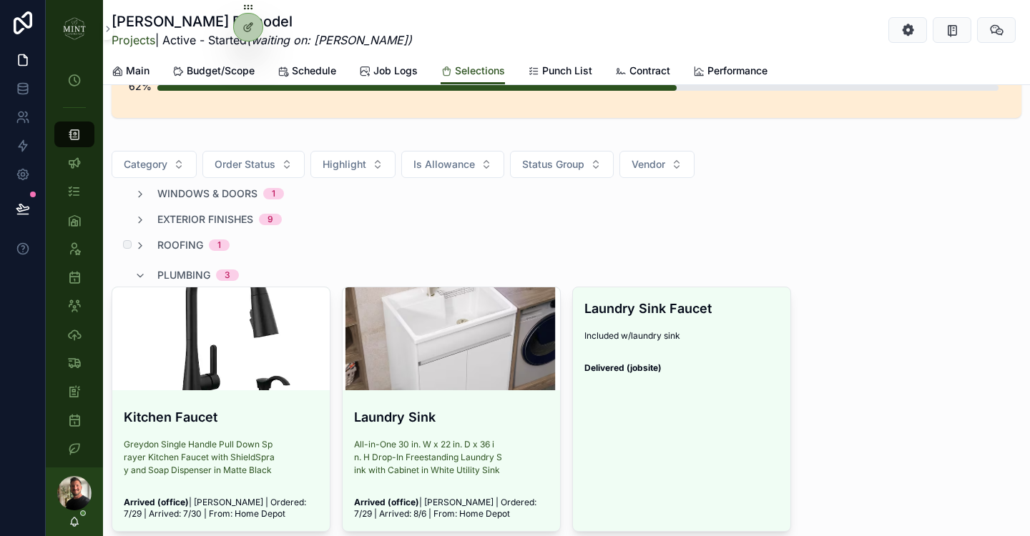
click at [151, 243] on div "roofing 1" at bounding box center [181, 245] width 95 height 14
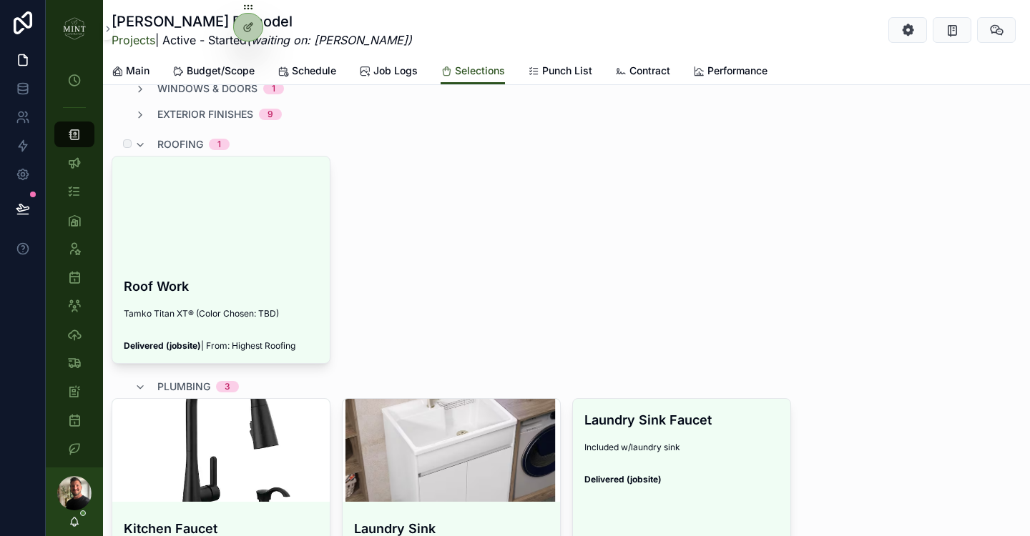
scroll to position [368, 0]
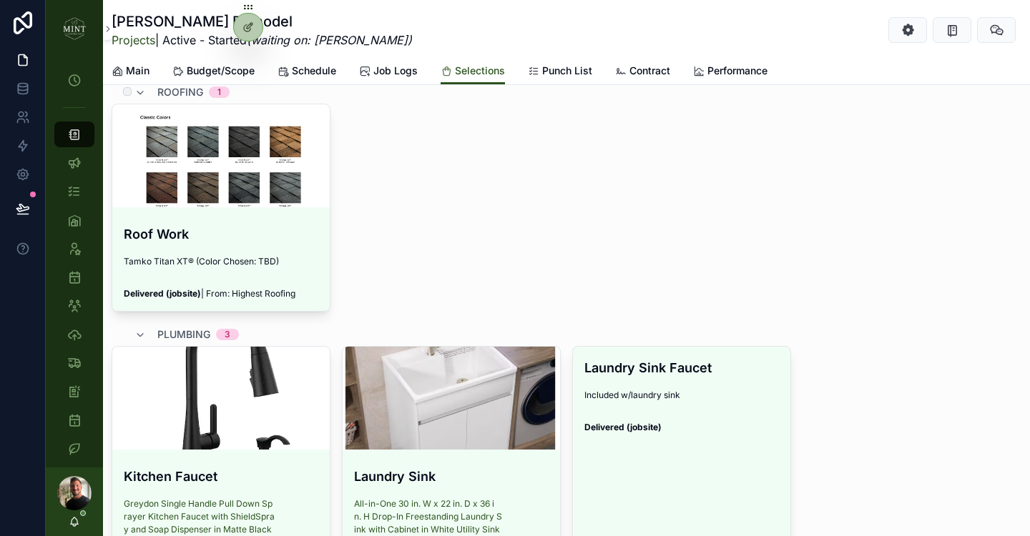
click at [153, 95] on div "roofing 1" at bounding box center [181, 92] width 95 height 23
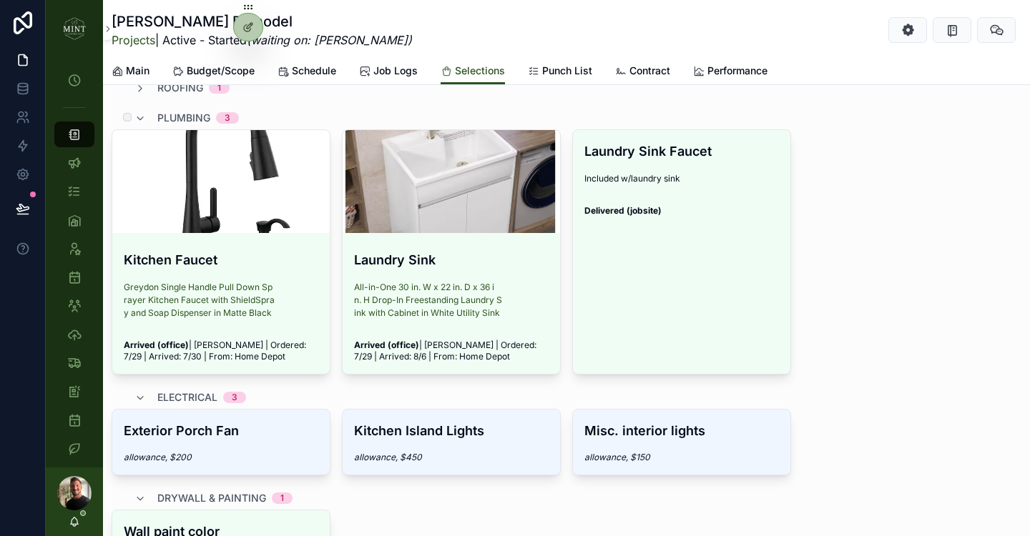
click at [158, 120] on span "plumbing" at bounding box center [183, 118] width 53 height 14
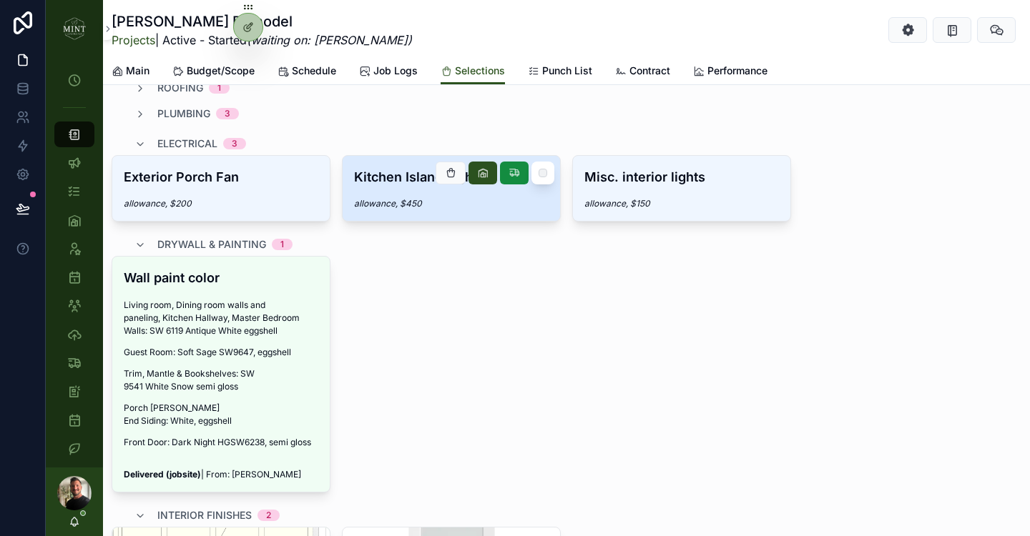
click at [424, 209] on span "allowance, $450" at bounding box center [451, 203] width 195 height 11
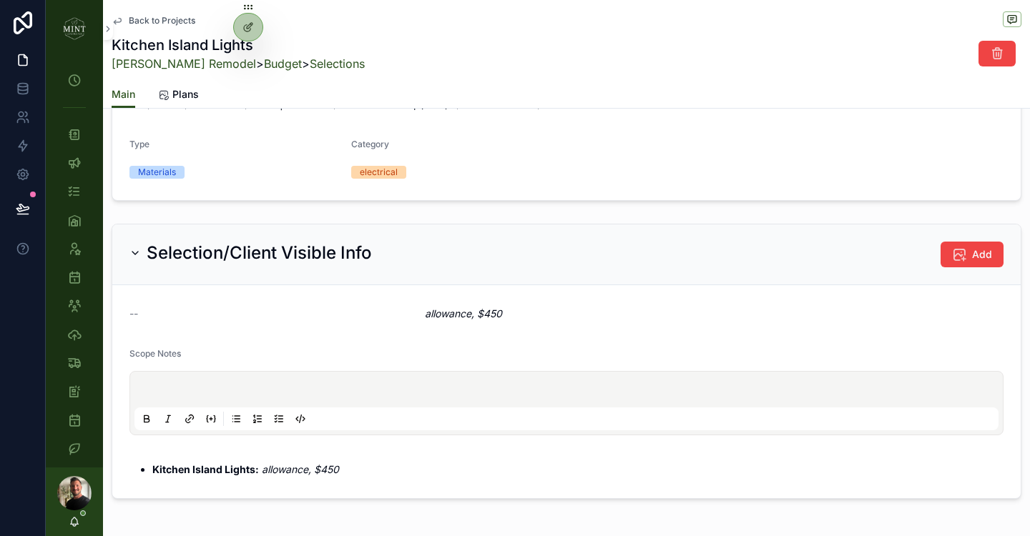
scroll to position [387, 0]
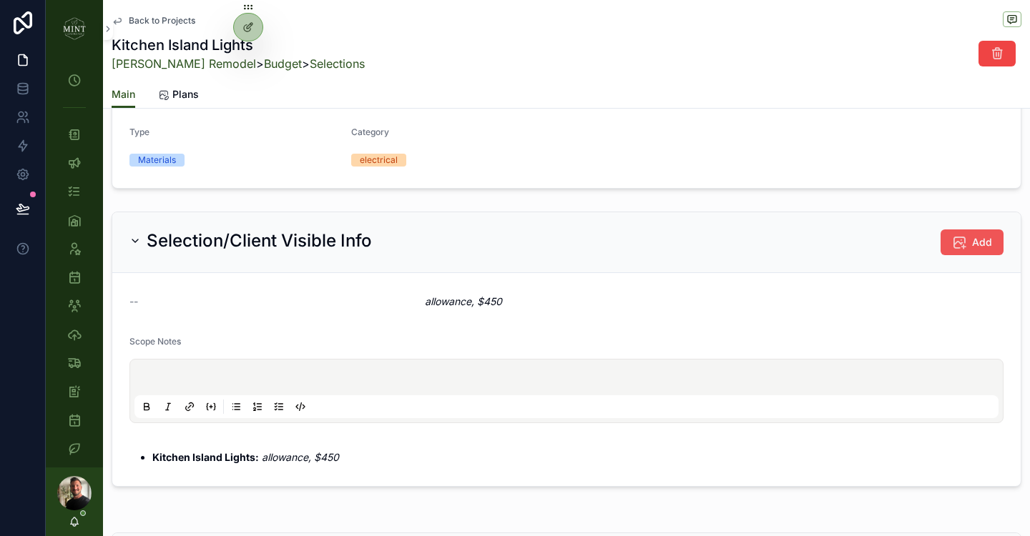
click at [969, 242] on button "Add" at bounding box center [972, 243] width 63 height 26
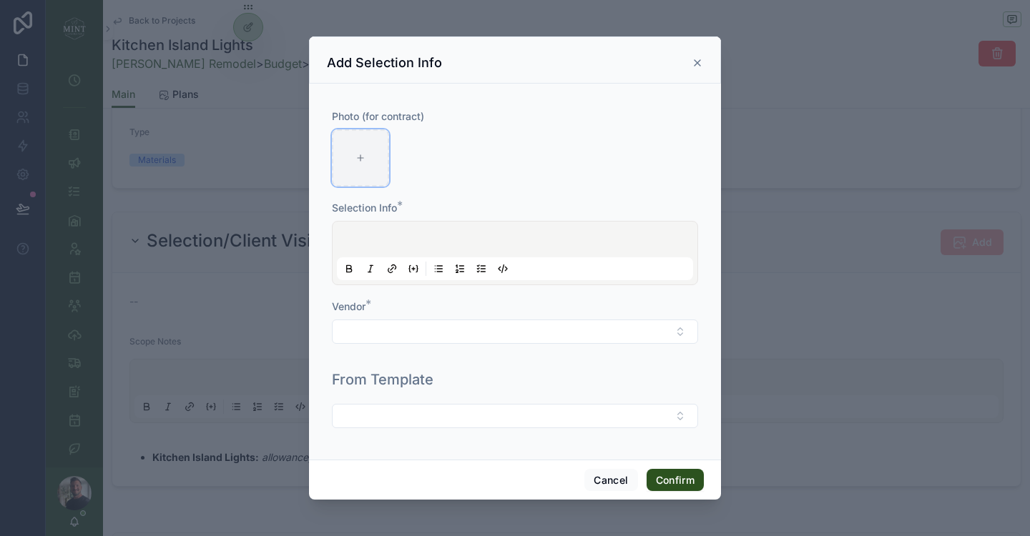
click at [362, 159] on icon at bounding box center [360, 158] width 10 height 10
type input "**********"
click at [393, 269] on icon at bounding box center [391, 268] width 11 height 11
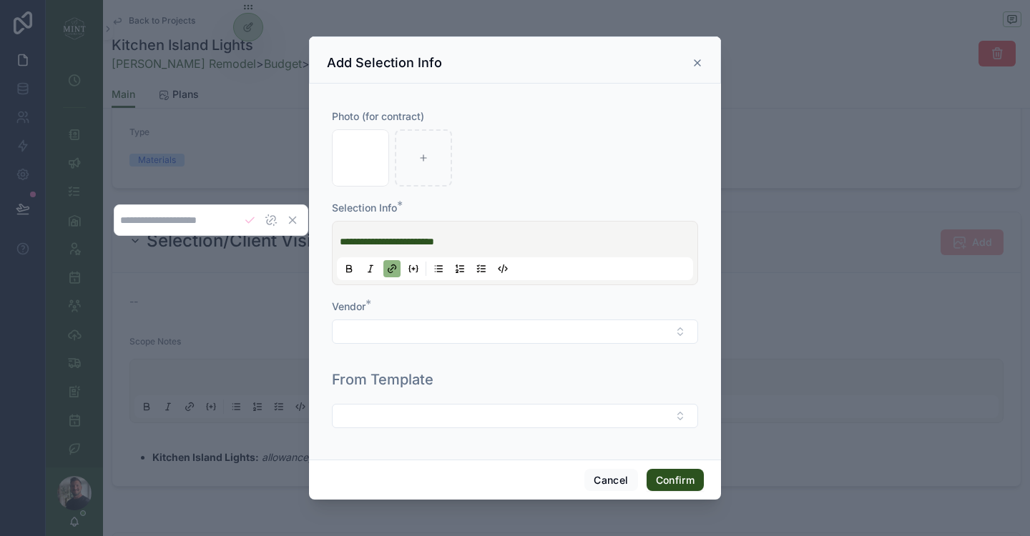
type input "**********"
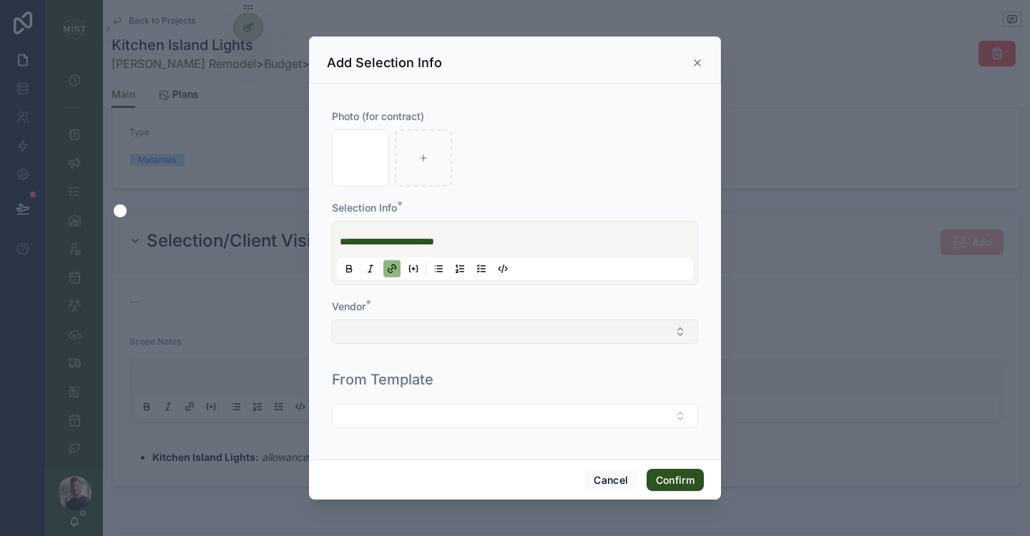
click at [448, 326] on button "Select Button" at bounding box center [515, 332] width 366 height 24
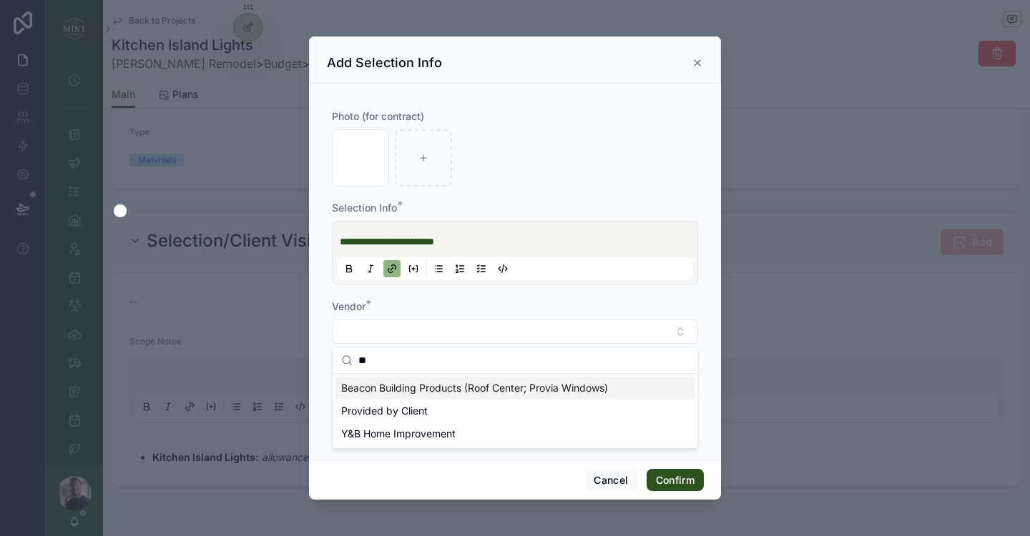
type input "*"
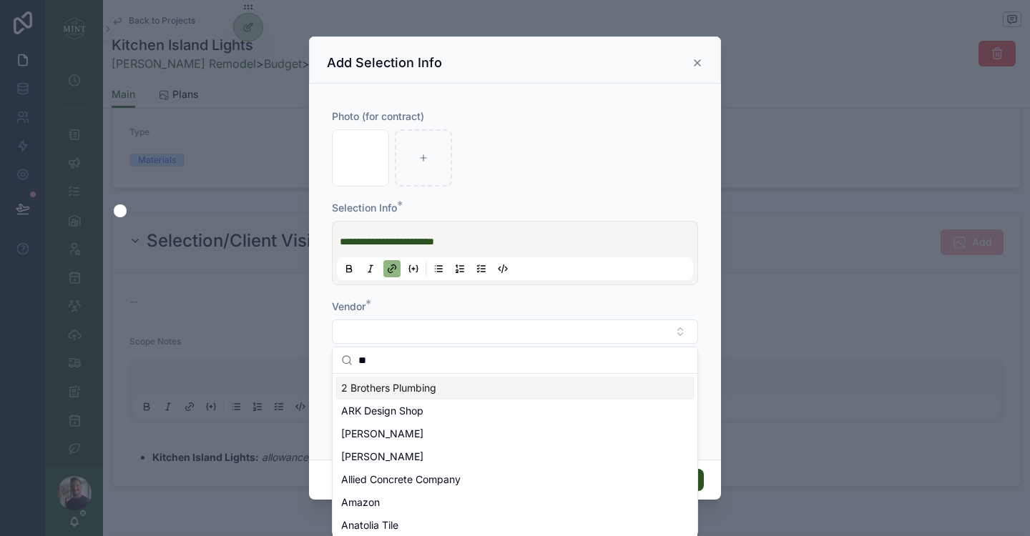
scroll to position [0, 0]
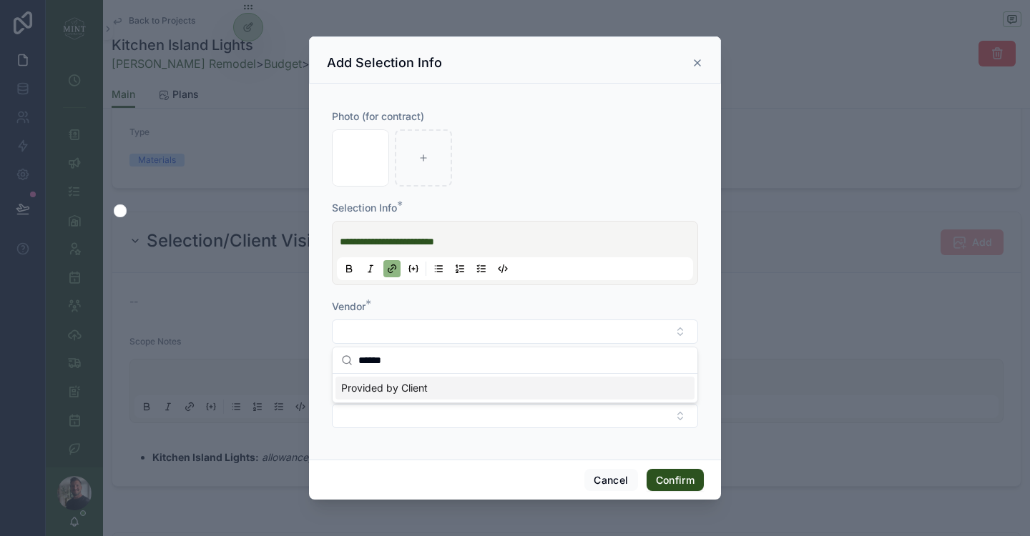
type input "******"
click at [474, 396] on div "Provided by Client" at bounding box center [514, 388] width 359 height 23
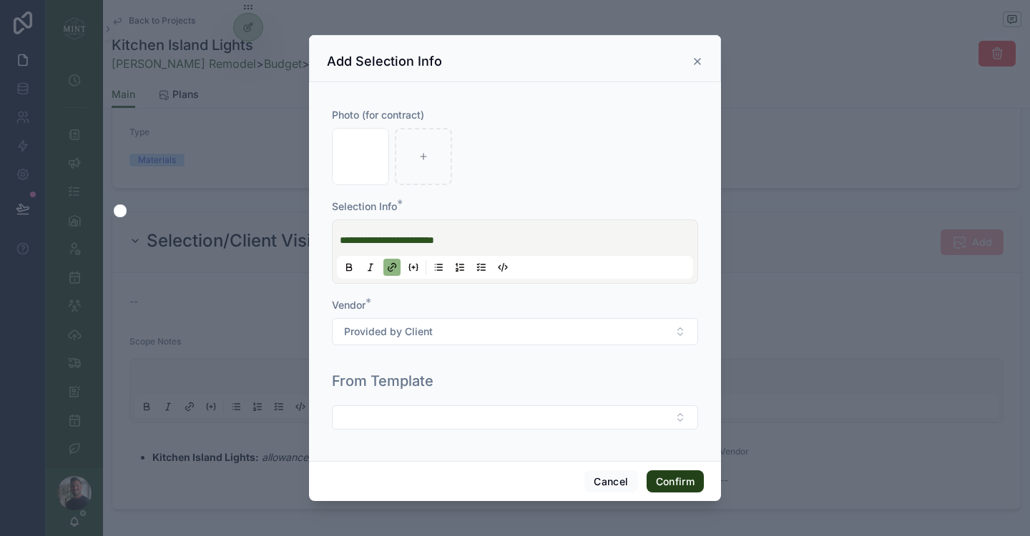
click at [695, 481] on button "Confirm" at bounding box center [675, 482] width 57 height 23
